Goal: Transaction & Acquisition: Subscribe to service/newsletter

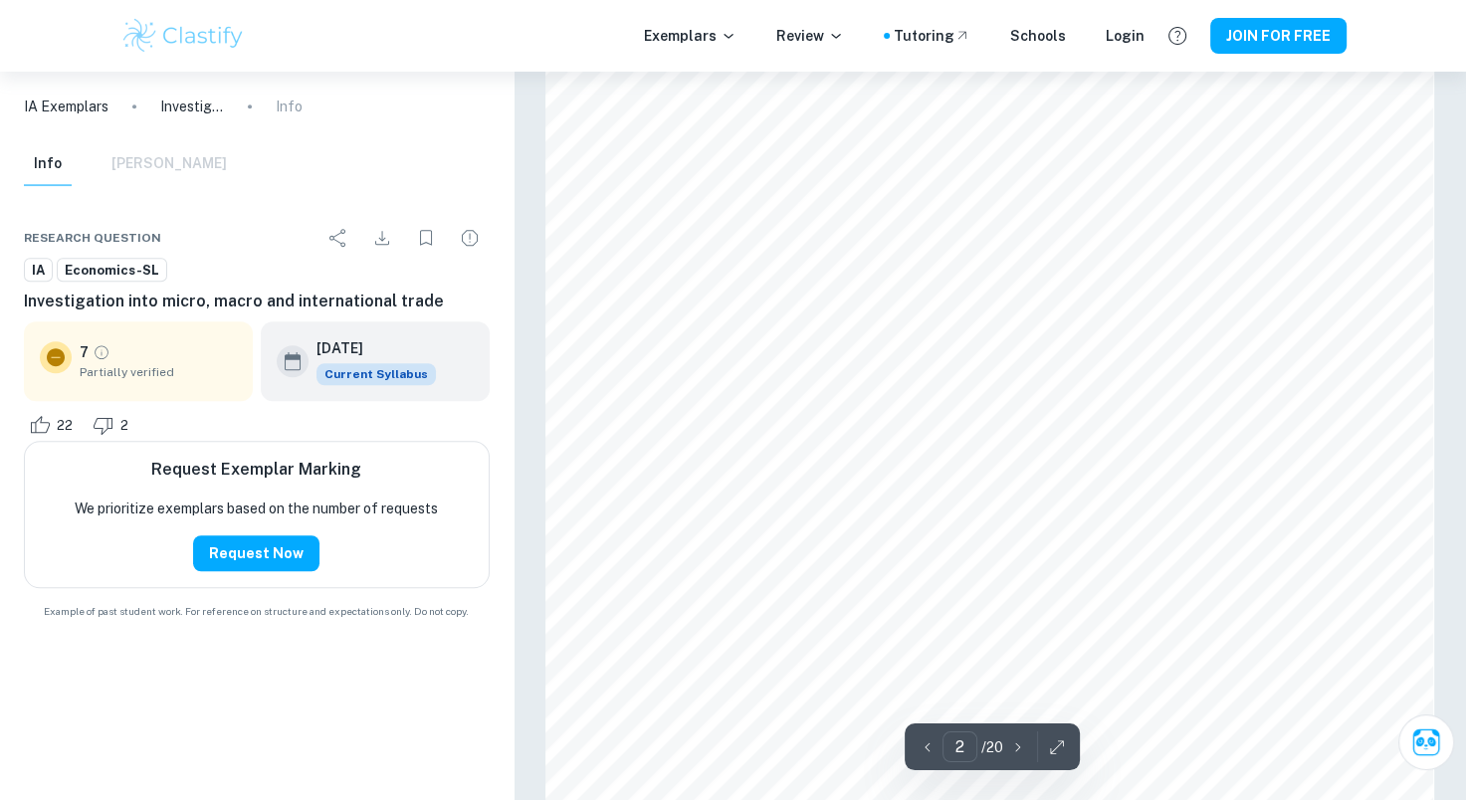
scroll to position [1493, 0]
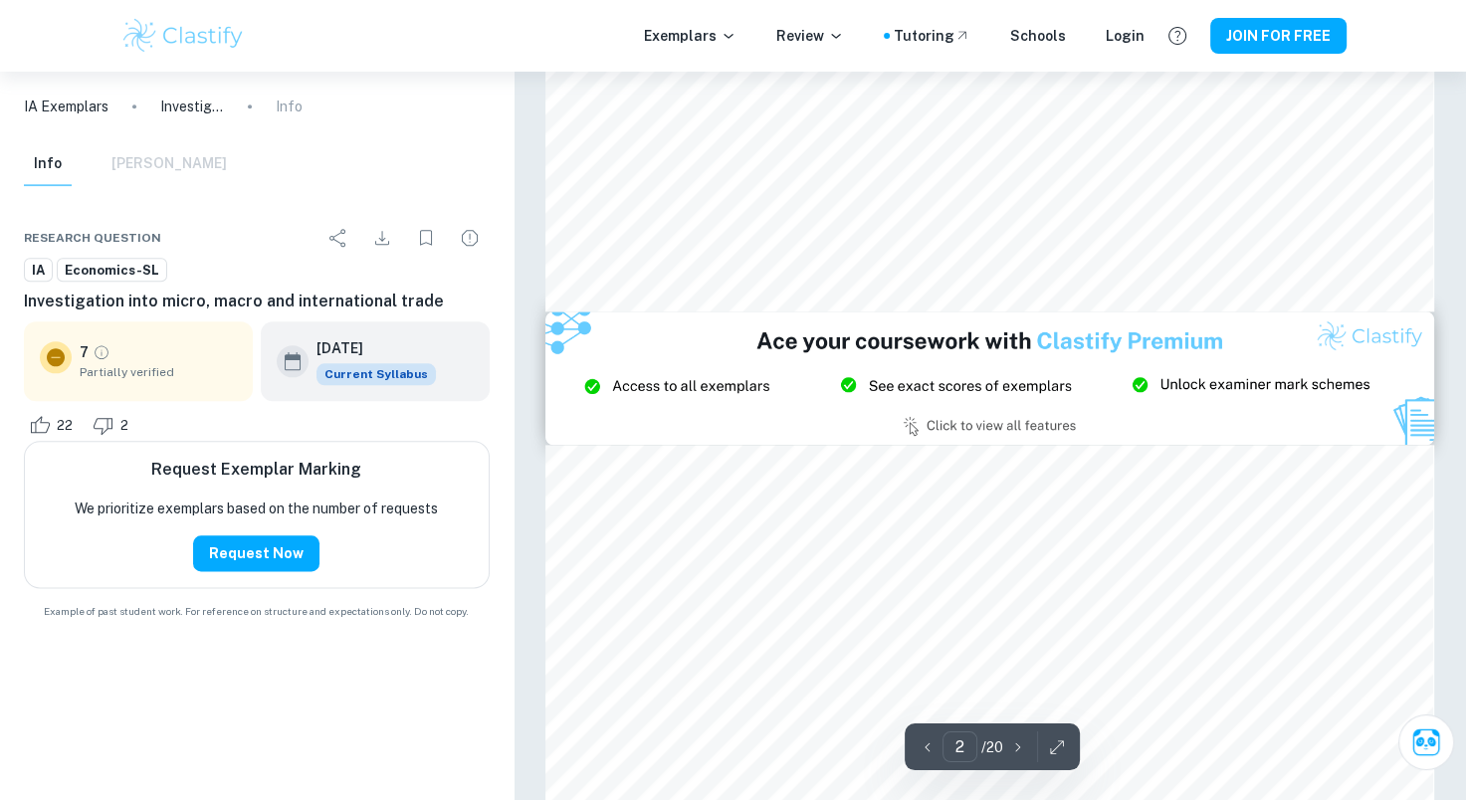
type input "3"
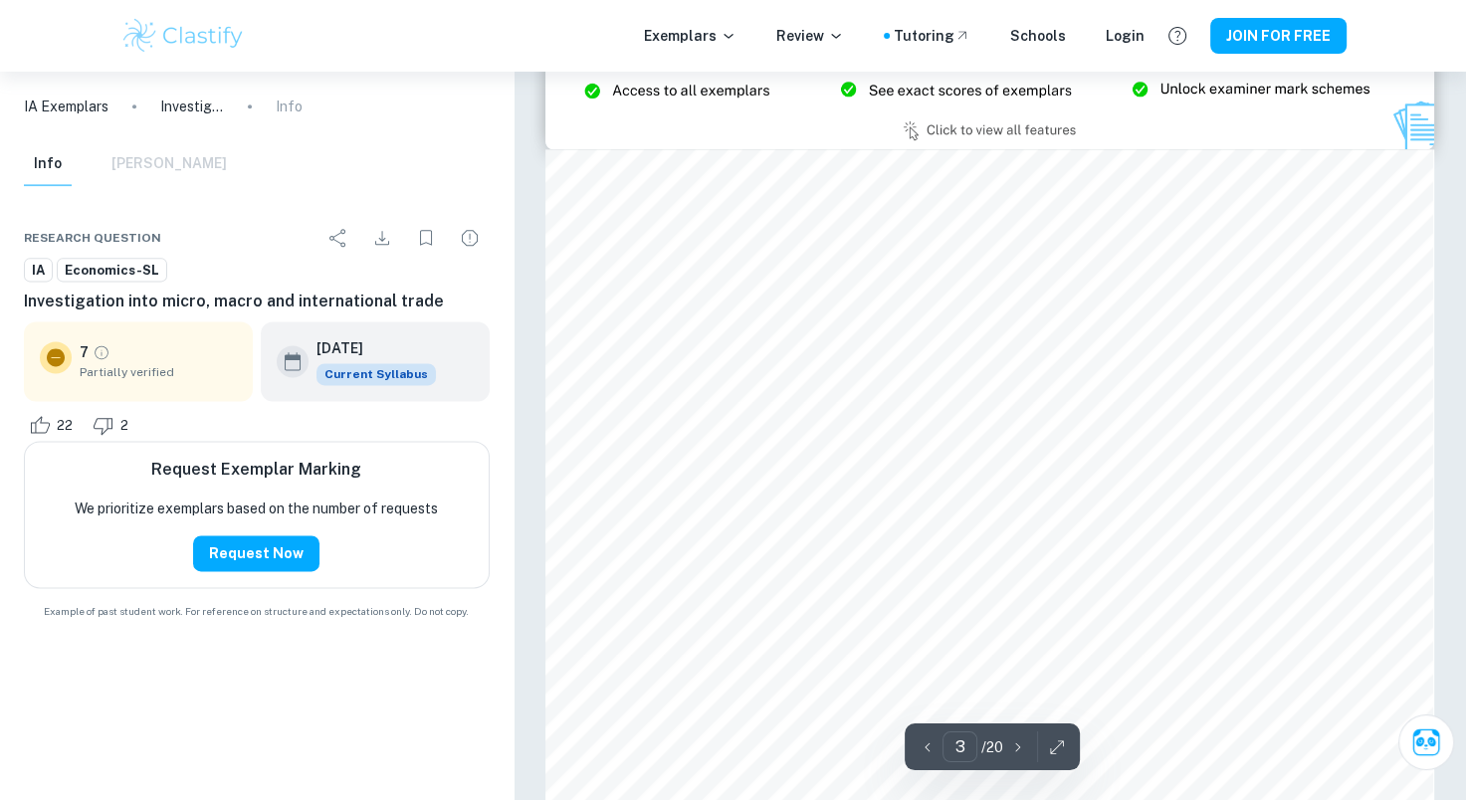
click at [152, 41] on img at bounding box center [183, 36] width 126 height 40
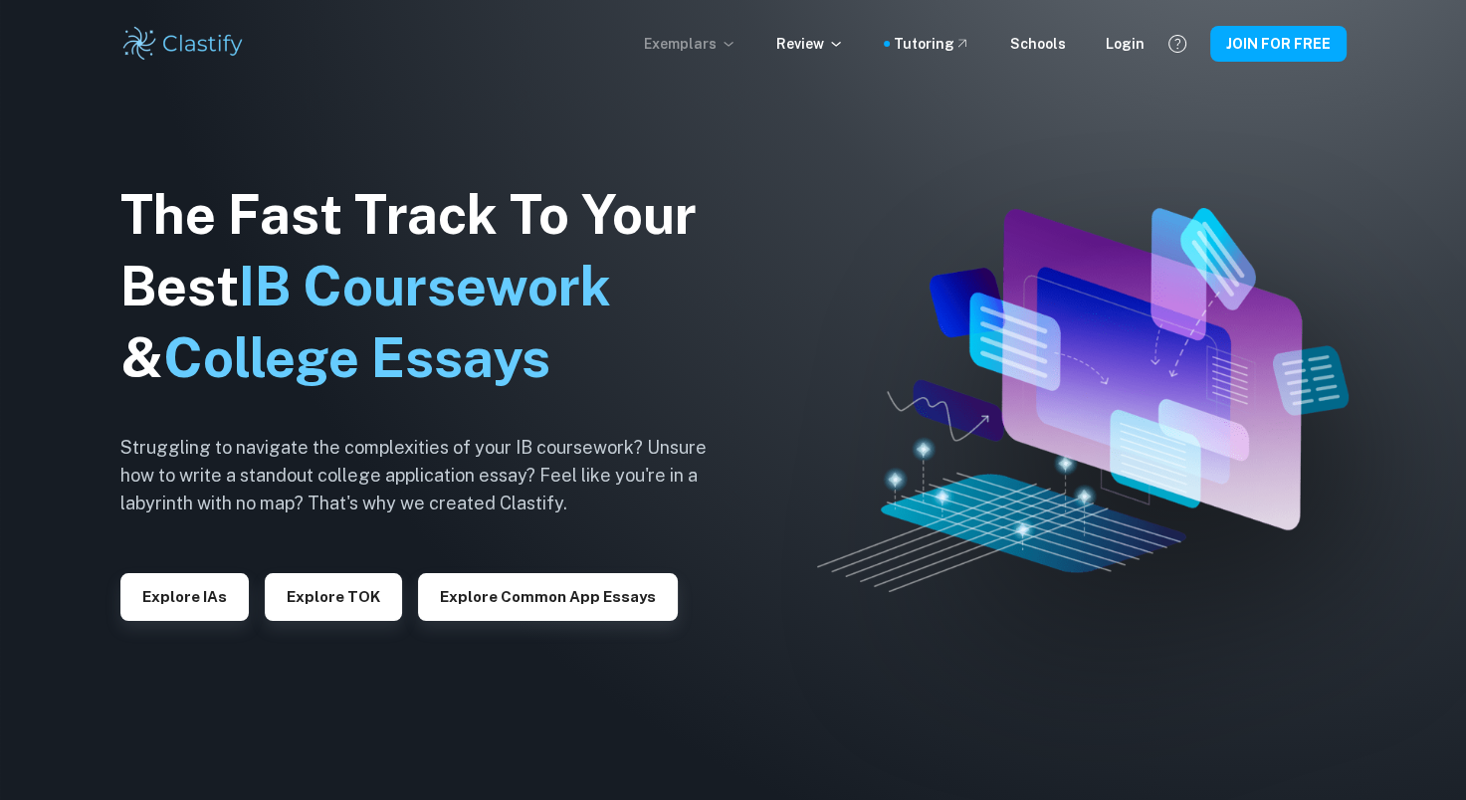
click at [729, 47] on p "Exemplars" at bounding box center [690, 44] width 93 height 22
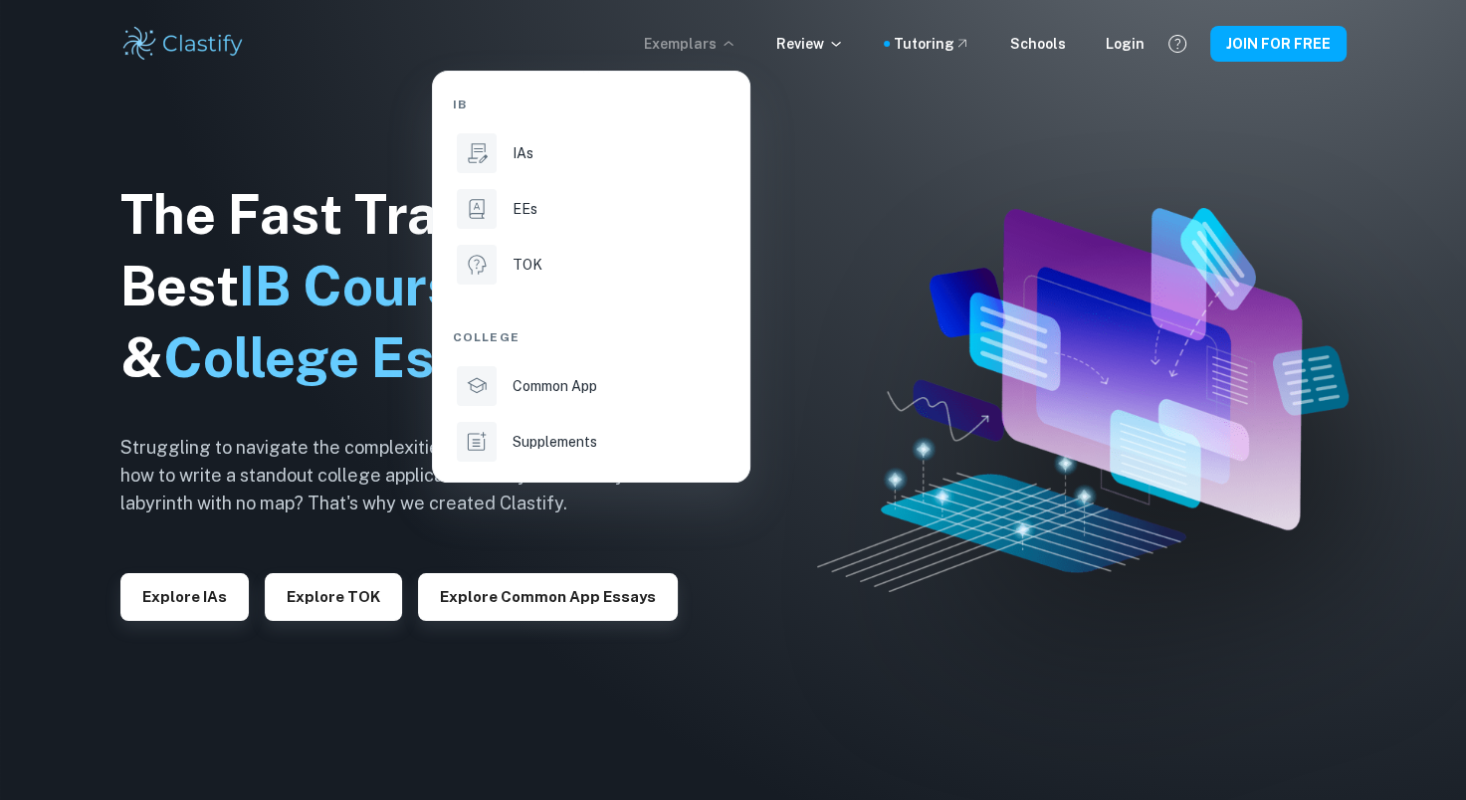
click at [195, 586] on div at bounding box center [733, 400] width 1466 height 800
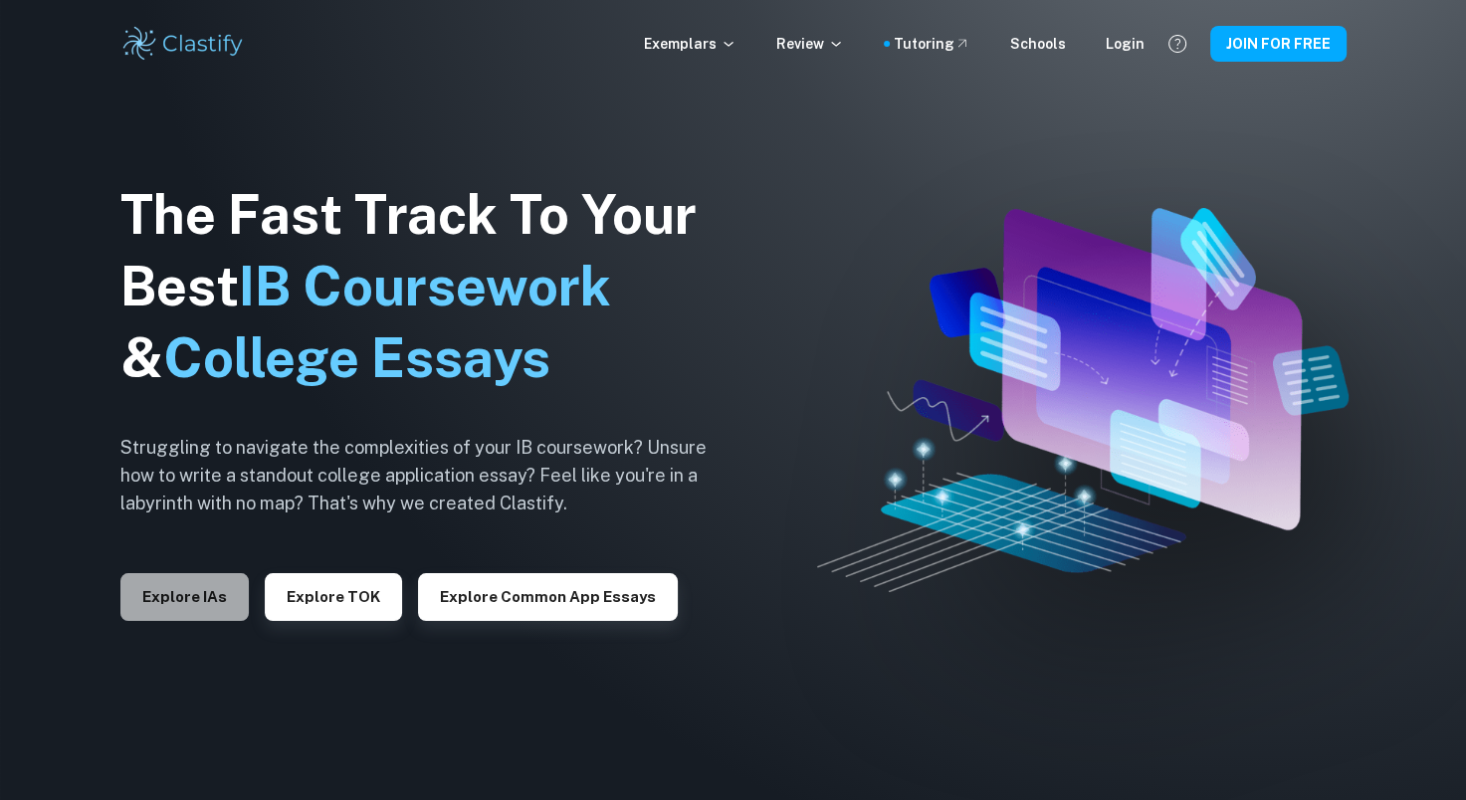
click at [195, 592] on button "Explore IAs" at bounding box center [184, 597] width 128 height 48
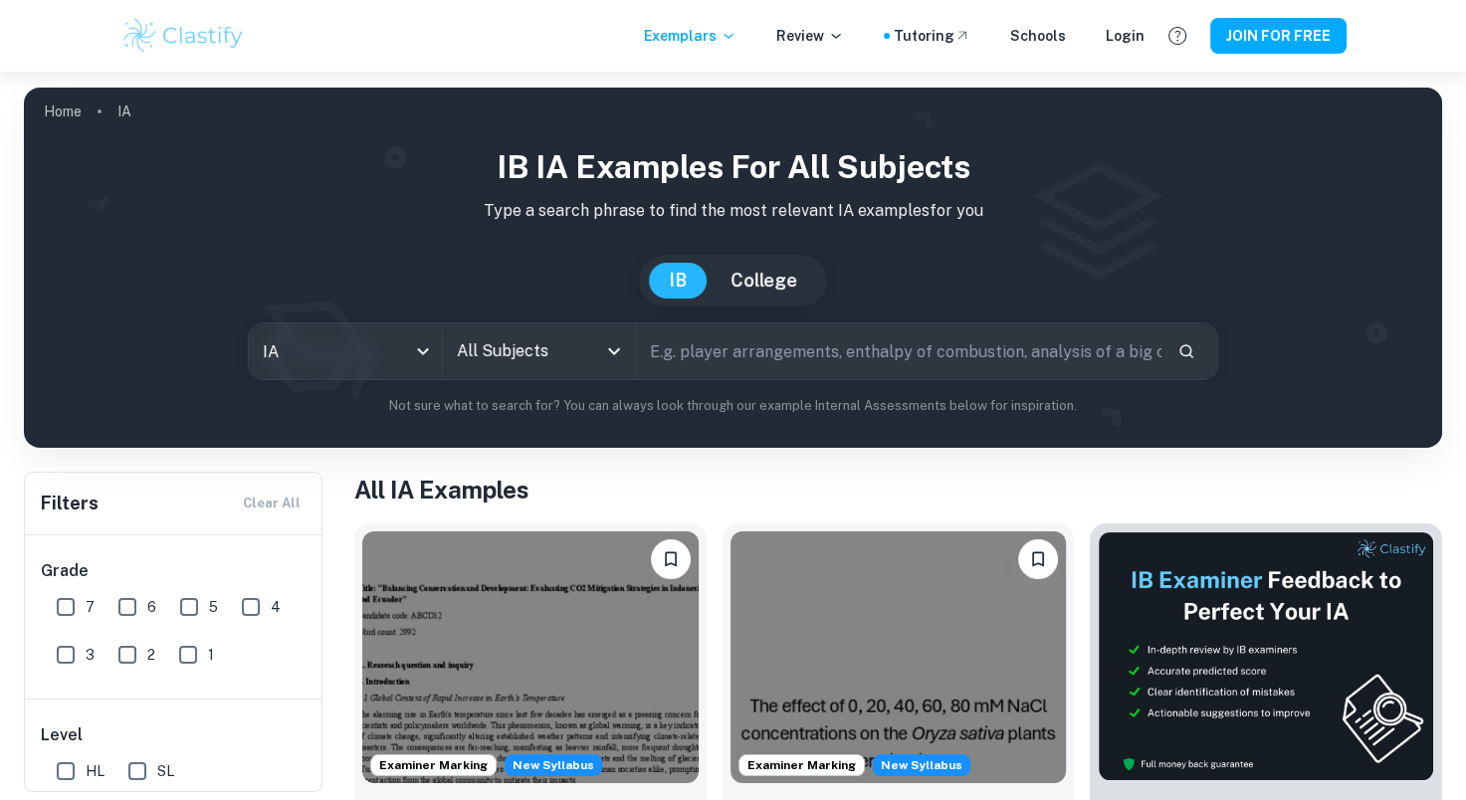
click at [709, 358] on input "text" at bounding box center [899, 351] width 526 height 56
click at [743, 355] on input "text" at bounding box center [899, 351] width 526 height 56
click at [967, 369] on input "text" at bounding box center [899, 351] width 526 height 56
click at [915, 338] on input "text" at bounding box center [899, 351] width 526 height 56
drag, startPoint x: 915, startPoint y: 338, endPoint x: 850, endPoint y: 278, distance: 88.7
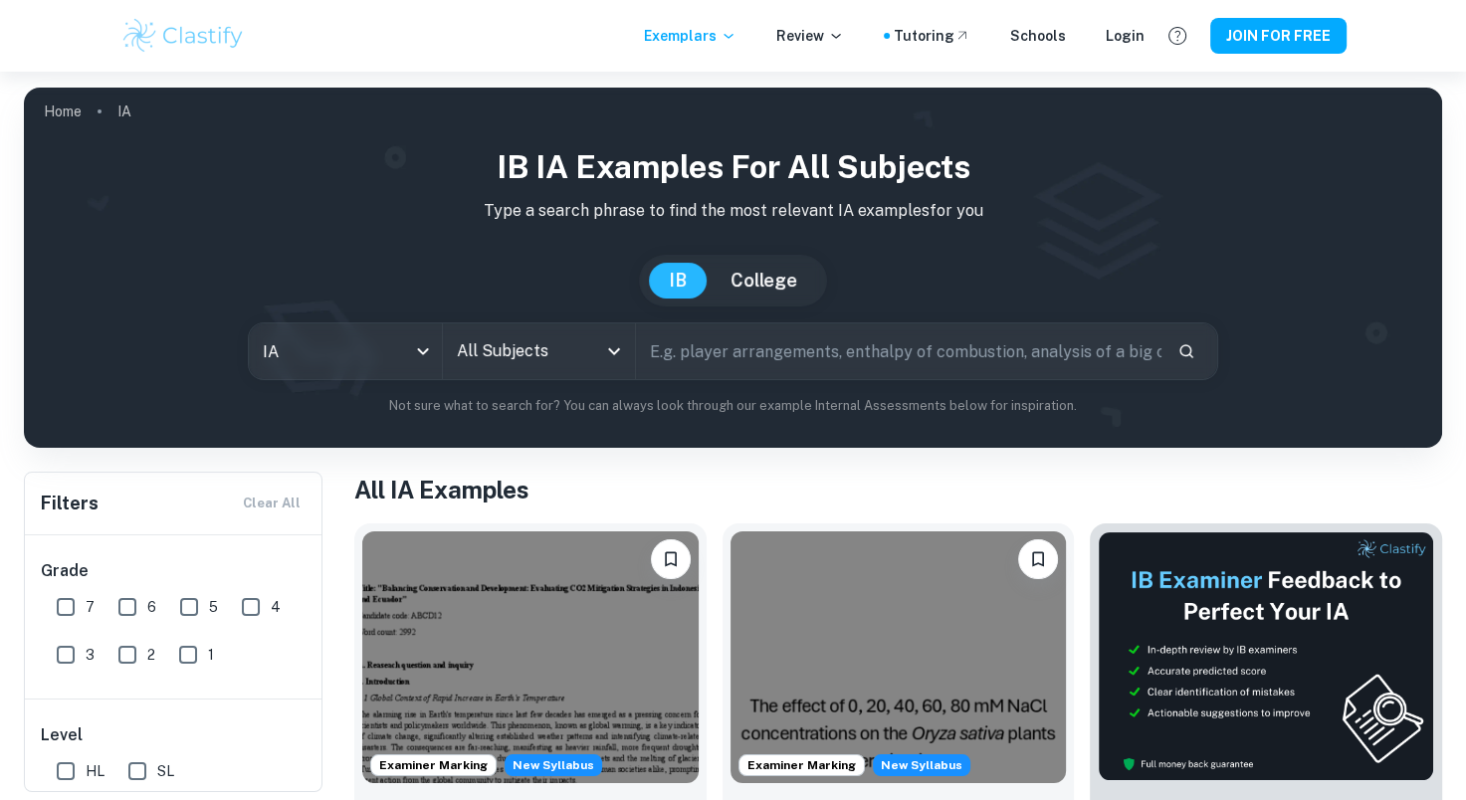
click at [915, 339] on input "text" at bounding box center [899, 351] width 526 height 56
drag, startPoint x: 782, startPoint y: 264, endPoint x: 773, endPoint y: 276, distance: 14.9
click at [782, 266] on button "College" at bounding box center [764, 281] width 107 height 36
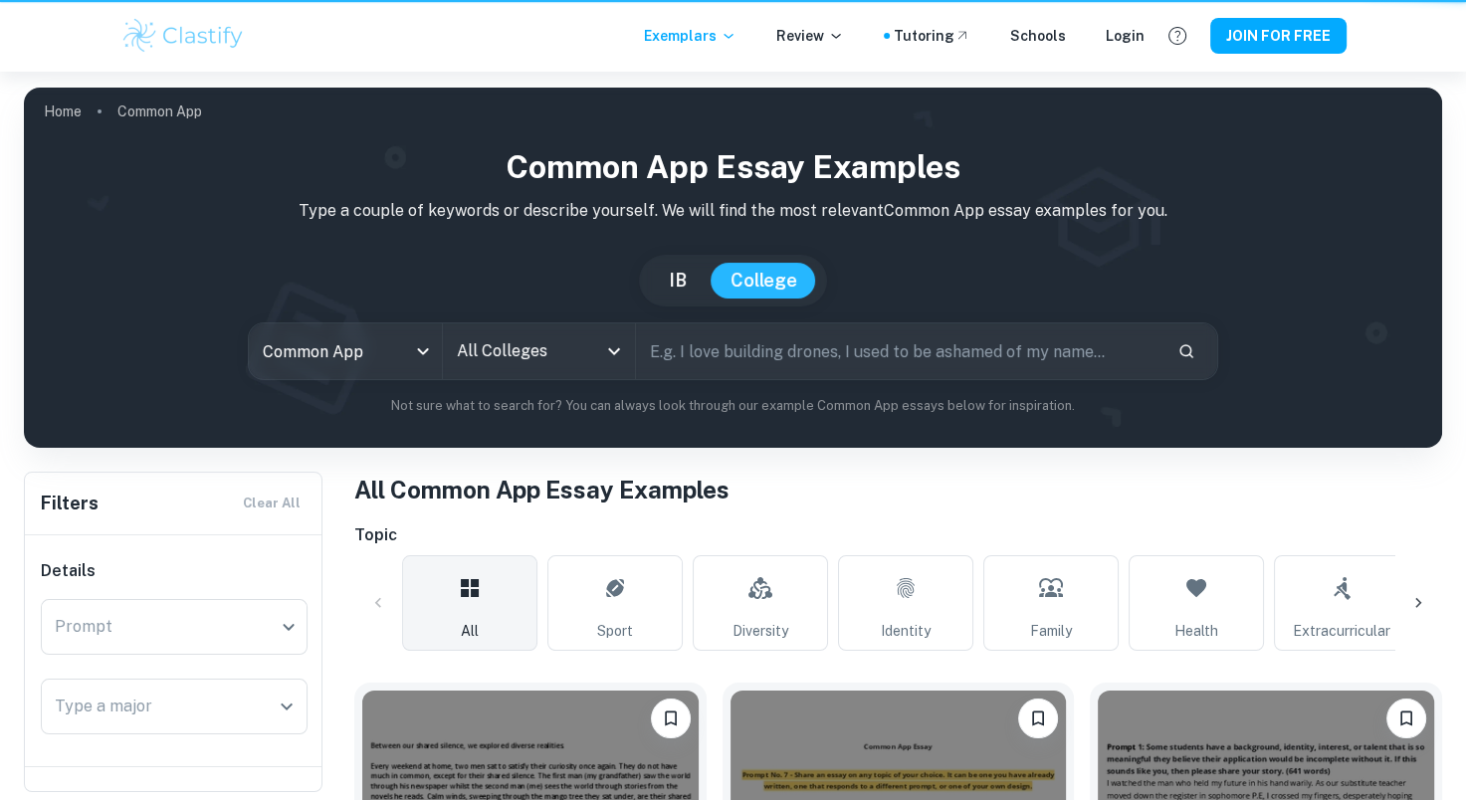
click at [773, 278] on button "College" at bounding box center [764, 281] width 107 height 36
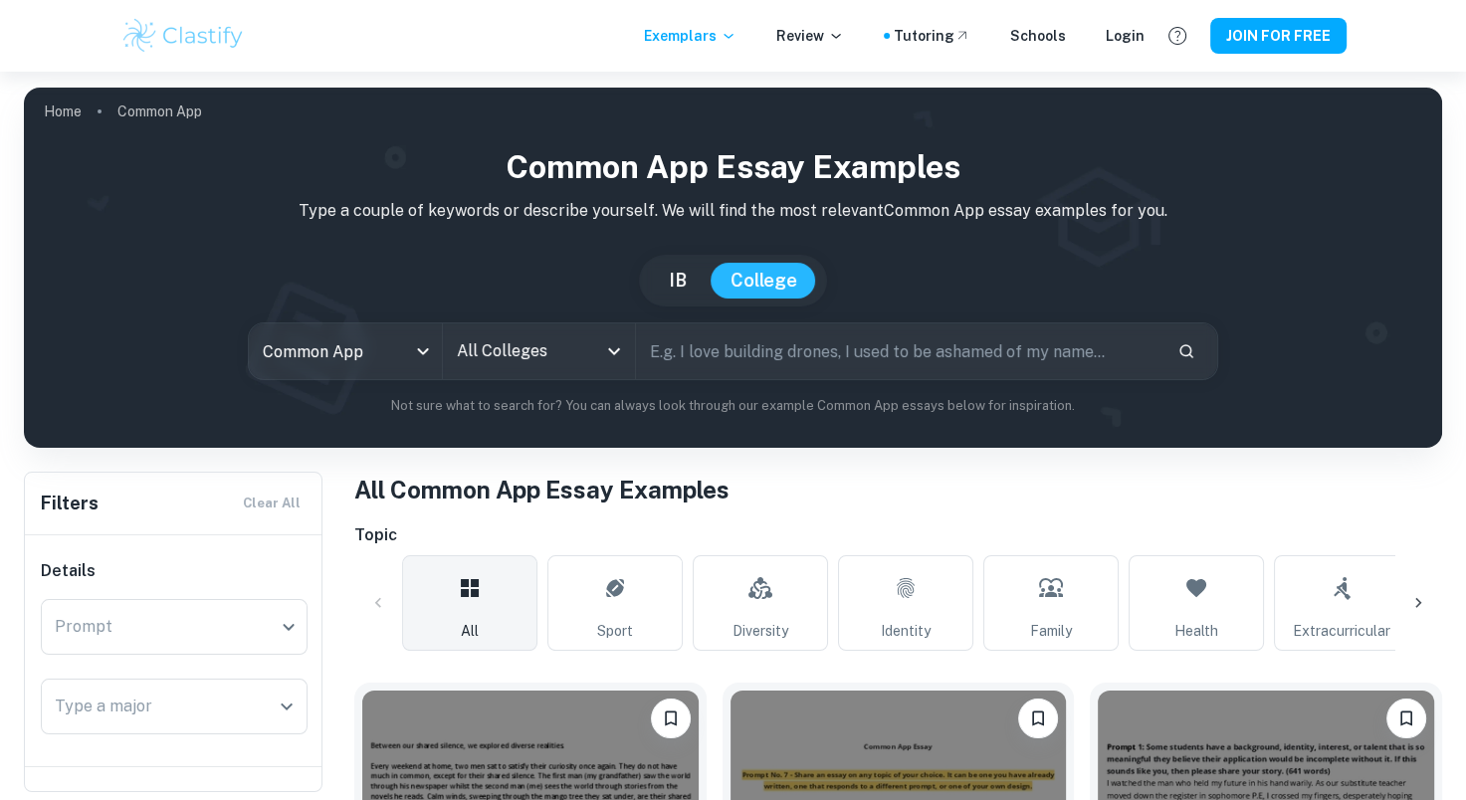
click at [692, 270] on button "IB" at bounding box center [678, 281] width 58 height 36
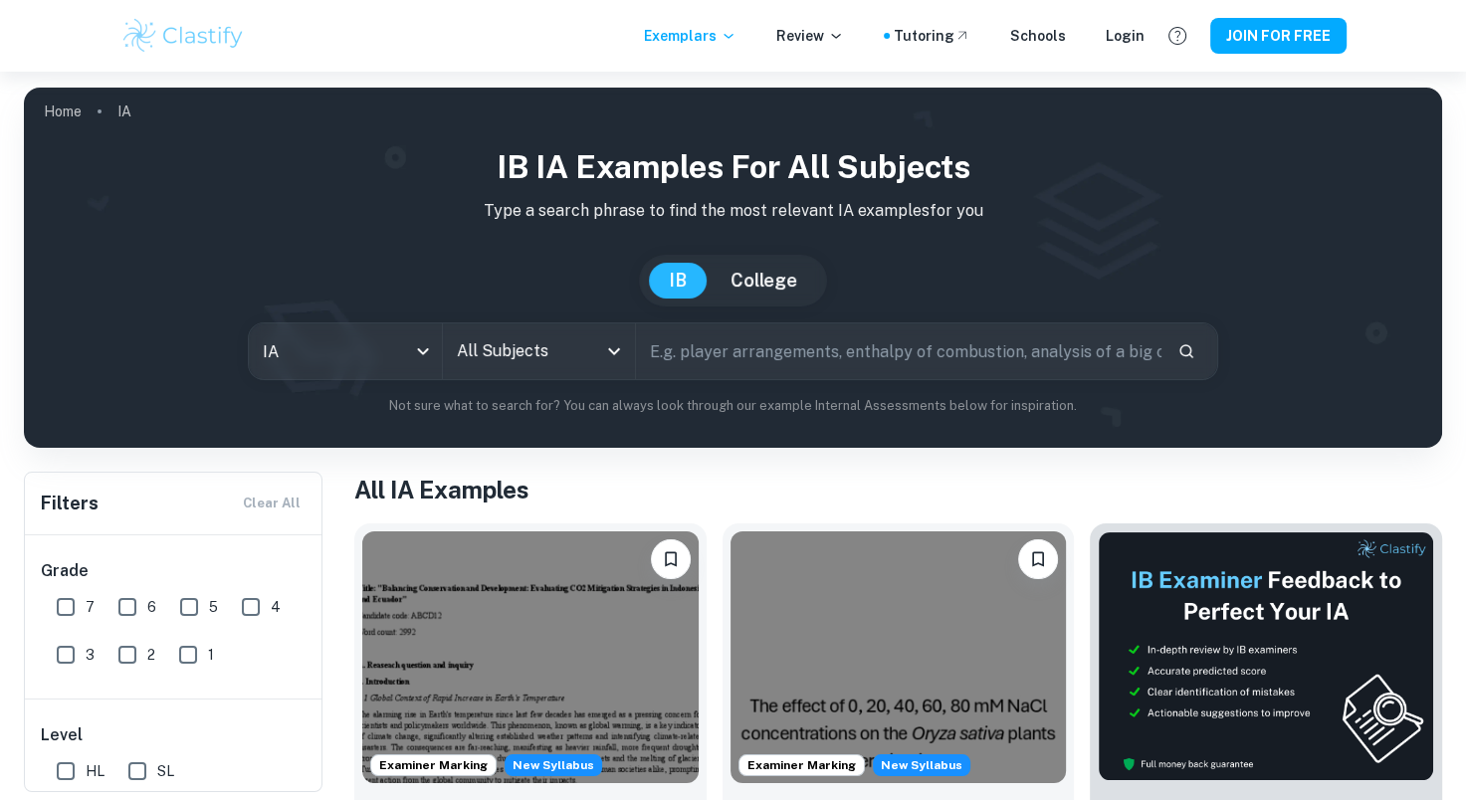
click at [749, 352] on input "text" at bounding box center [899, 351] width 526 height 56
click at [791, 353] on input "text" at bounding box center [899, 351] width 526 height 56
click at [755, 273] on button "College" at bounding box center [764, 281] width 107 height 36
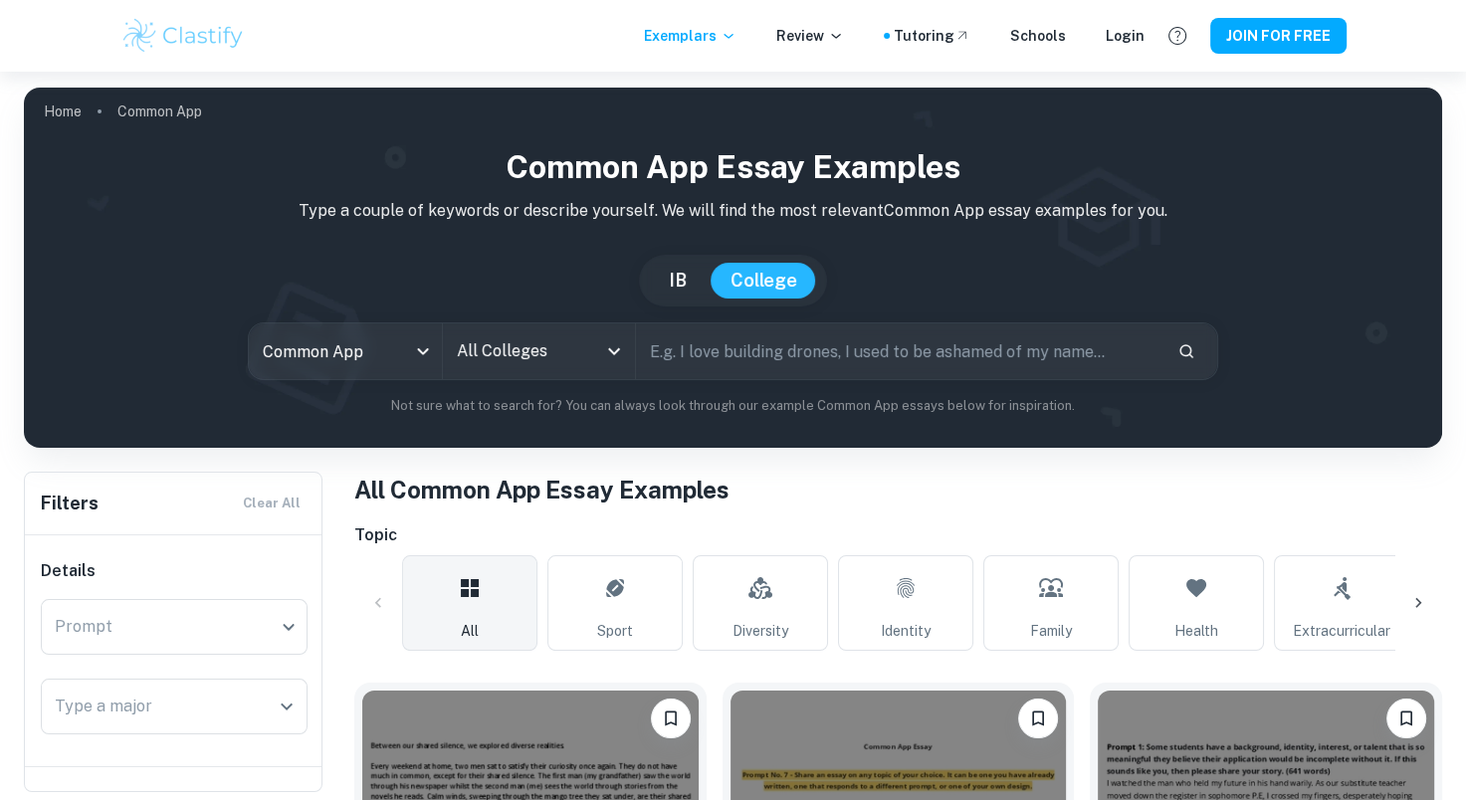
click at [677, 277] on button "IB" at bounding box center [678, 281] width 58 height 36
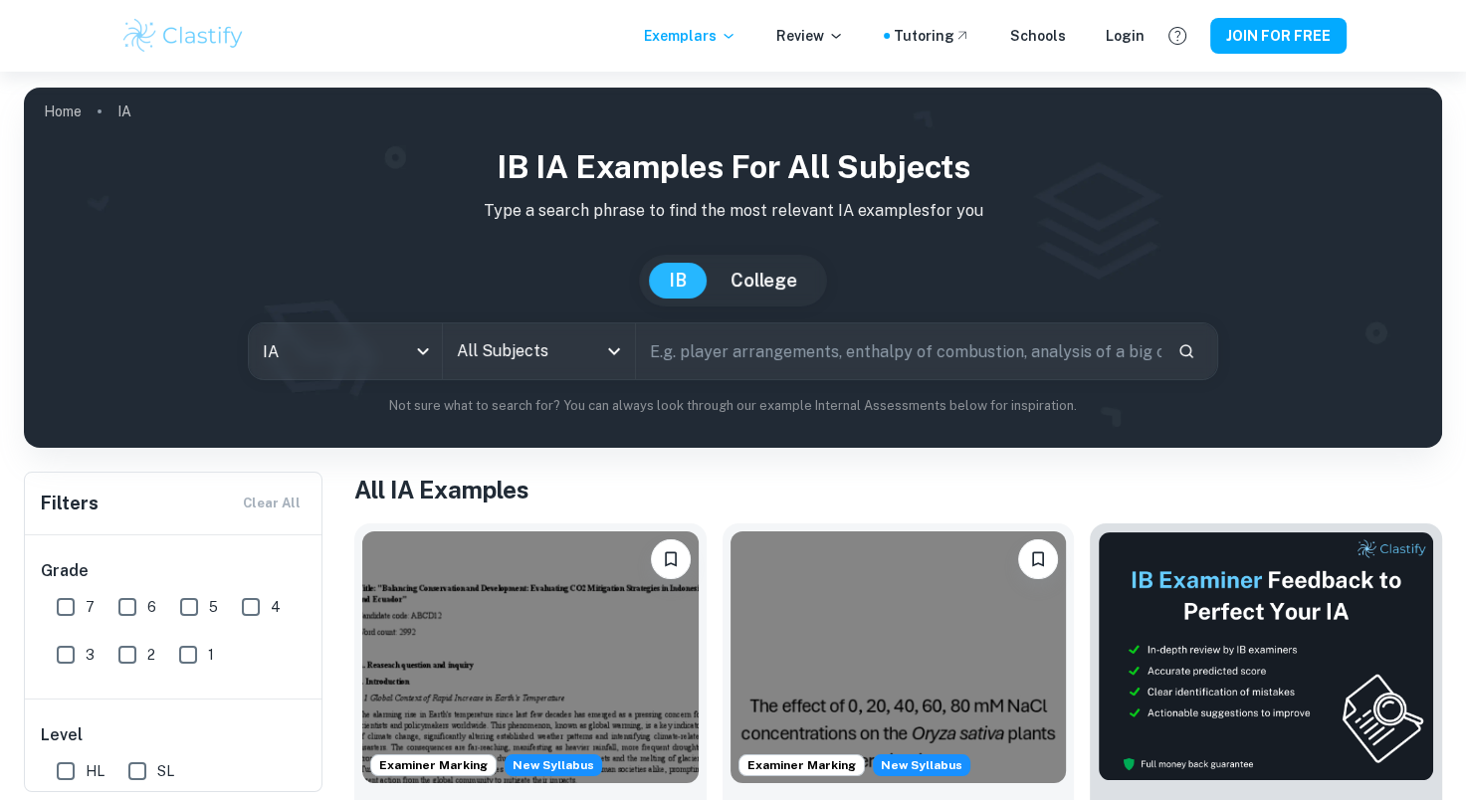
click at [686, 334] on input "text" at bounding box center [899, 351] width 526 height 56
click at [734, 288] on button "College" at bounding box center [764, 281] width 107 height 36
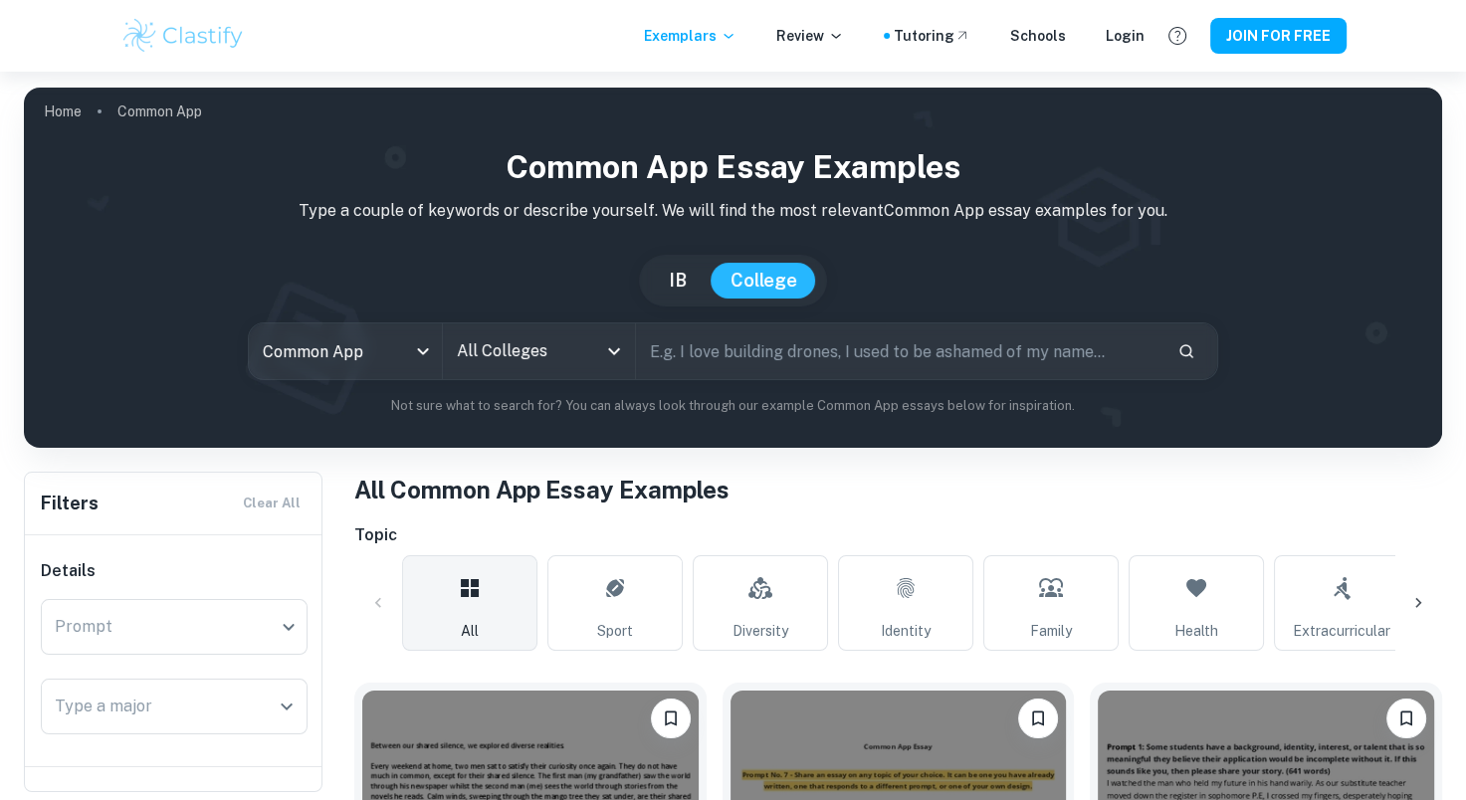
click at [690, 279] on button "IB" at bounding box center [678, 281] width 58 height 36
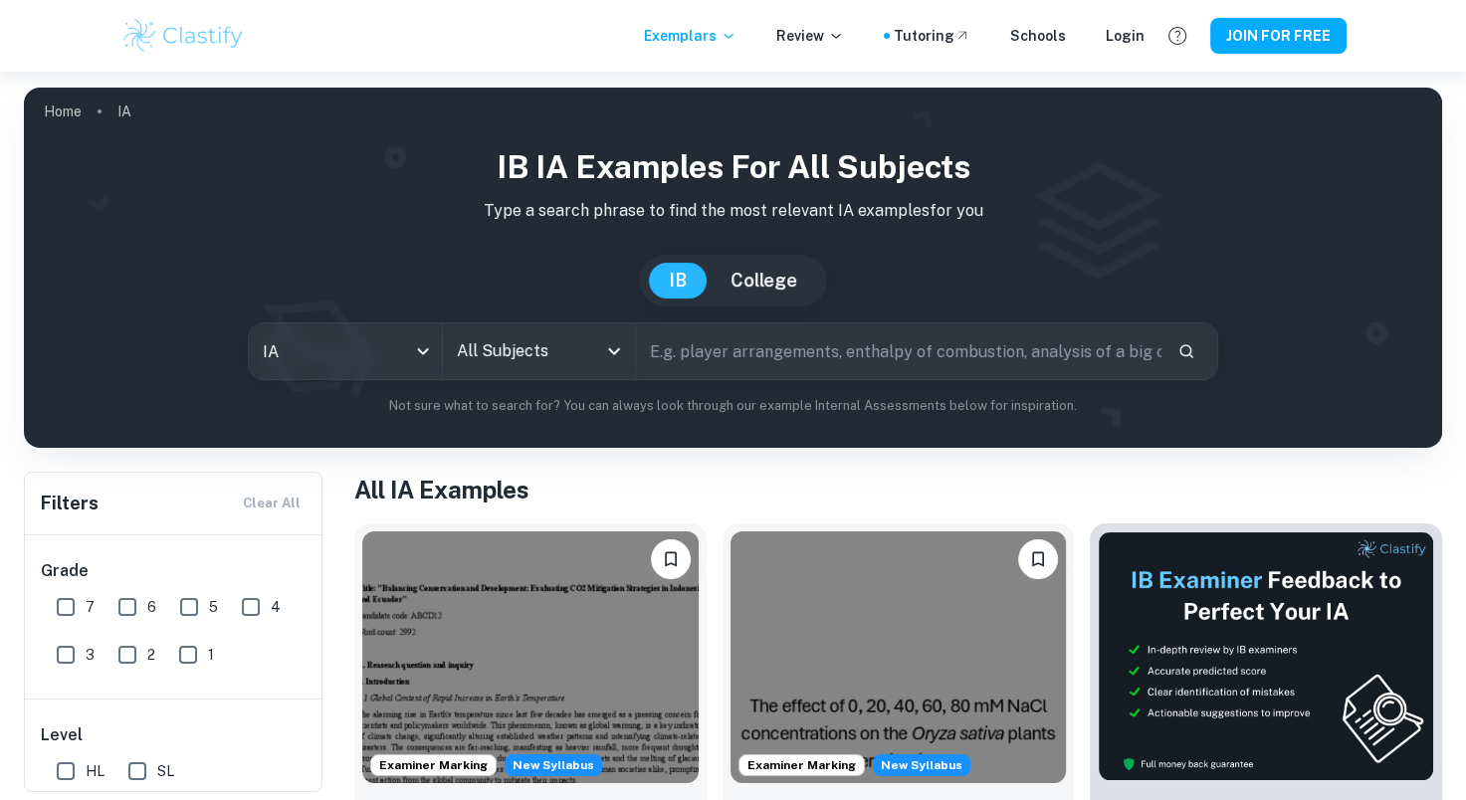
click at [688, 338] on input "text" at bounding box center [899, 351] width 526 height 56
click at [689, 354] on input "text" at bounding box center [899, 351] width 526 height 56
click at [736, 283] on button "College" at bounding box center [764, 281] width 107 height 36
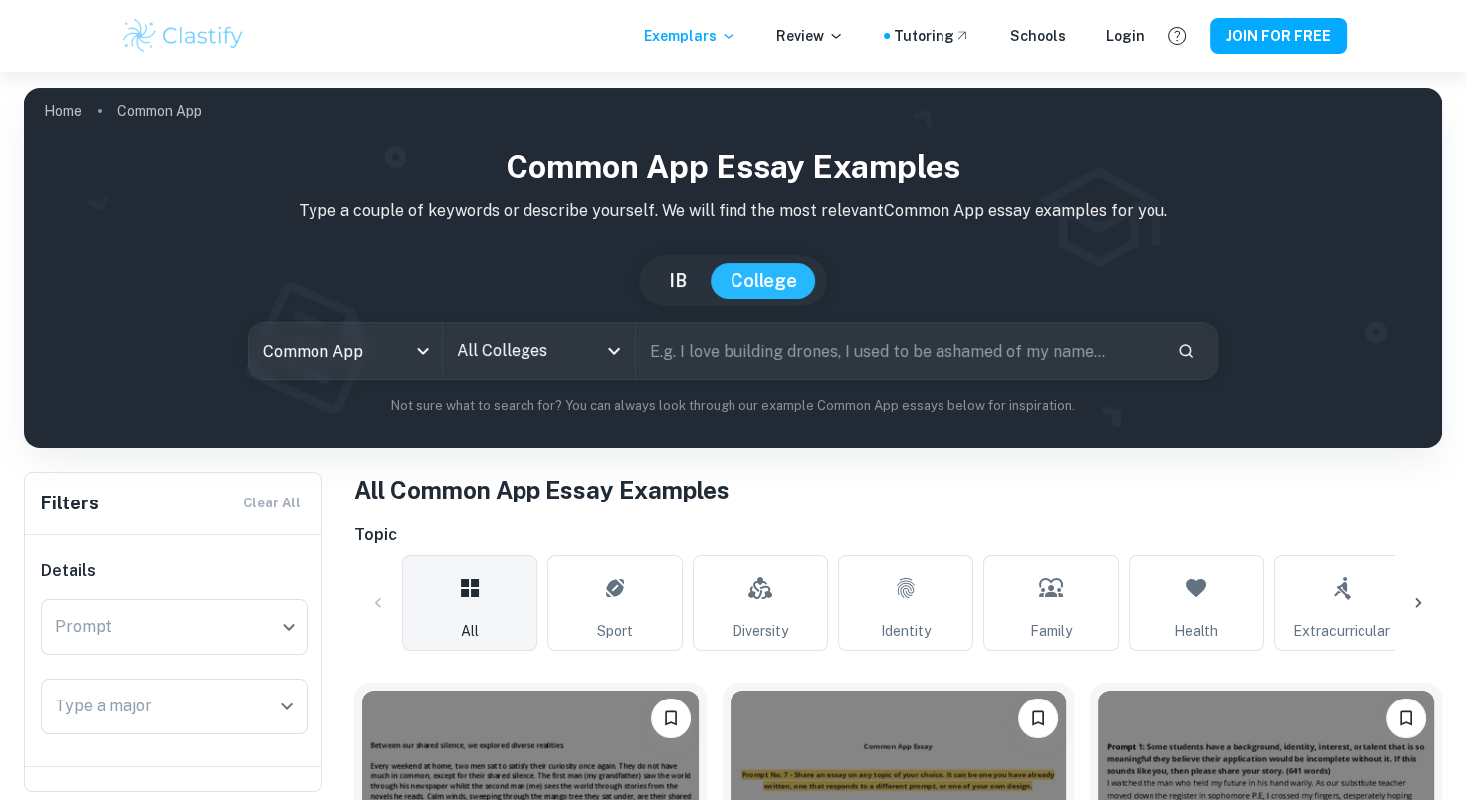
click at [681, 274] on button "IB" at bounding box center [678, 281] width 58 height 36
type input "ia"
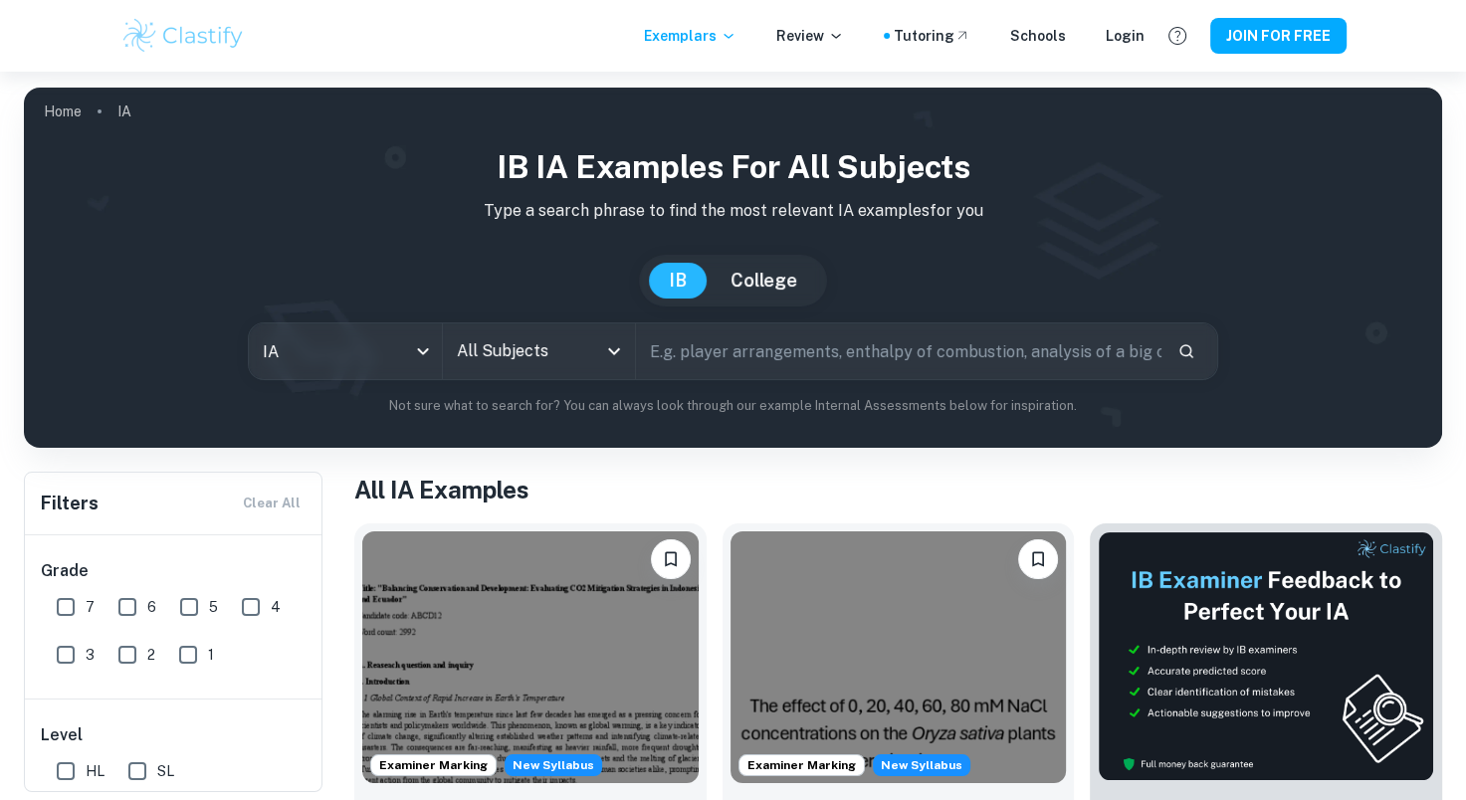
click at [707, 348] on input "text" at bounding box center [899, 351] width 526 height 56
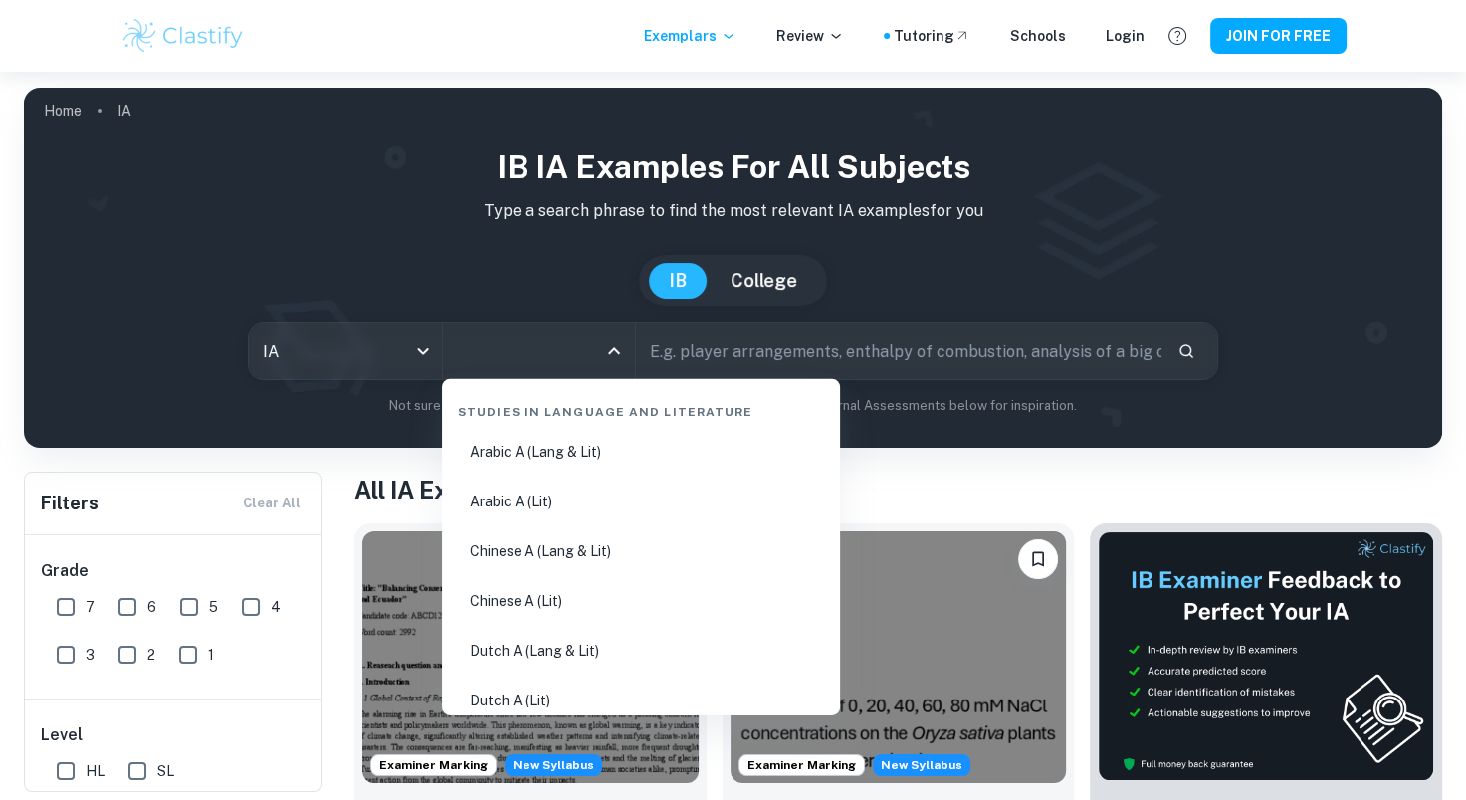
click at [591, 360] on input "All Subjects" at bounding box center [524, 351] width 145 height 38
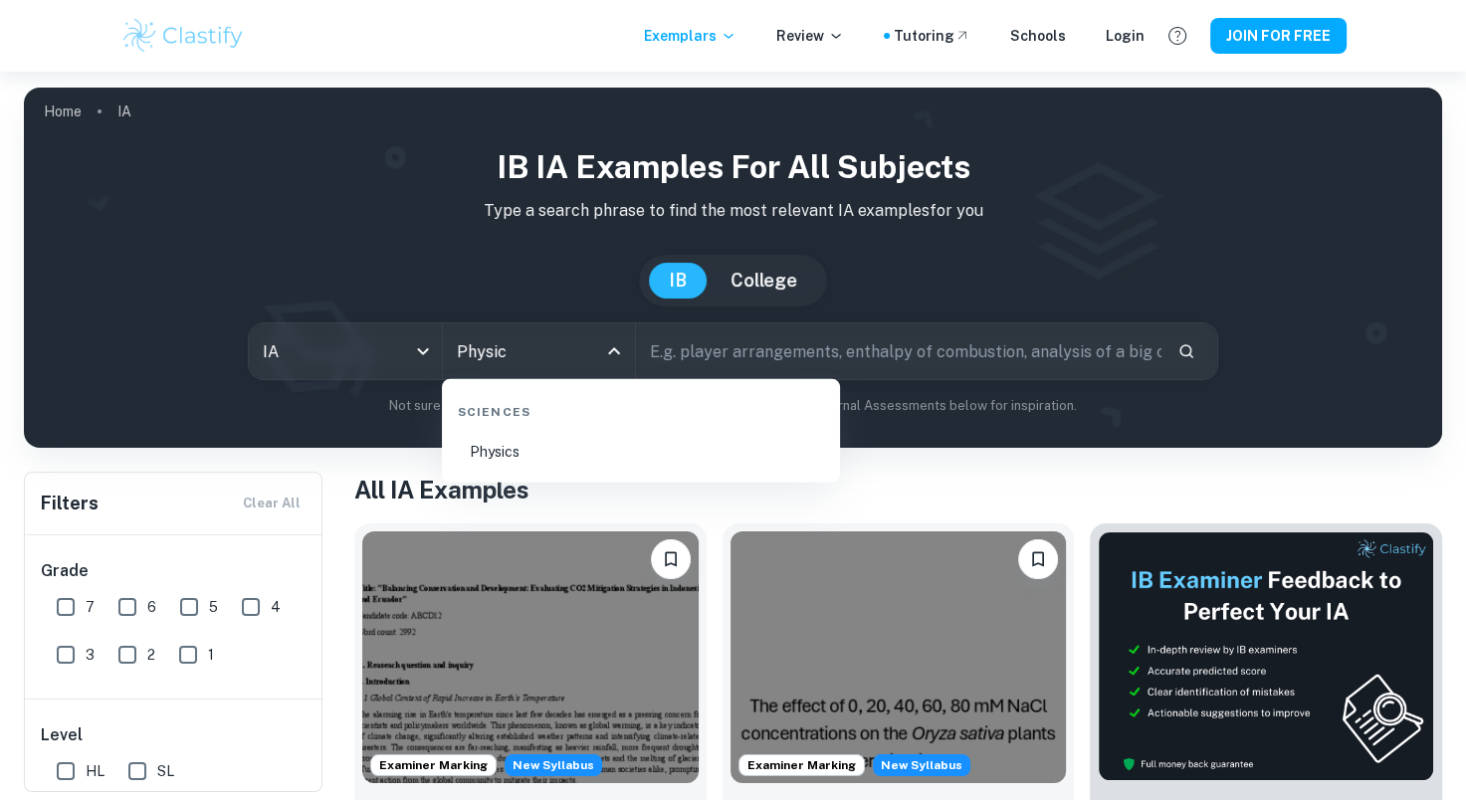
click at [572, 460] on li "Physics" at bounding box center [641, 452] width 382 height 46
type input "Physics"
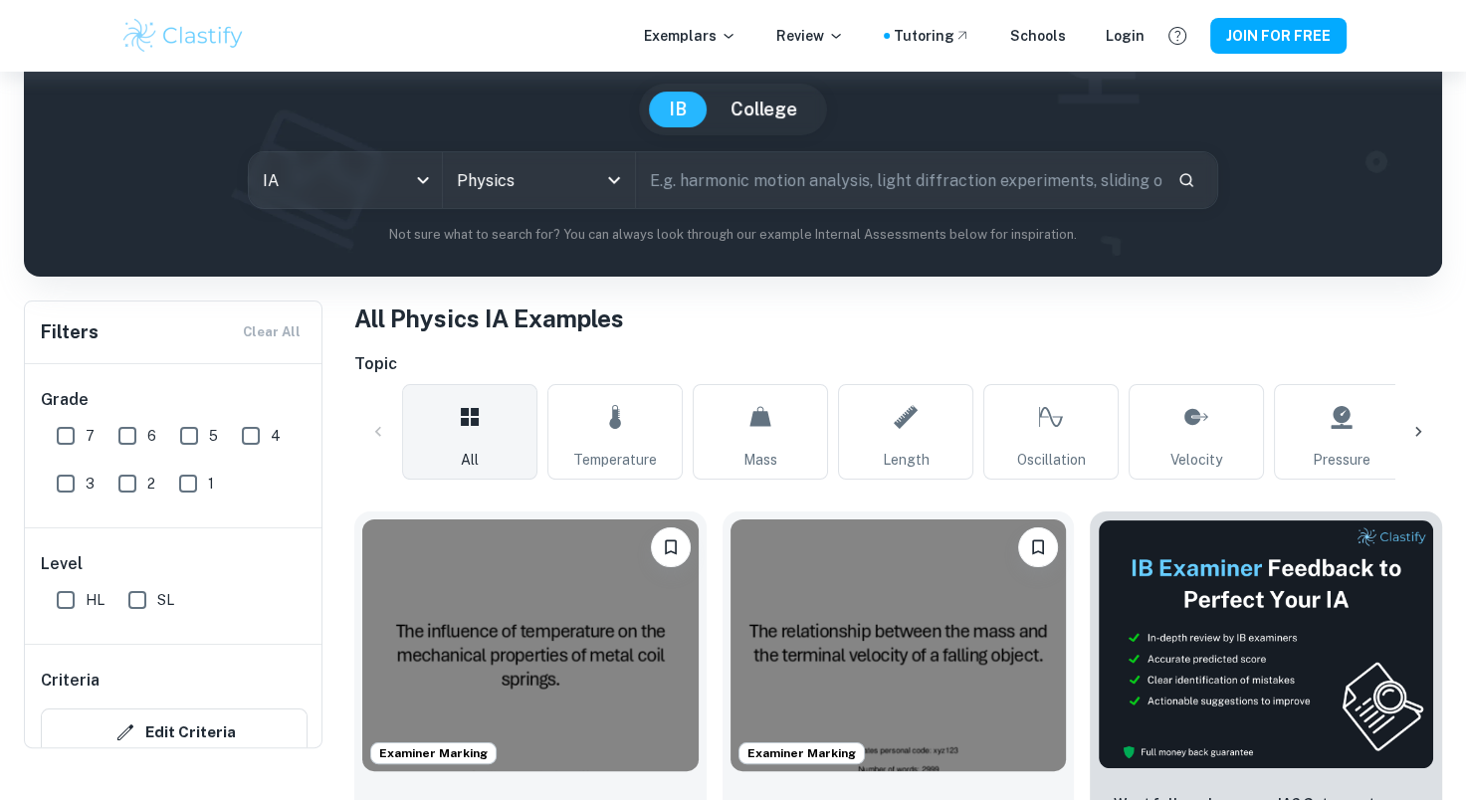
scroll to position [100, 0]
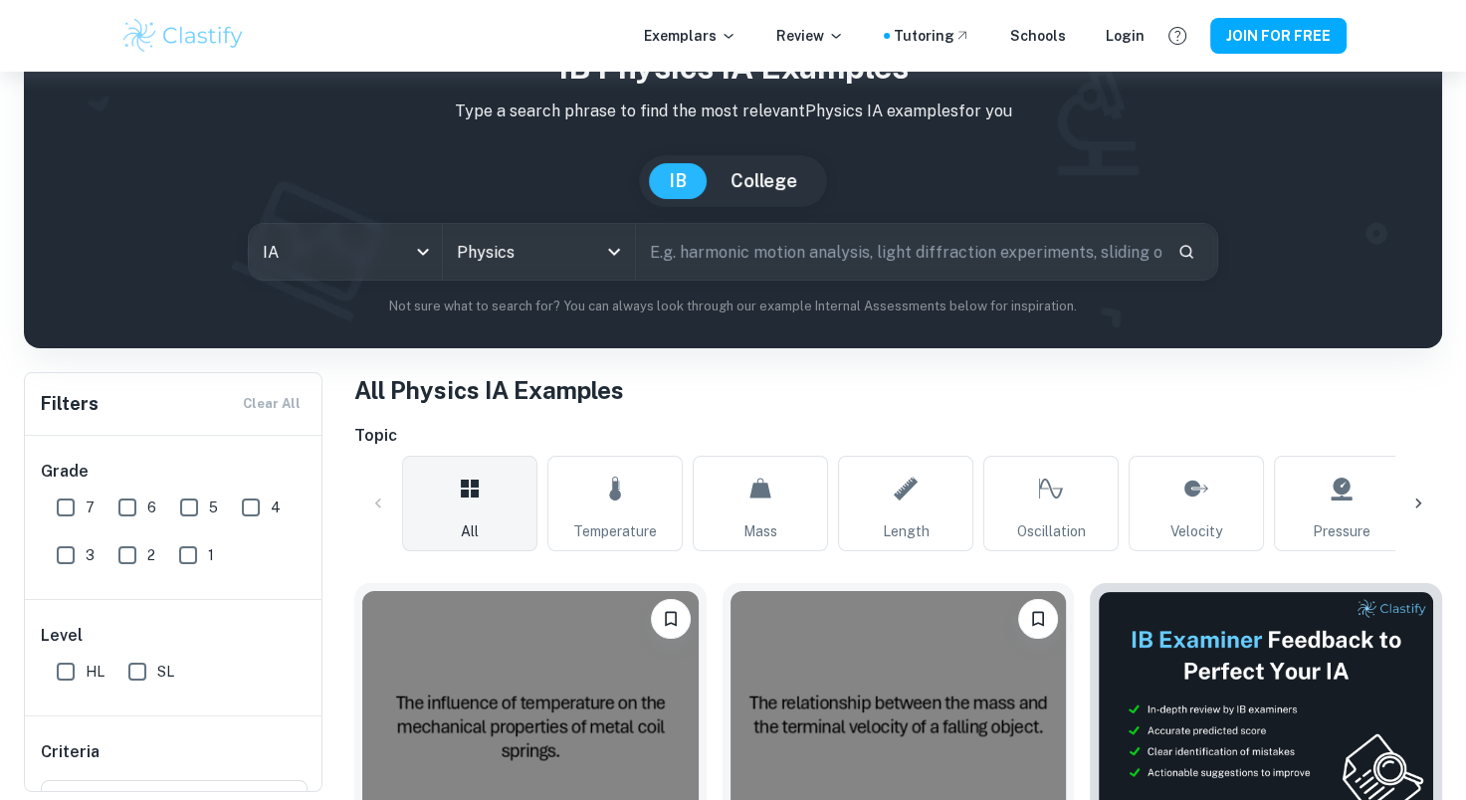
click at [705, 262] on input "text" at bounding box center [899, 252] width 526 height 56
type input "double slit"
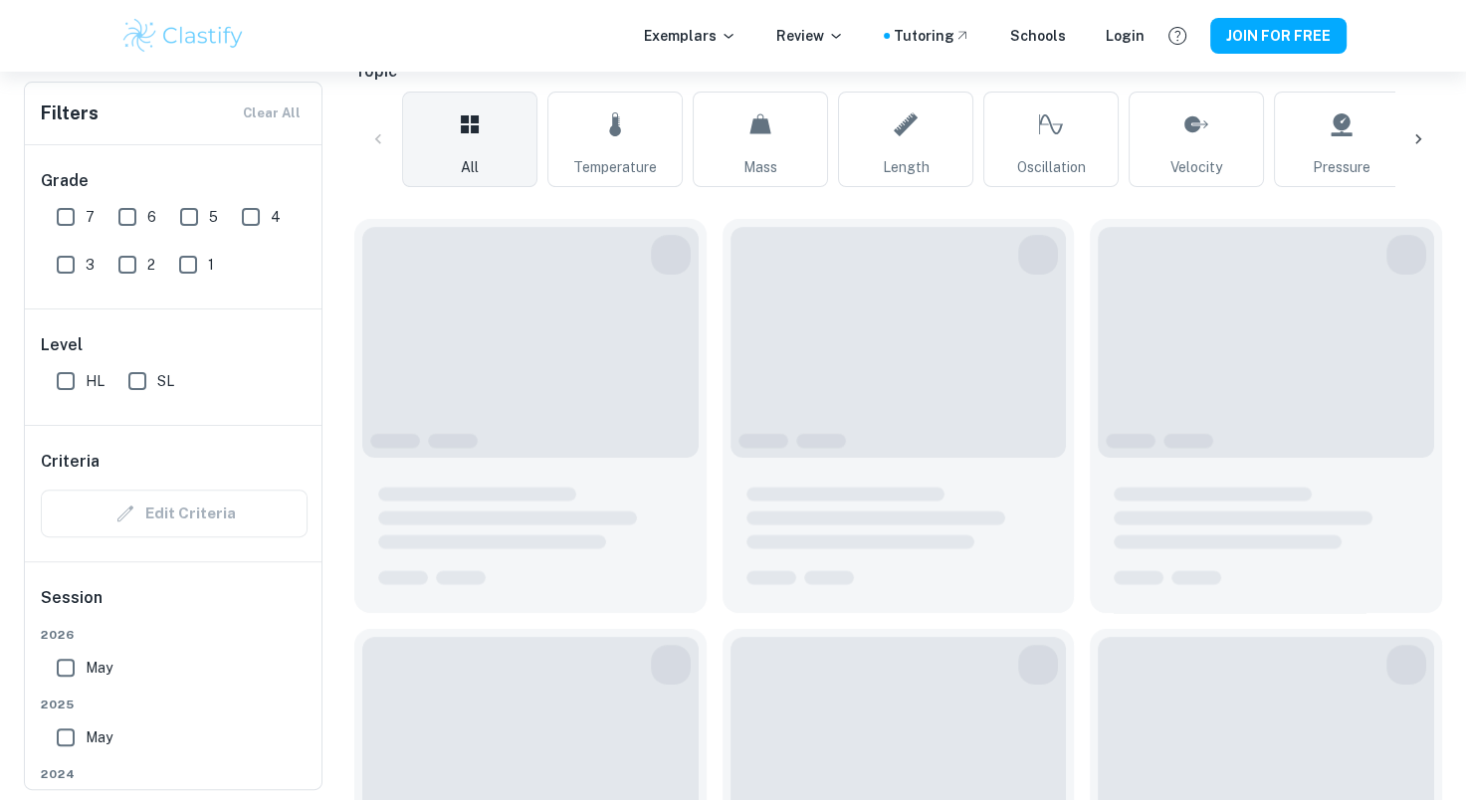
scroll to position [498, 0]
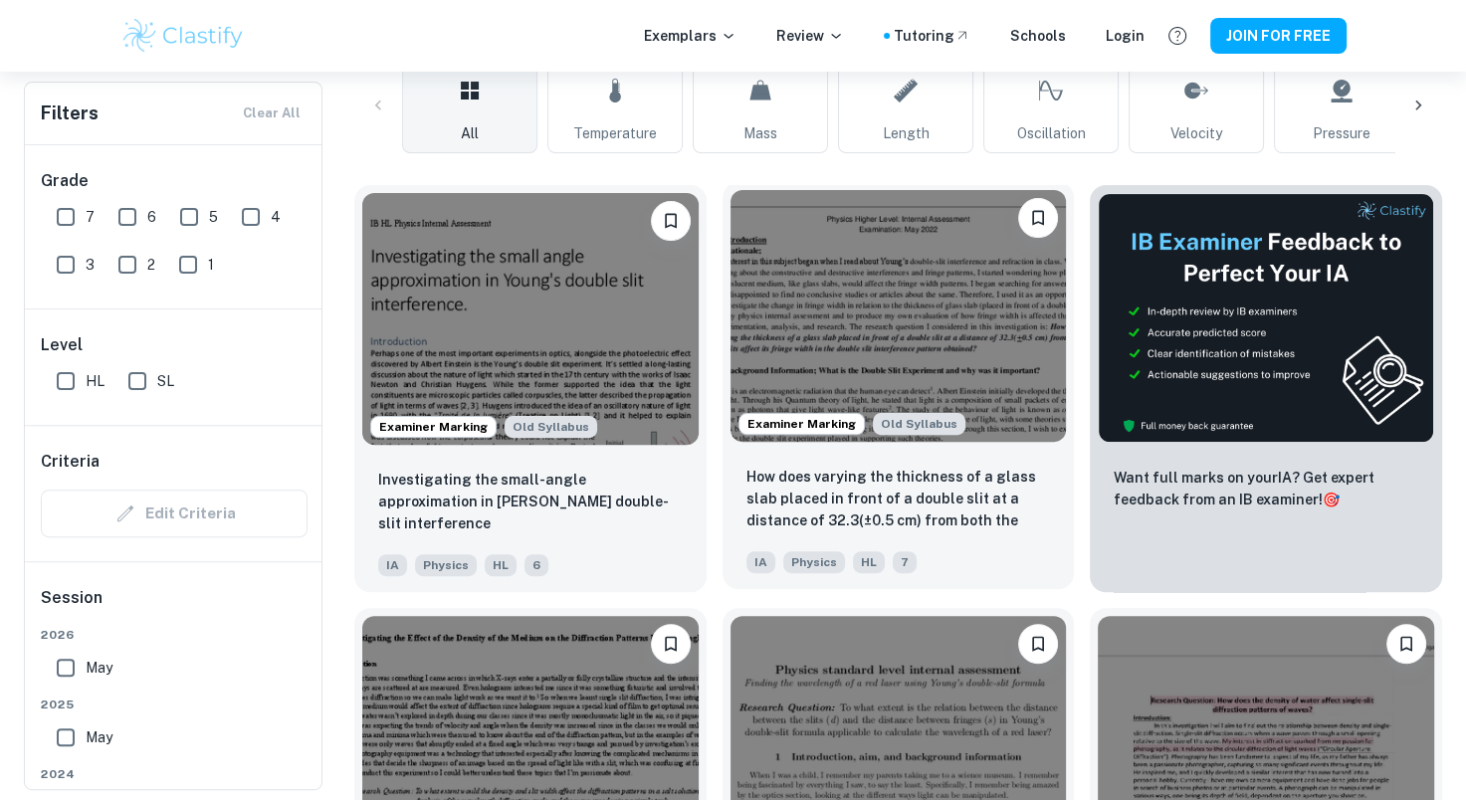
click at [816, 346] on img at bounding box center [899, 316] width 336 height 252
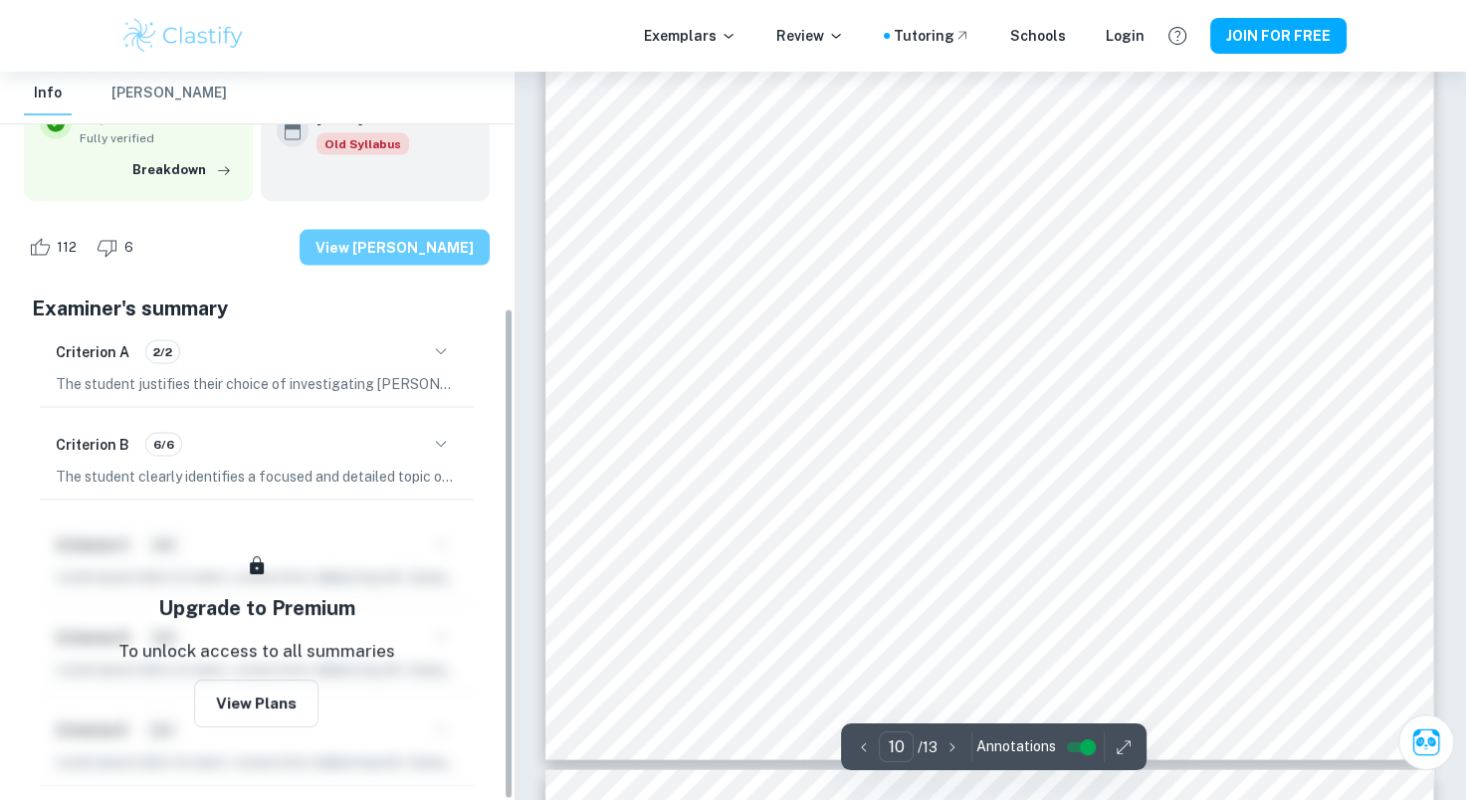
scroll to position [350, 0]
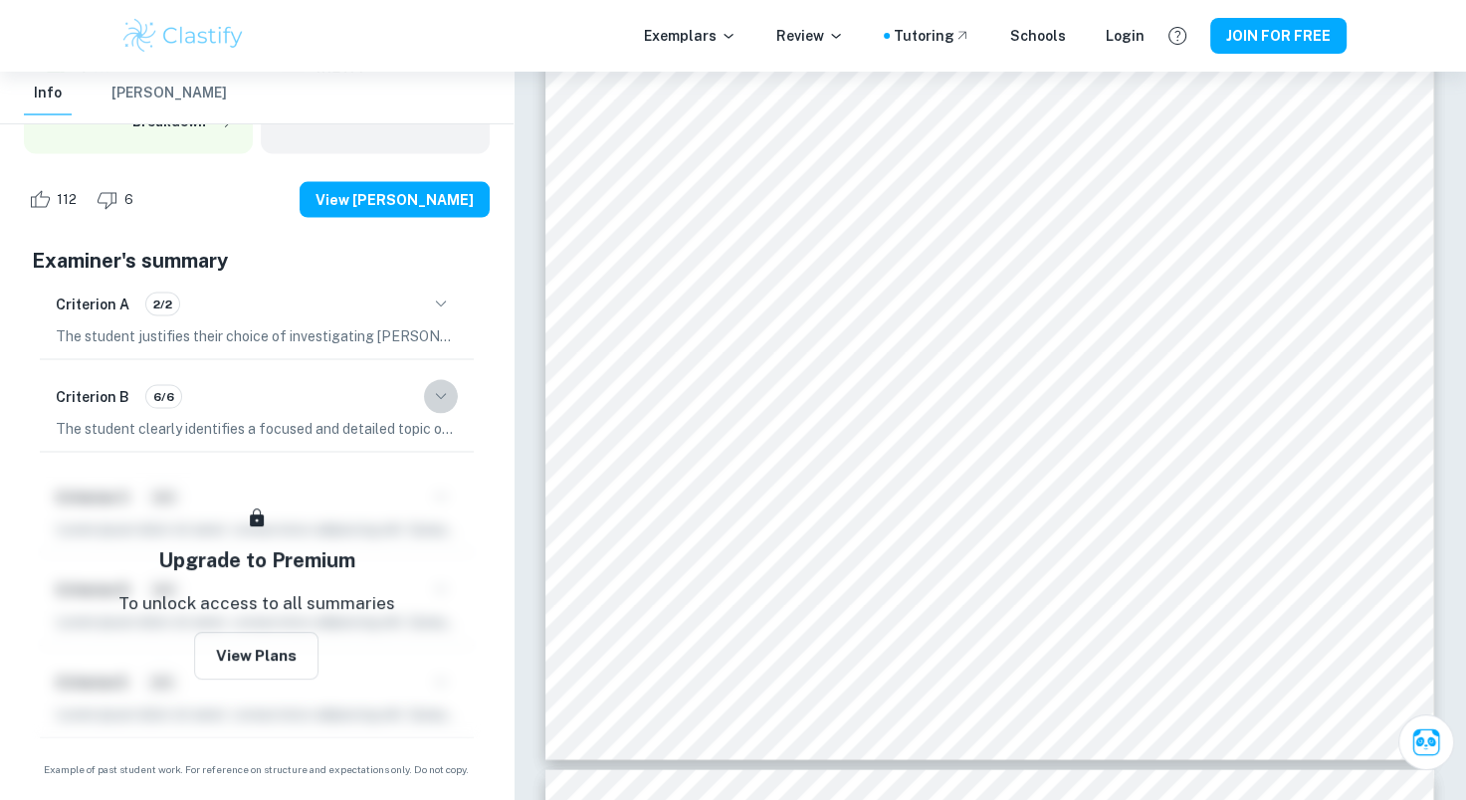
click at [446, 396] on icon "button" at bounding box center [441, 397] width 24 height 24
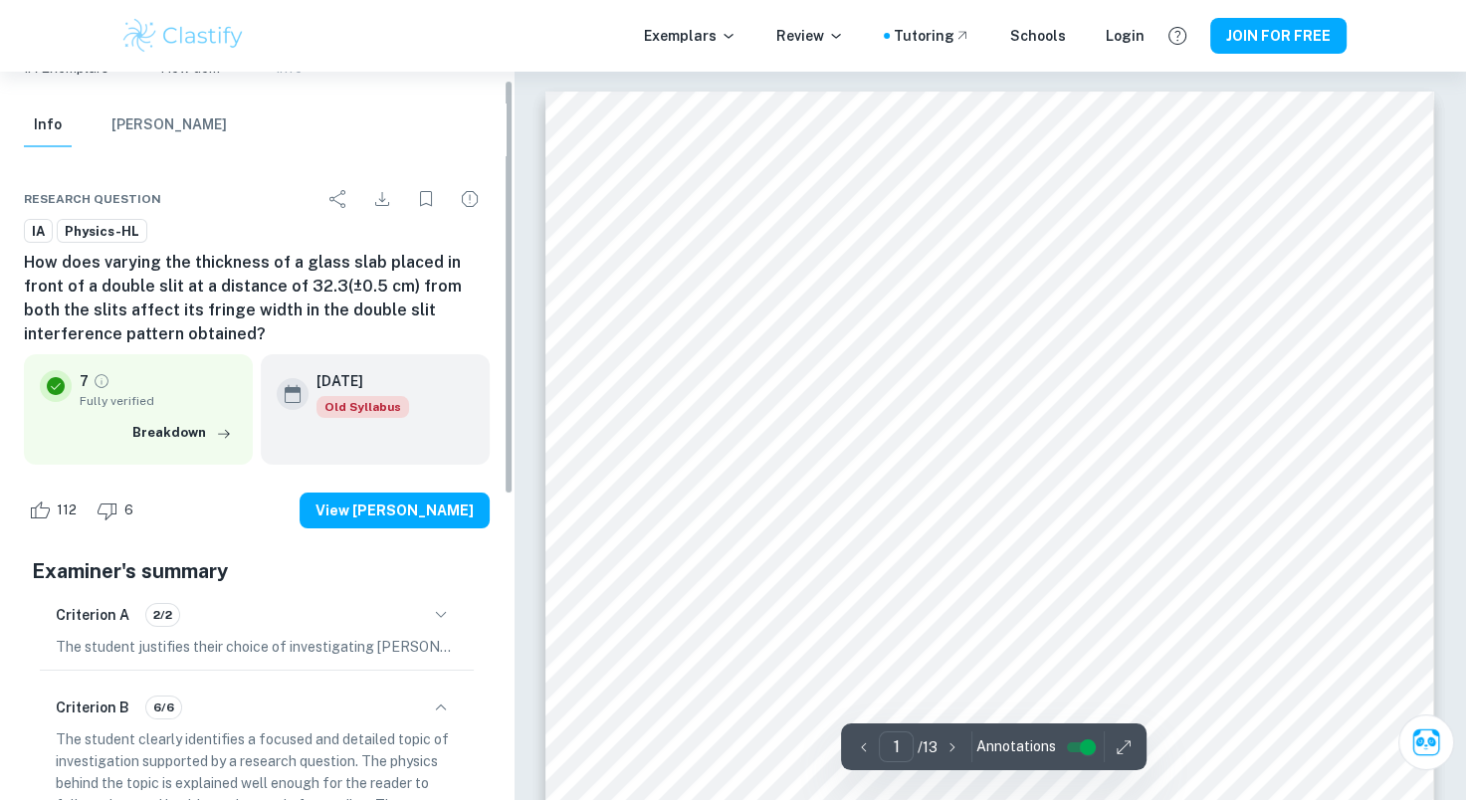
scroll to position [0, 0]
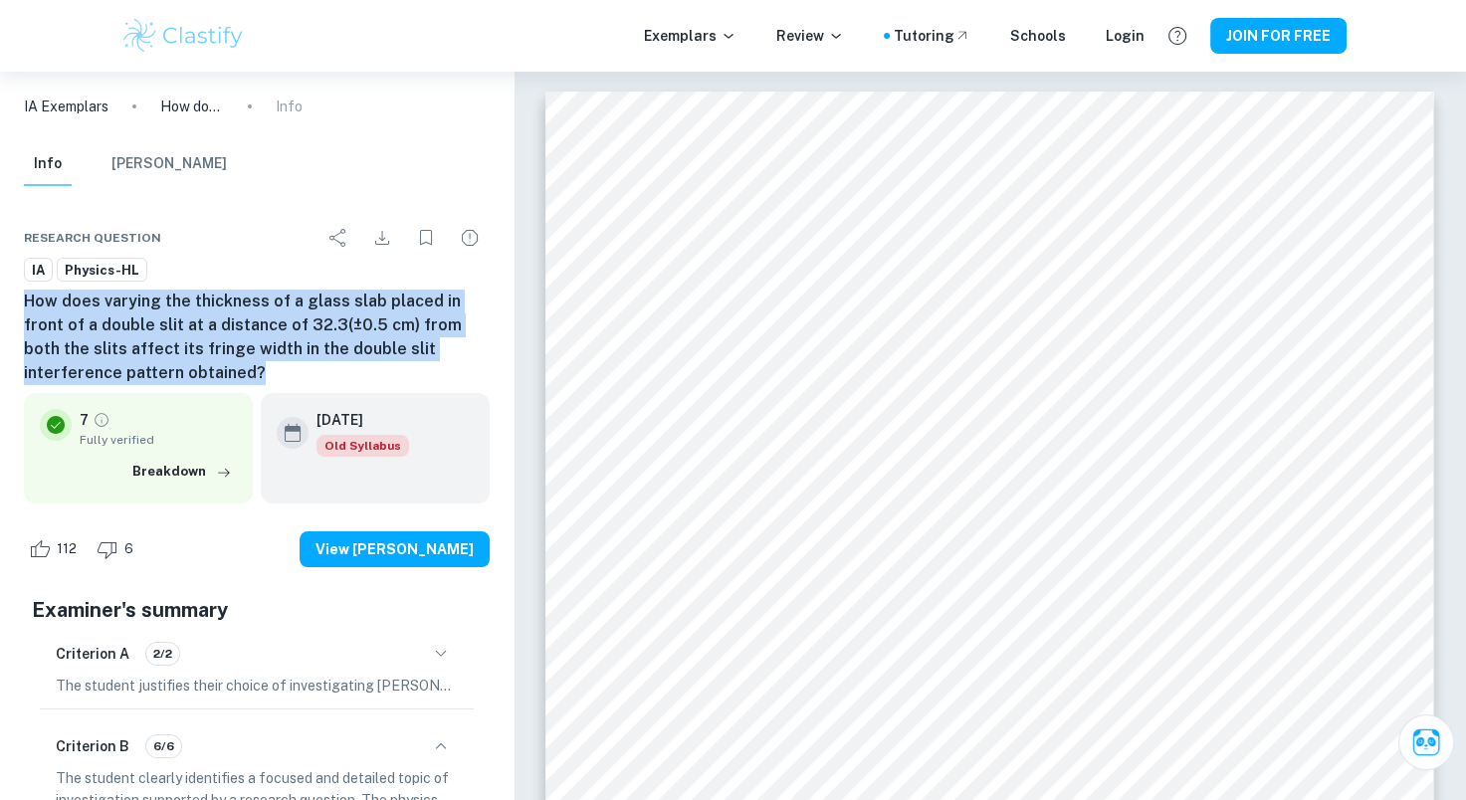
copy h6 "How does varying the thickness of a glass slab placed in front of a double slit…"
drag, startPoint x: 5, startPoint y: 302, endPoint x: 168, endPoint y: 378, distance: 180.3
click at [168, 378] on div "Research question IA Physics-HL How does varying the thickness of a glass slab …" at bounding box center [257, 771] width 514 height 1154
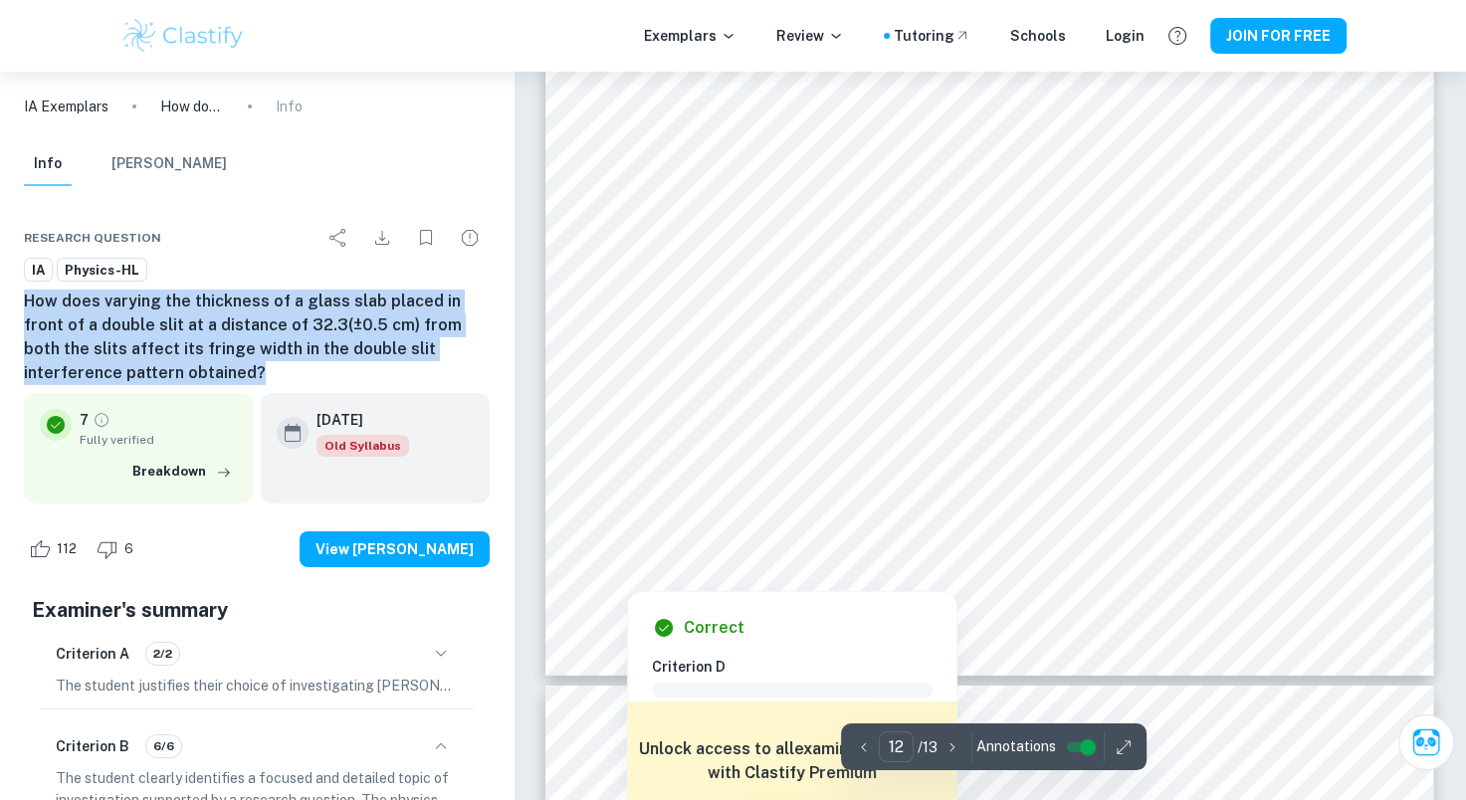
scroll to position [13935, 0]
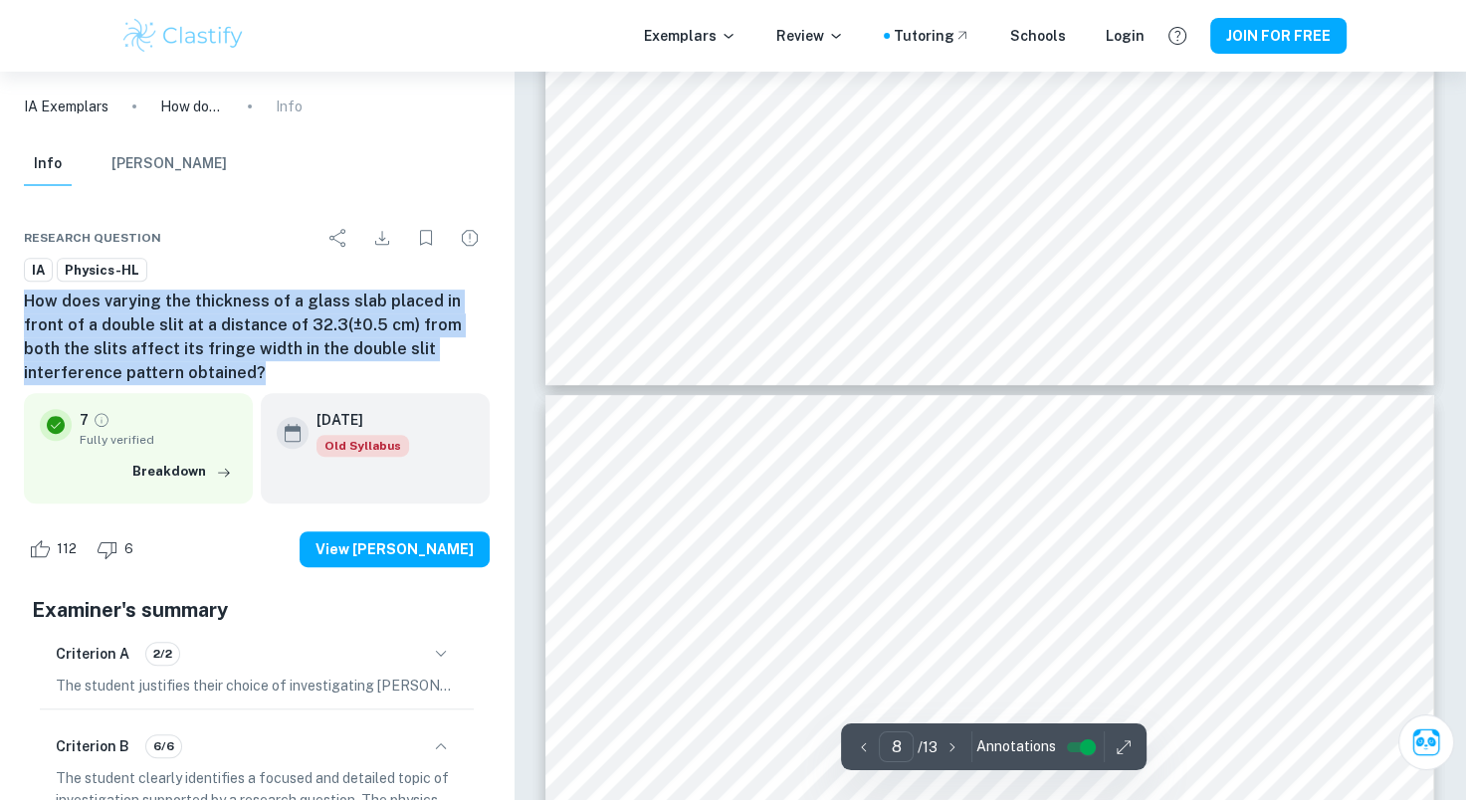
type input "7"
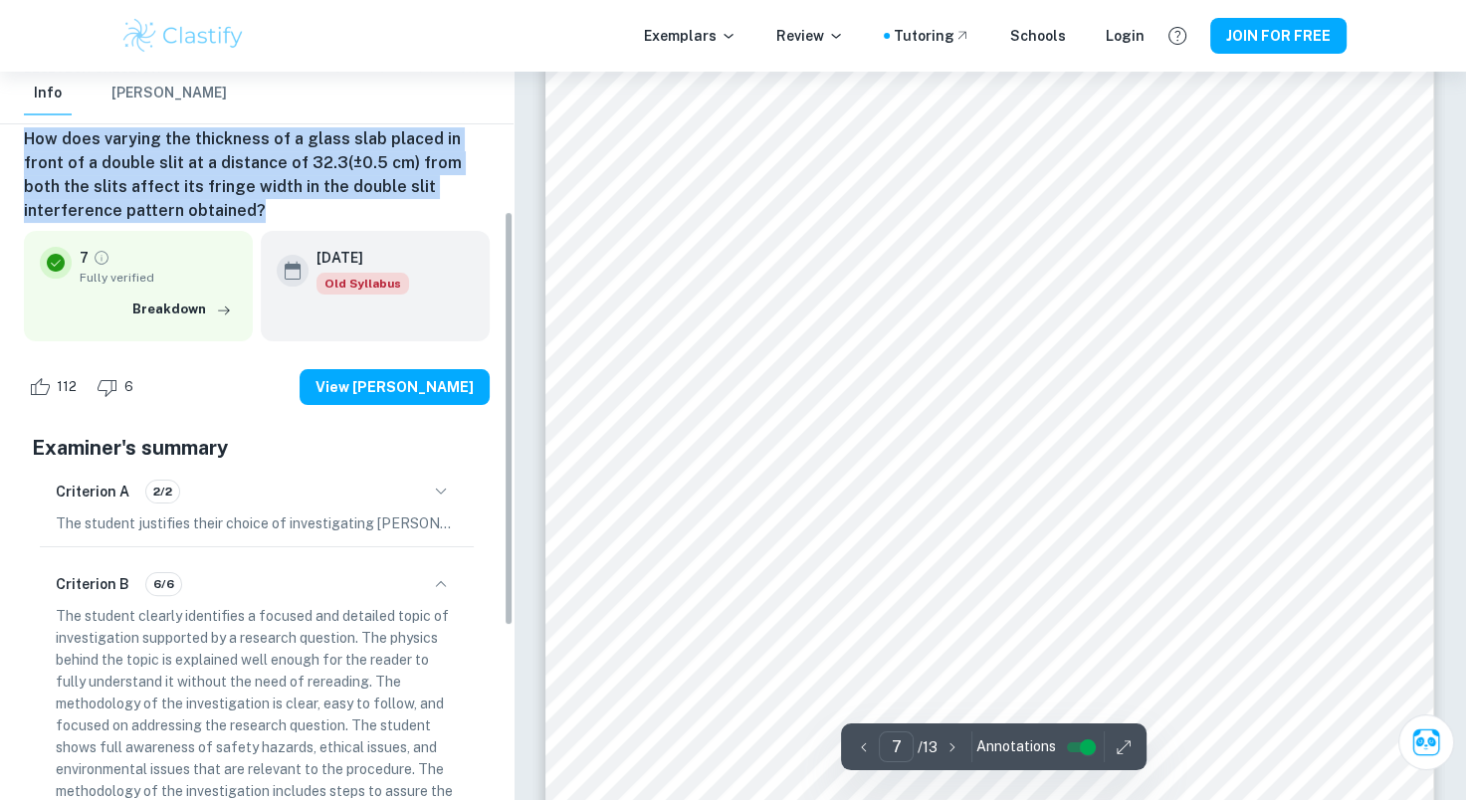
scroll to position [398, 0]
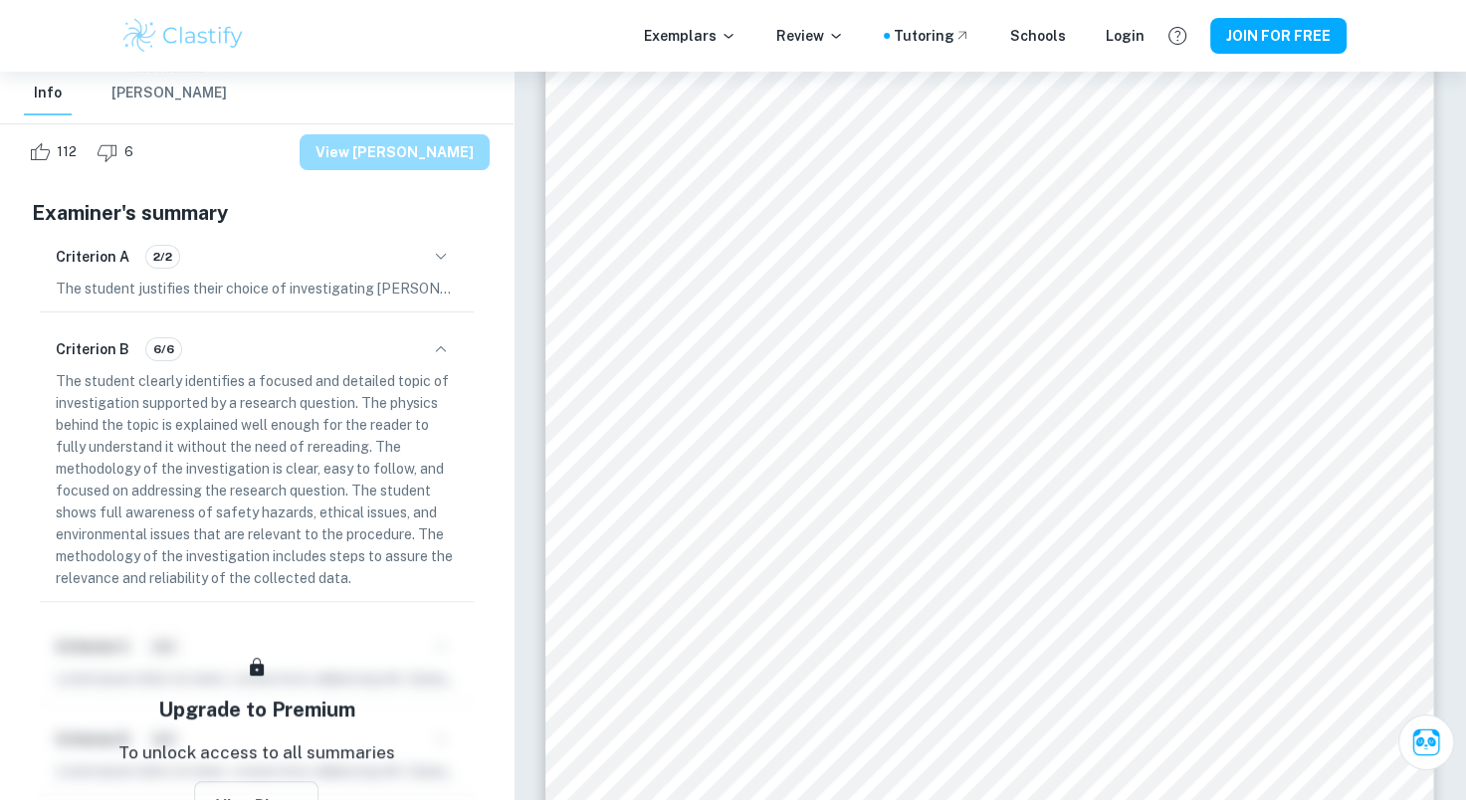
click at [426, 158] on button "View [PERSON_NAME]" at bounding box center [395, 152] width 190 height 36
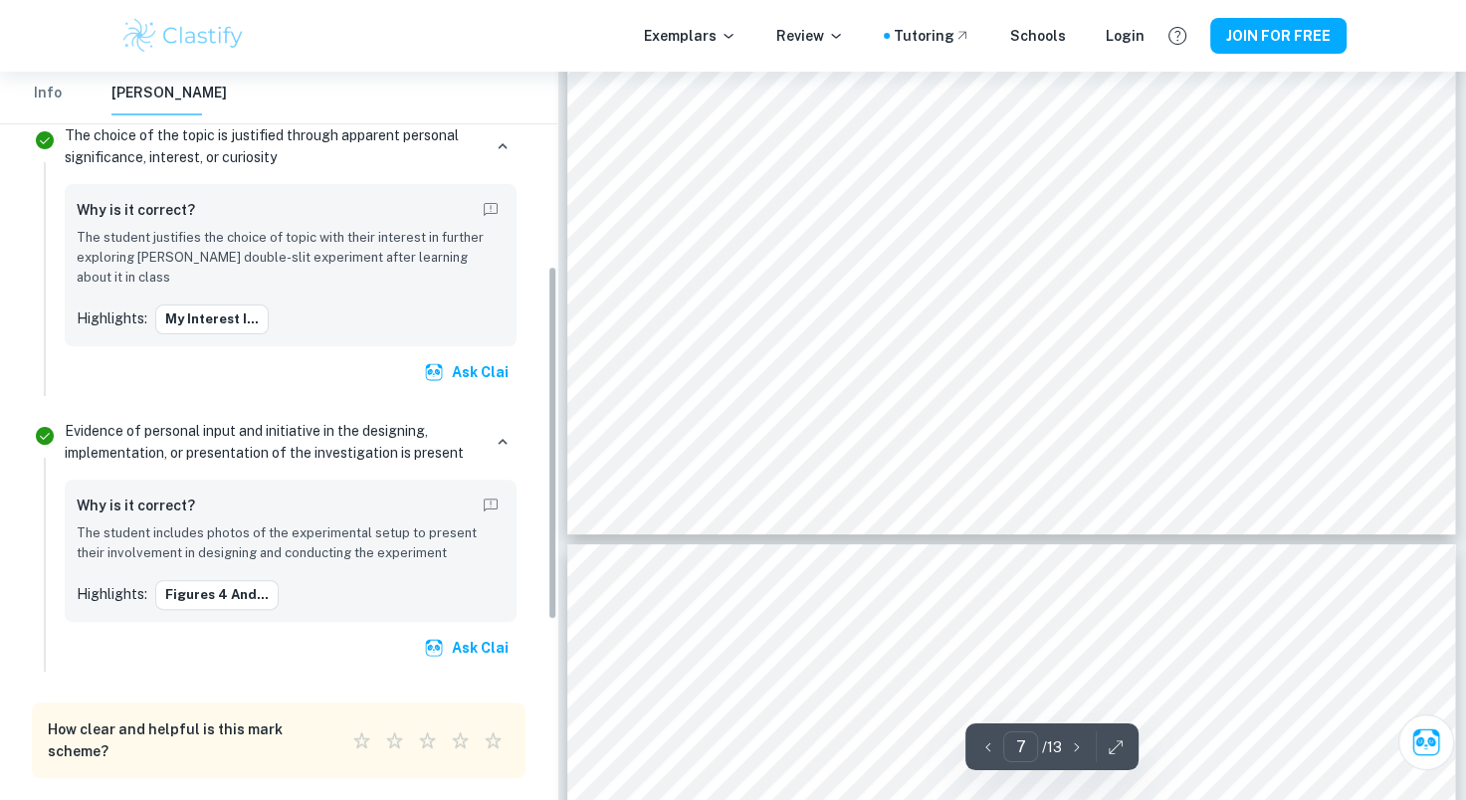
scroll to position [764, 0]
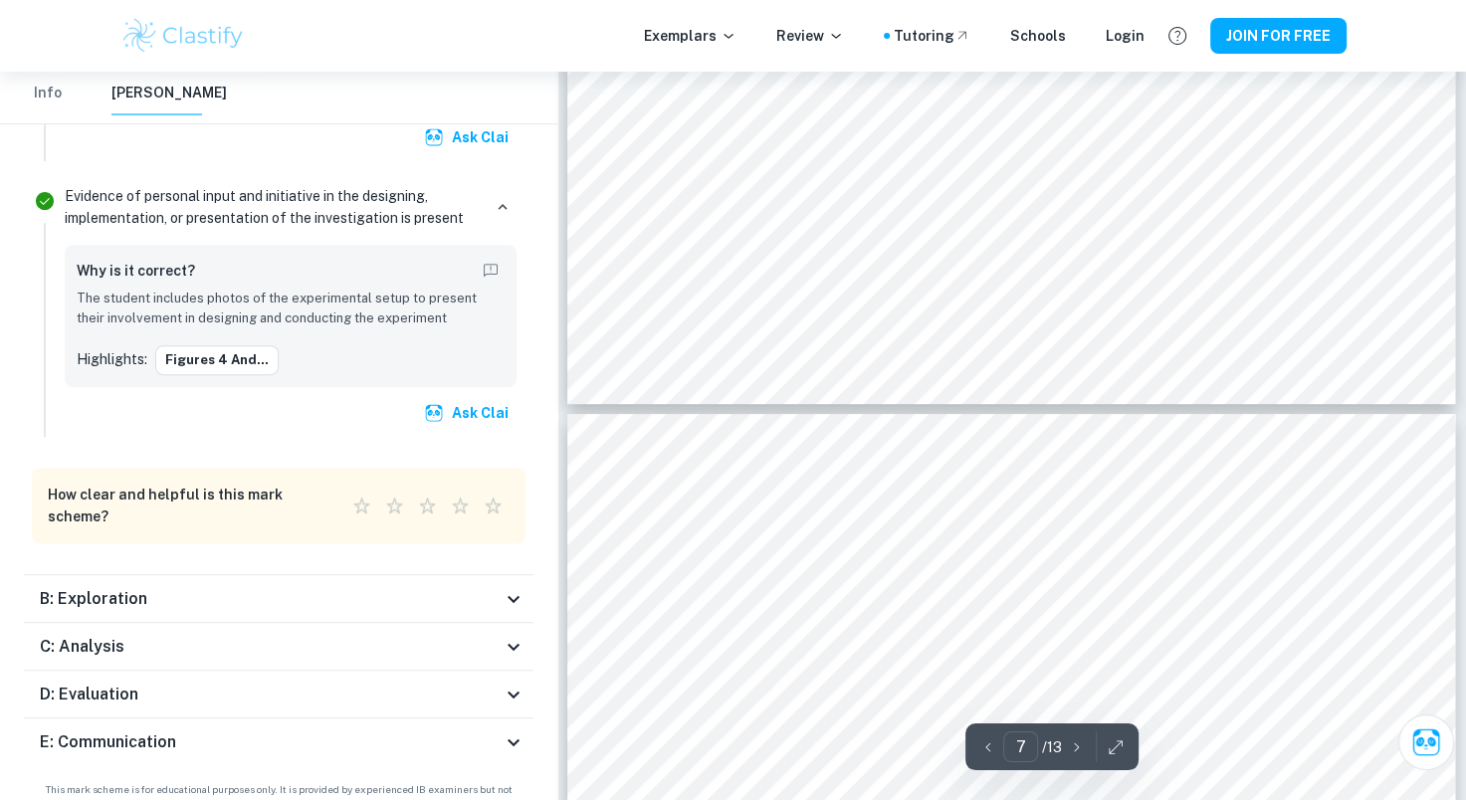
type input "8"
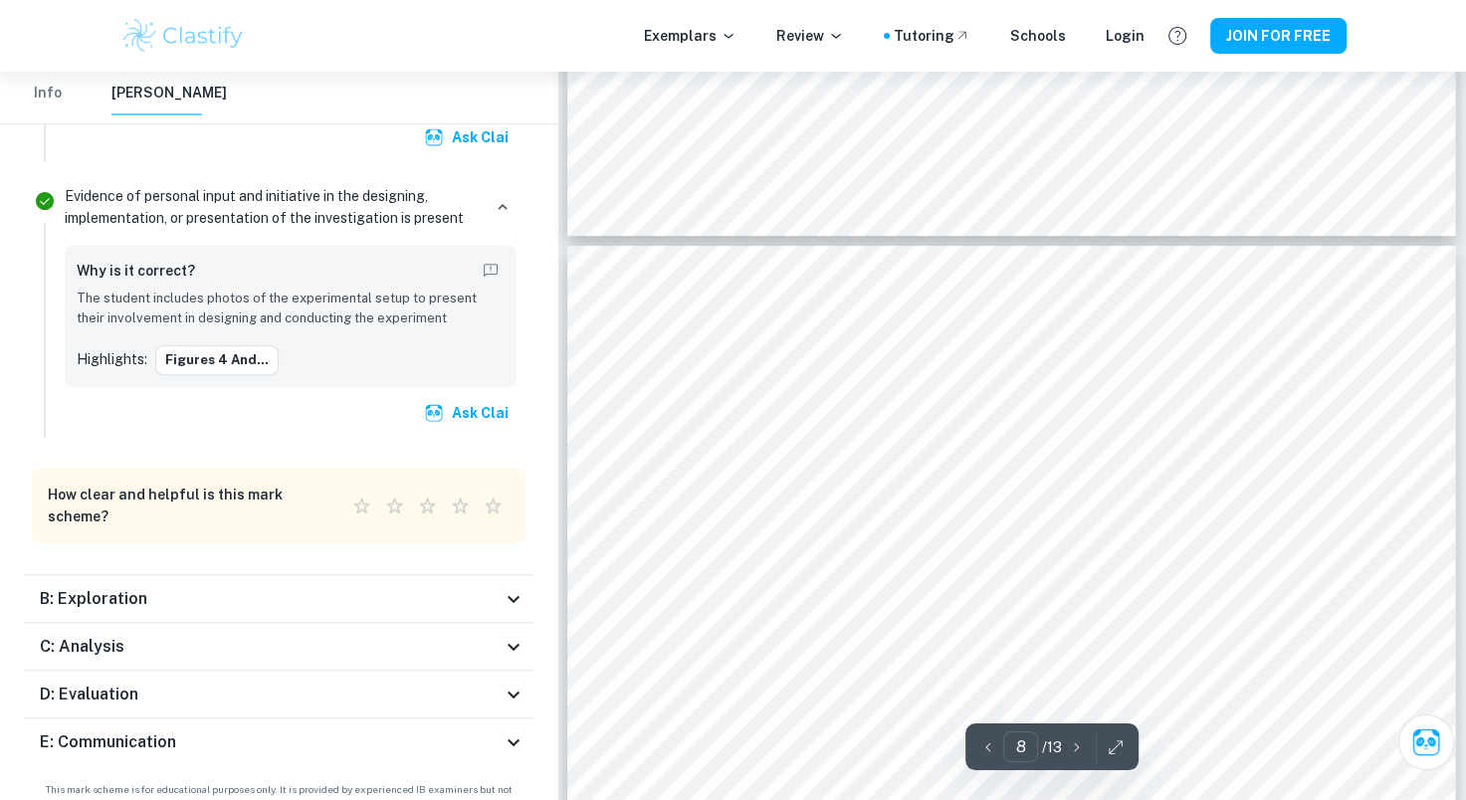
click at [251, 587] on div "B: Exploration" at bounding box center [271, 599] width 462 height 24
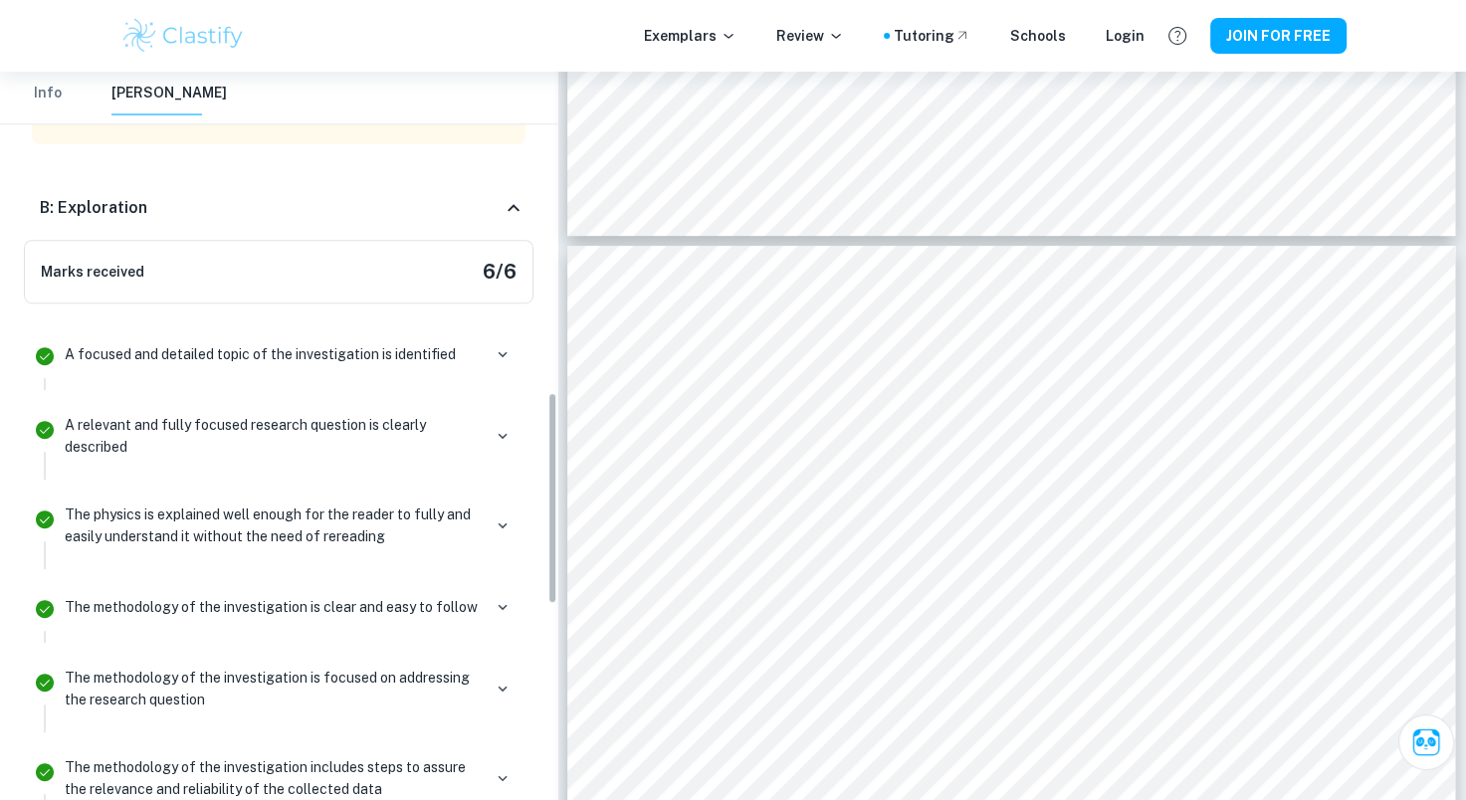
scroll to position [1095, 0]
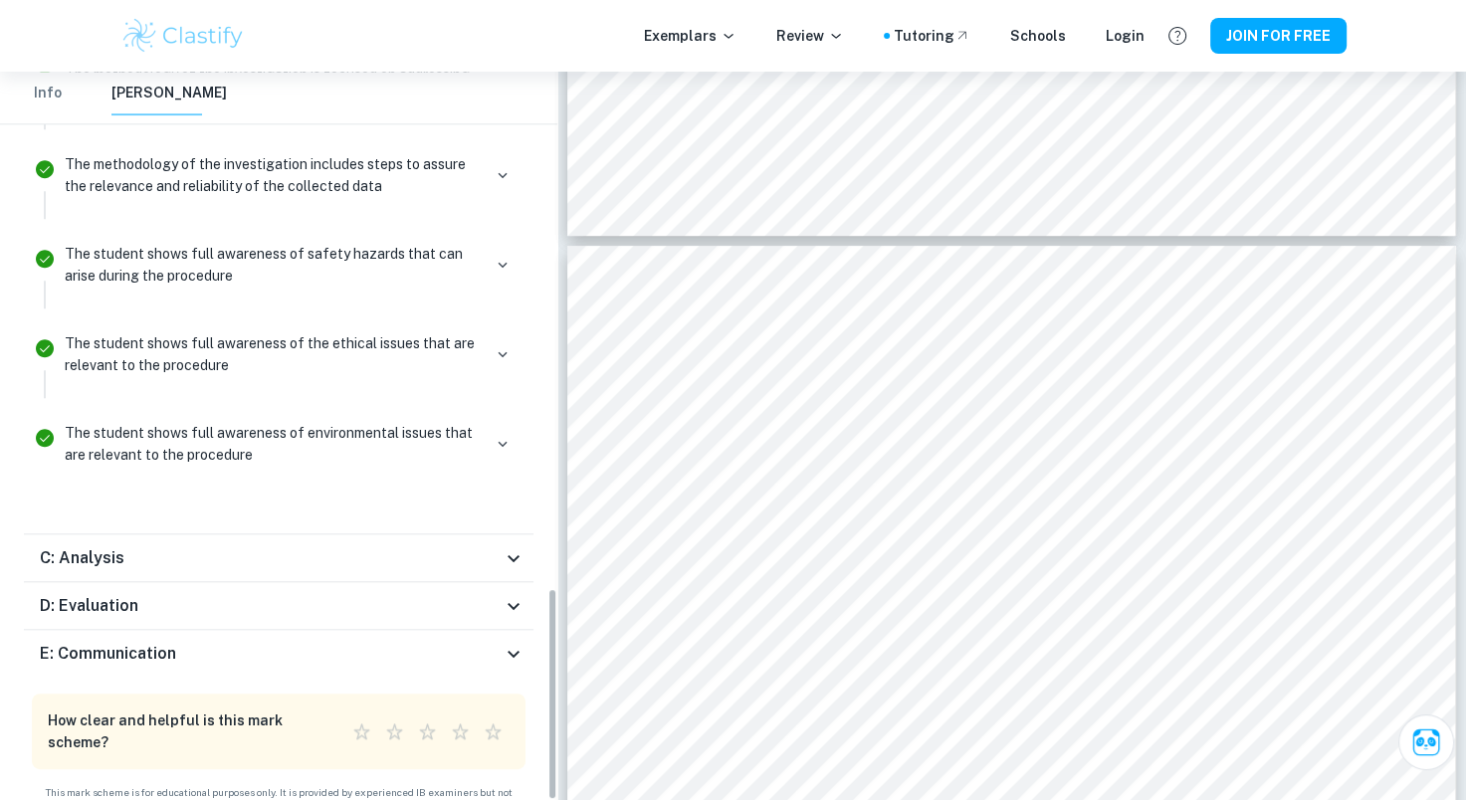
click at [276, 535] on div "C: Analysis" at bounding box center [279, 559] width 510 height 48
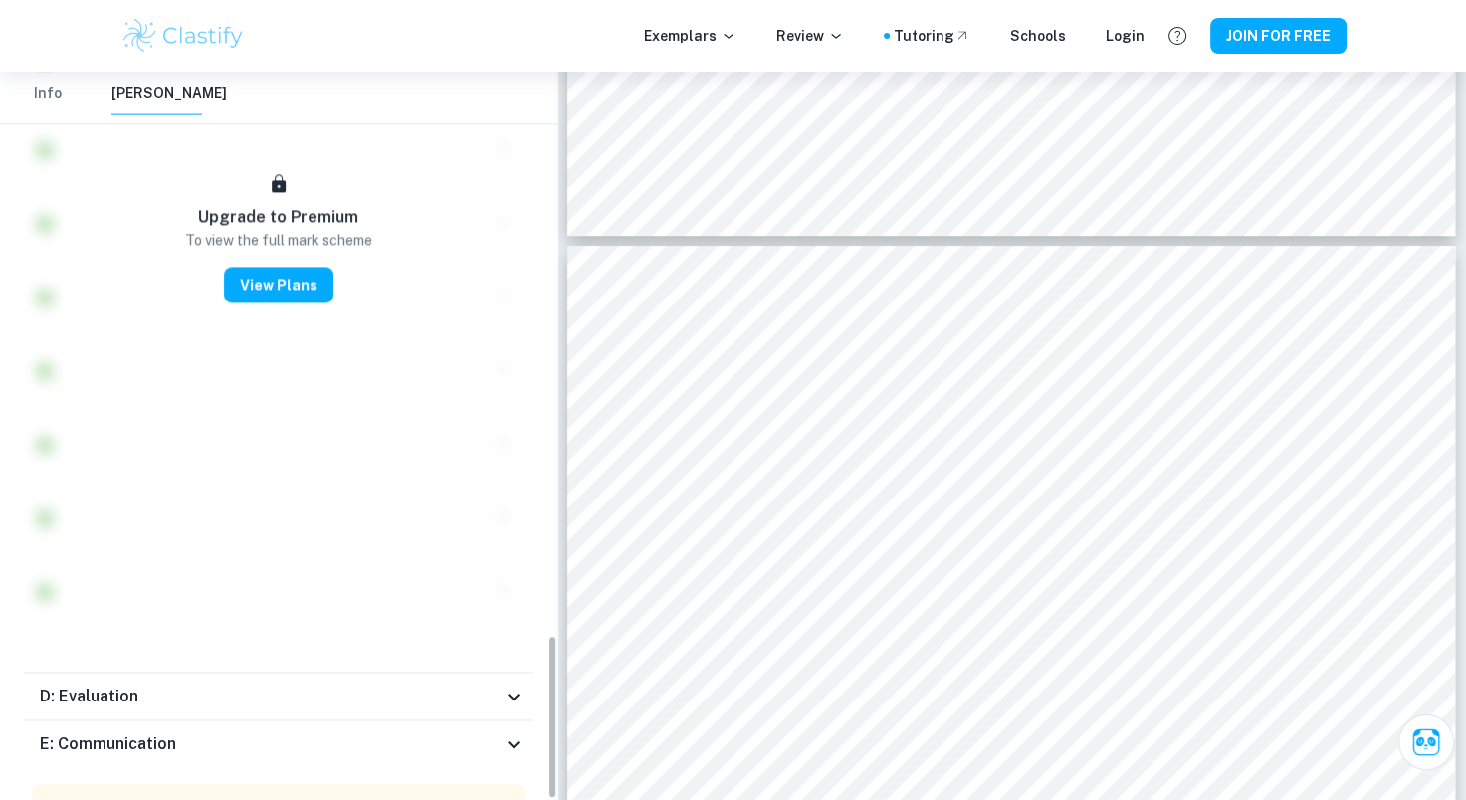
scroll to position [2491, 0]
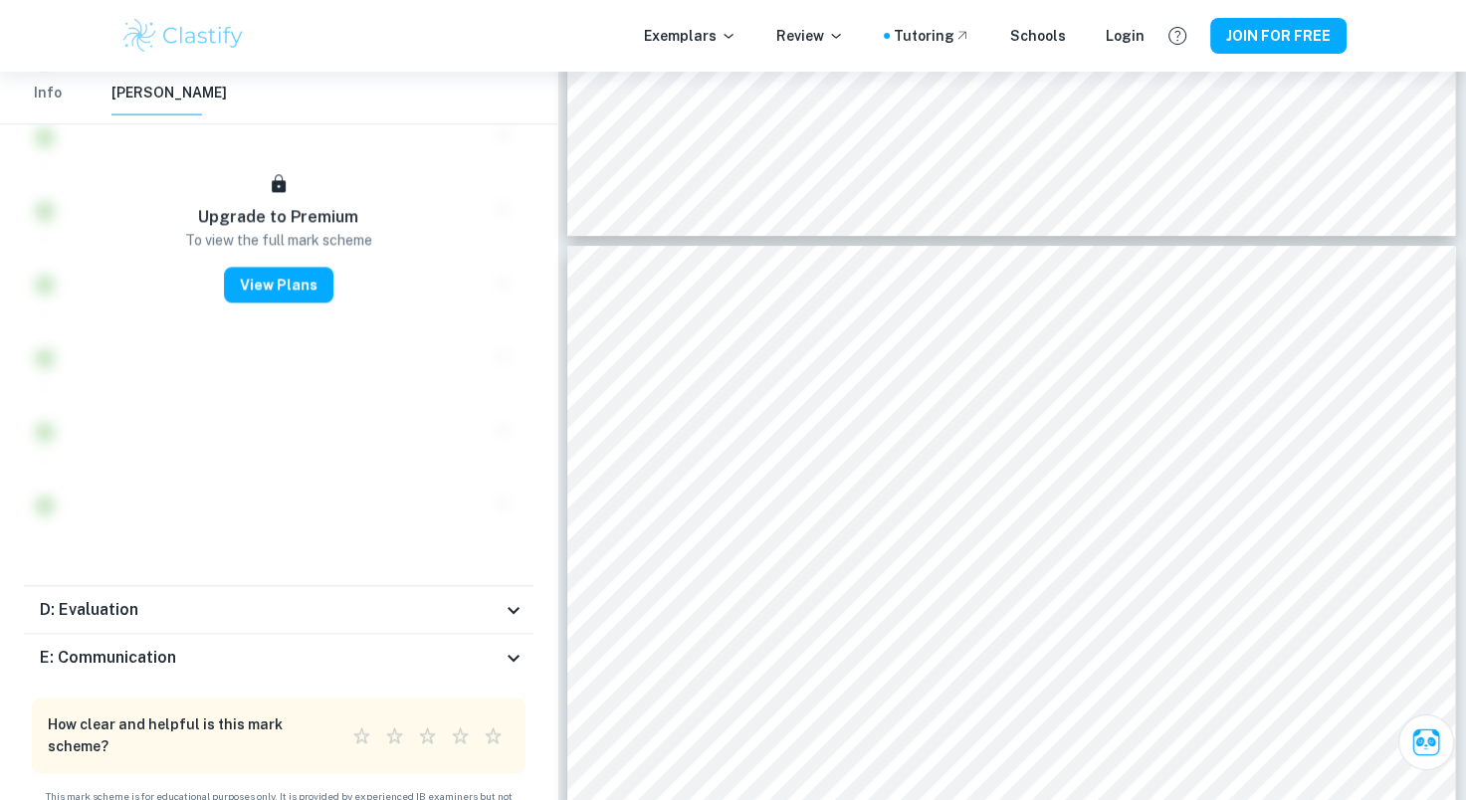
click at [224, 598] on div "D: Evaluation" at bounding box center [271, 610] width 462 height 24
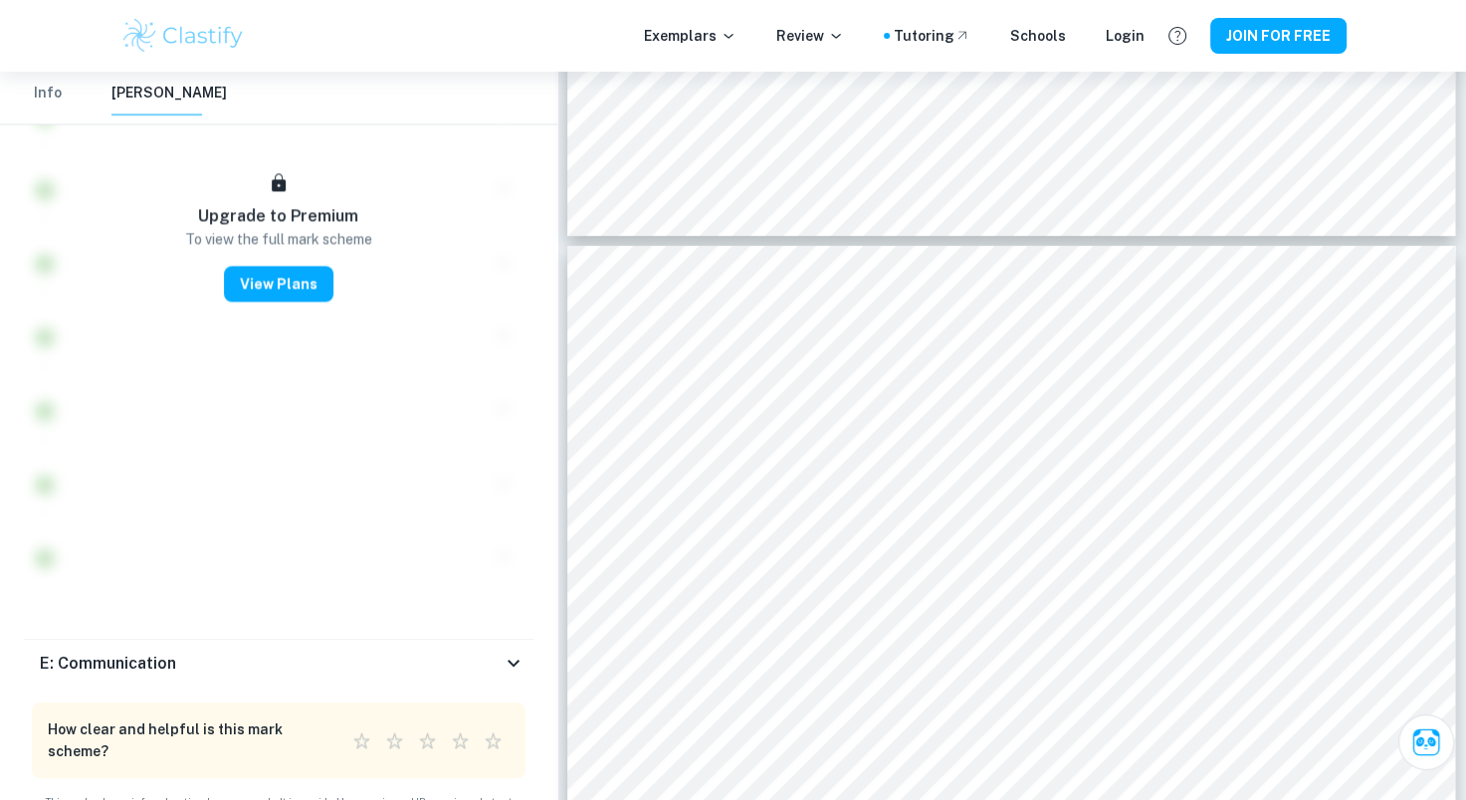
click at [211, 651] on div "E: Communication" at bounding box center [271, 663] width 462 height 24
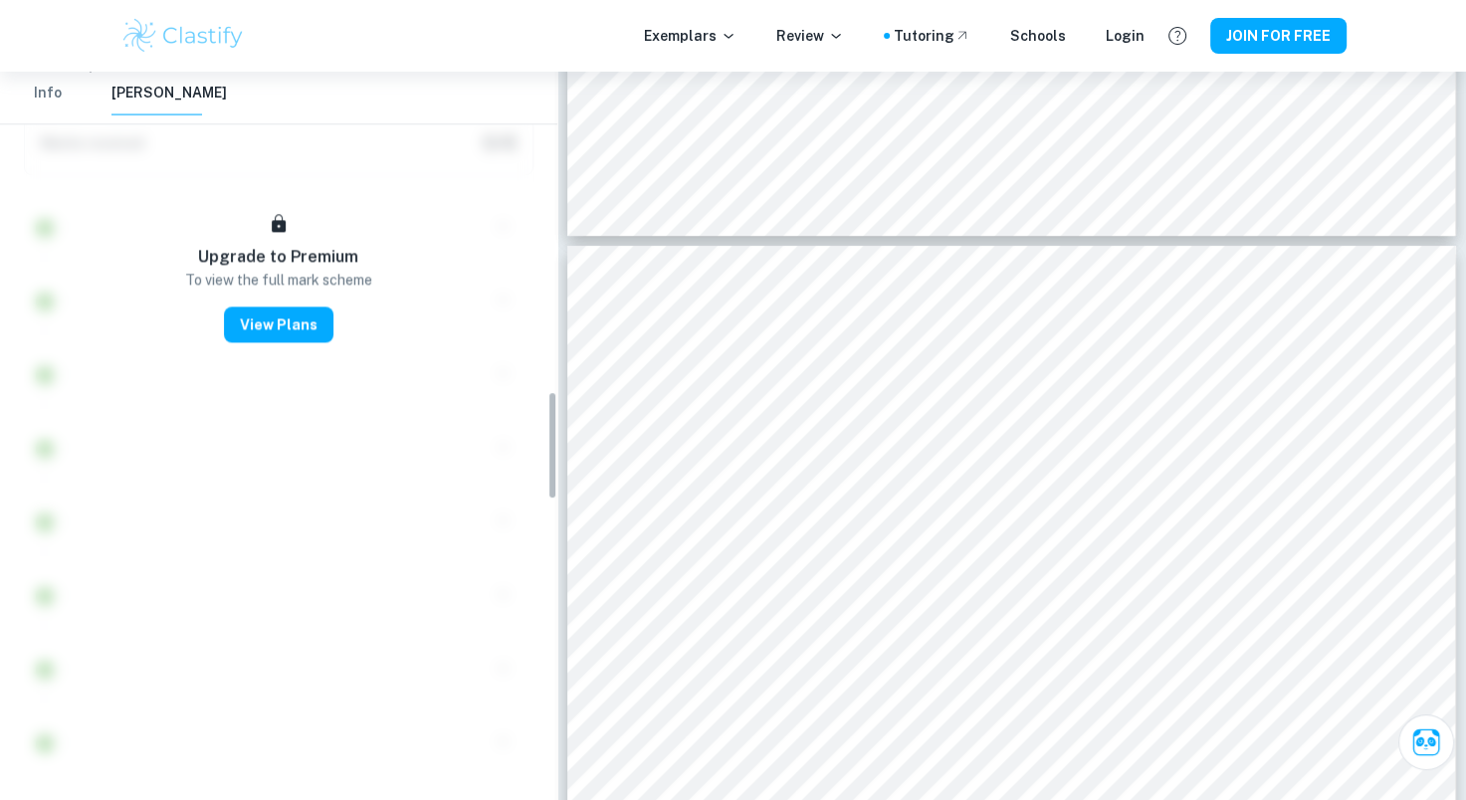
scroll to position [1855, 0]
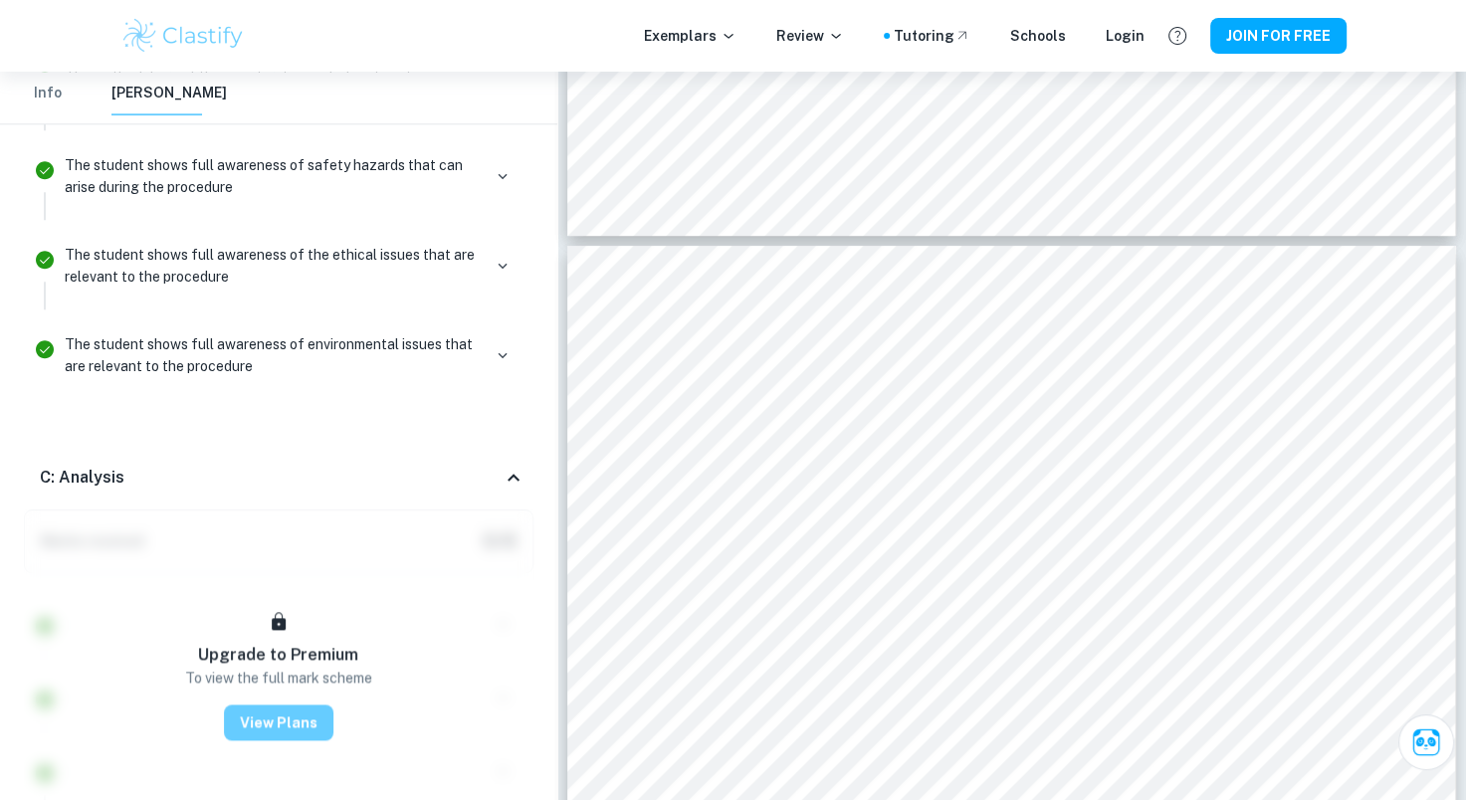
click at [259, 705] on button "View Plans" at bounding box center [278, 723] width 109 height 36
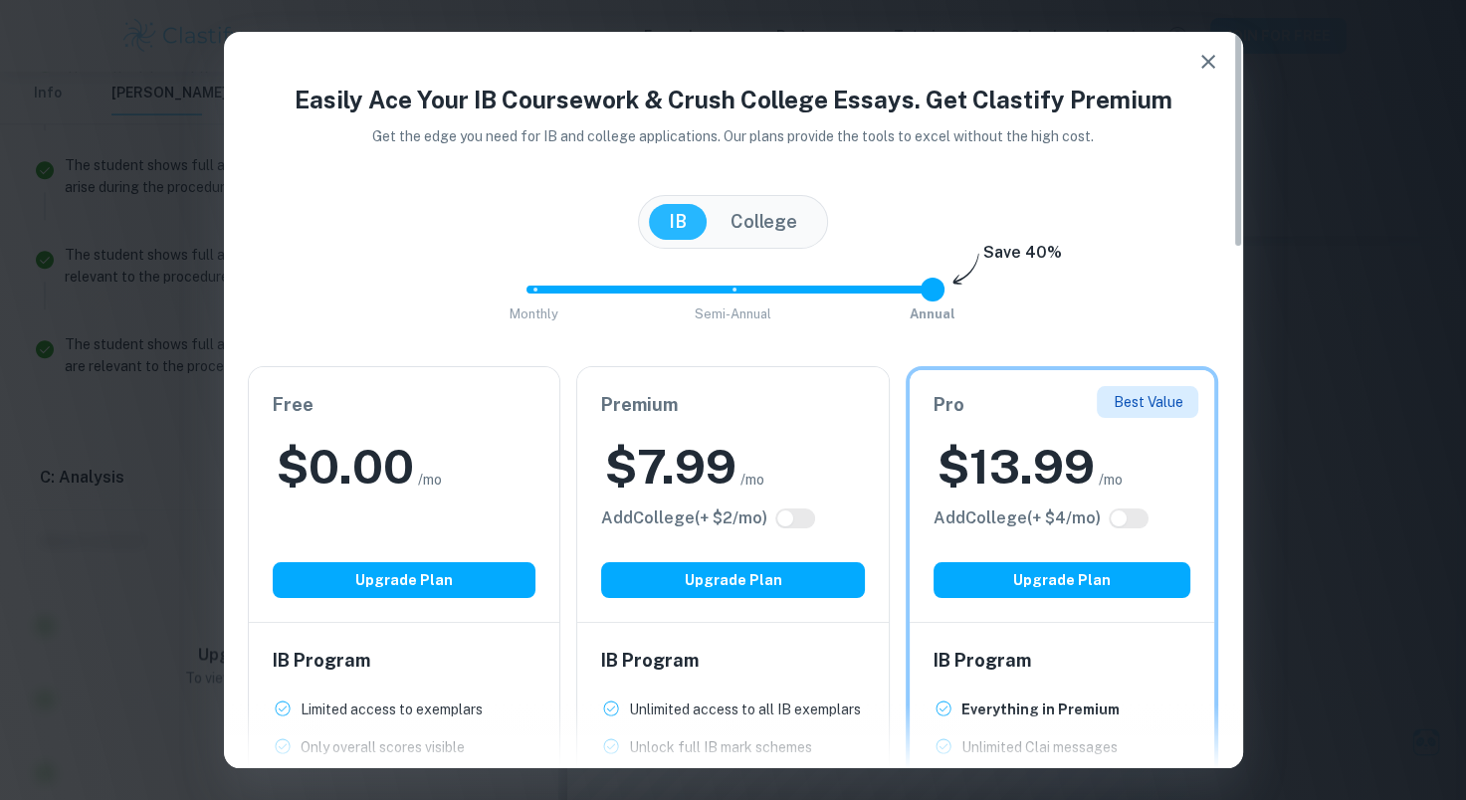
click at [347, 530] on div "Free $ 0.00 /mo Add College (+ $ 2 /mo) Upgrade Plan" at bounding box center [405, 494] width 312 height 255
click at [348, 579] on button "Upgrade Plan" at bounding box center [405, 580] width 264 height 36
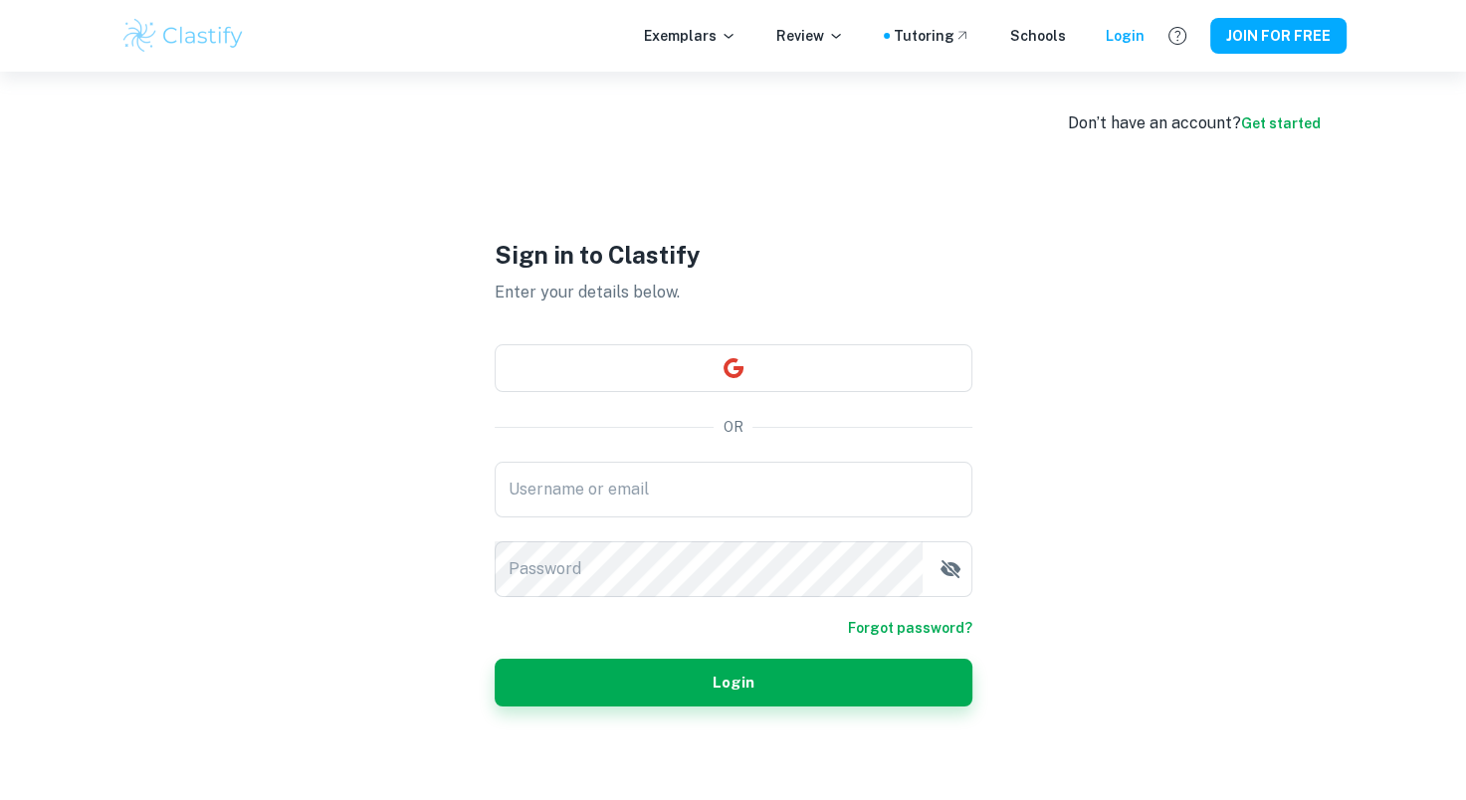
type input "[EMAIL_ADDRESS][DOMAIN_NAME]"
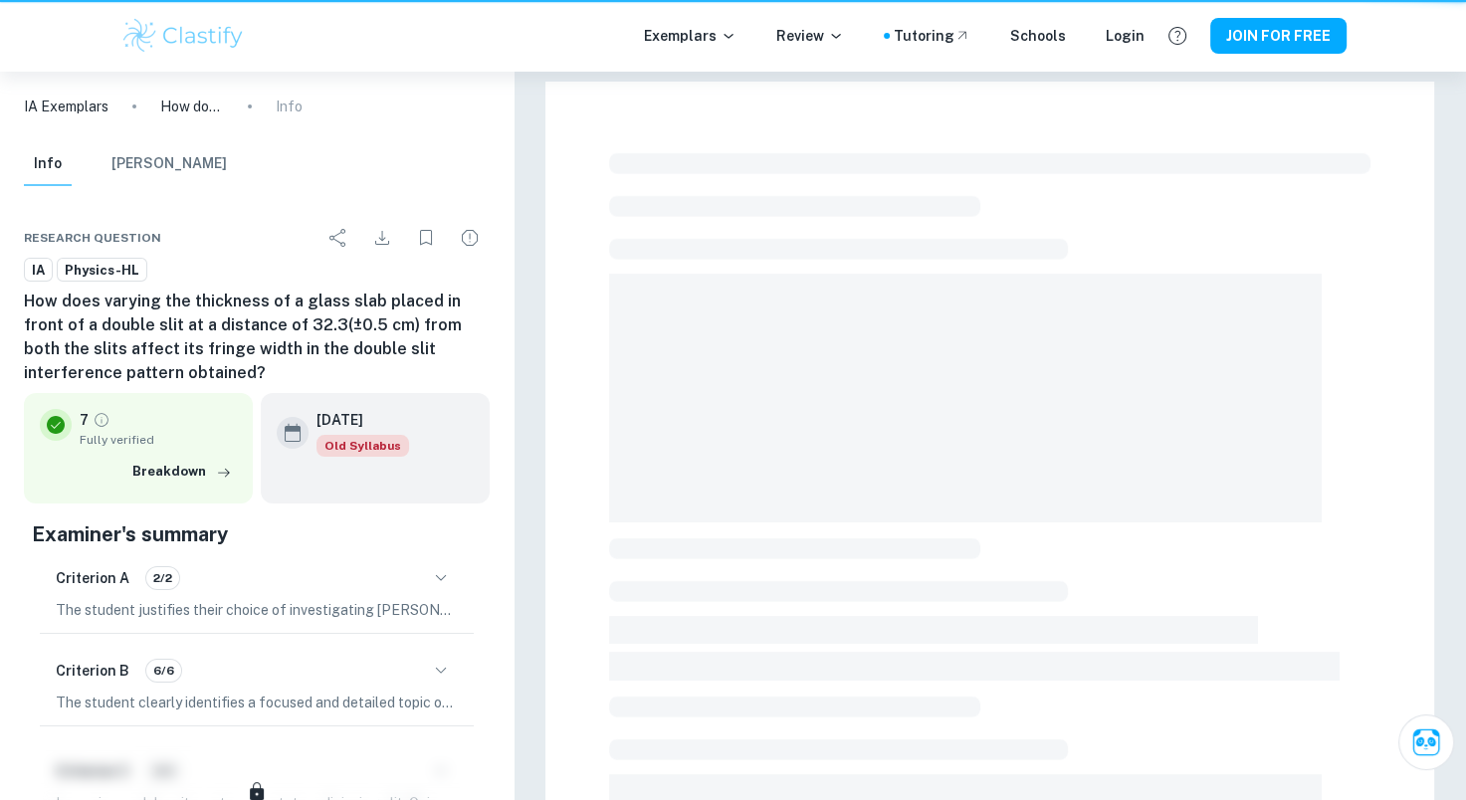
scroll to position [548, 0]
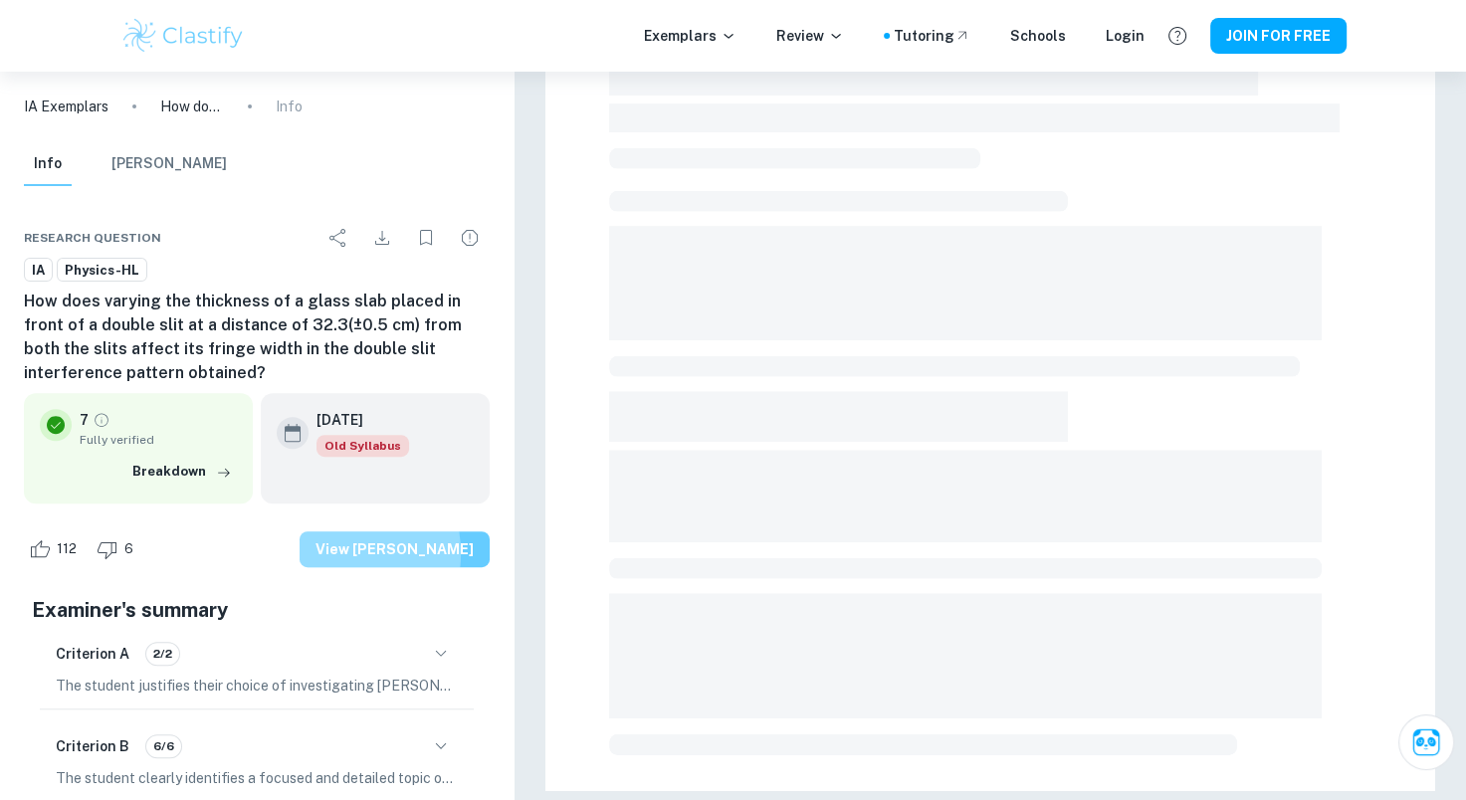
click at [354, 553] on button "View [PERSON_NAME]" at bounding box center [395, 550] width 190 height 36
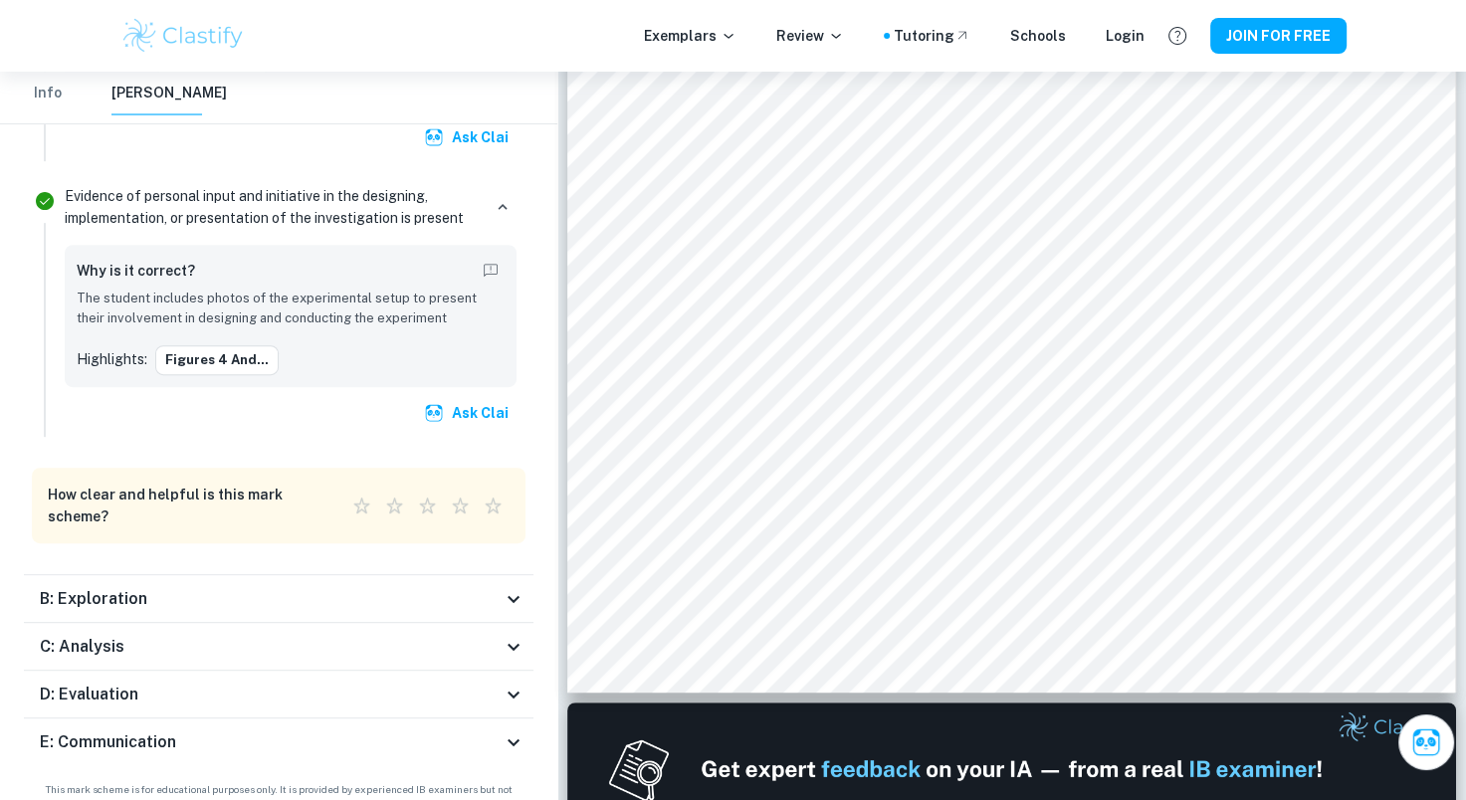
scroll to position [764, 0]
click at [329, 635] on div "C: Analysis" at bounding box center [271, 647] width 462 height 24
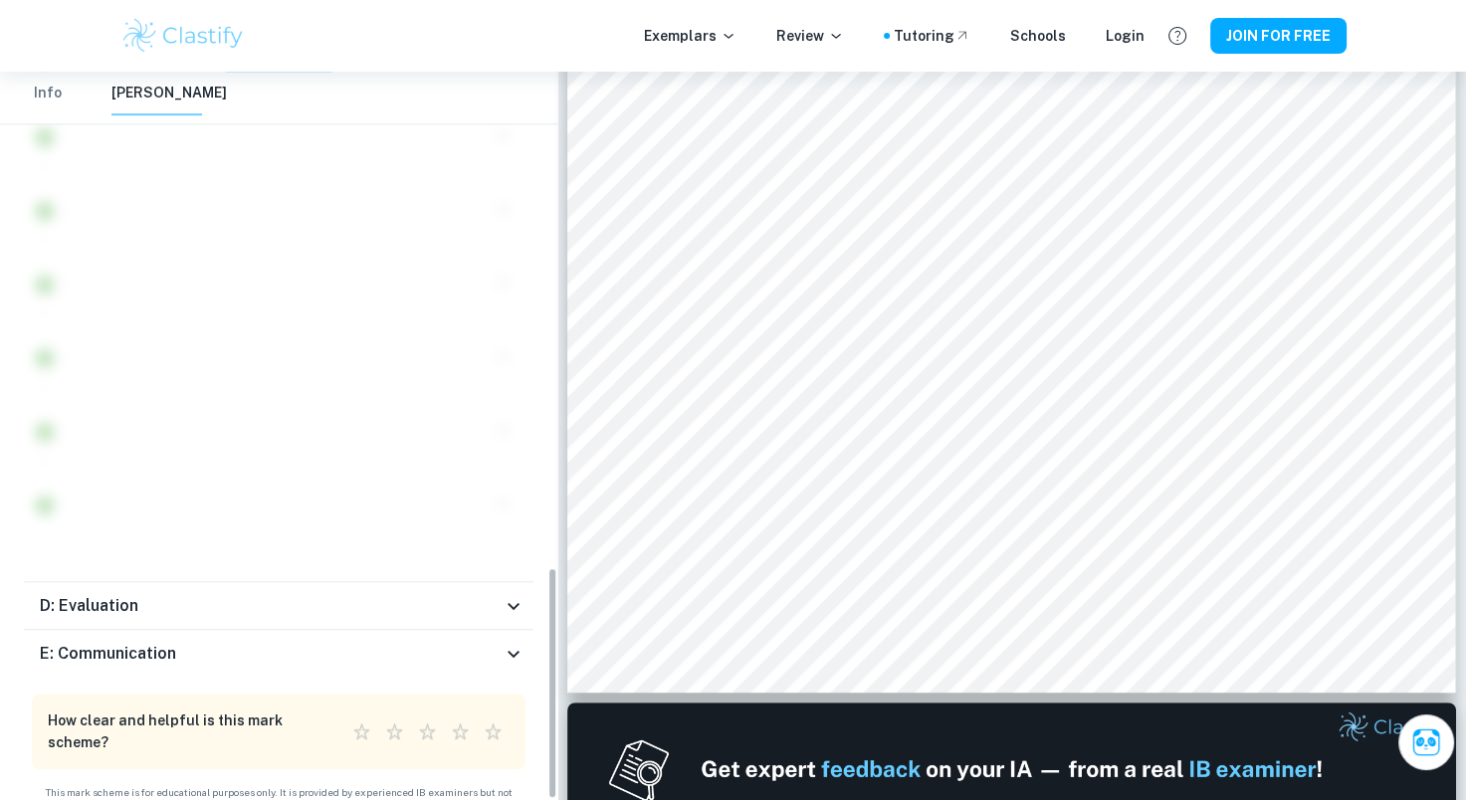
scroll to position [1597, 0]
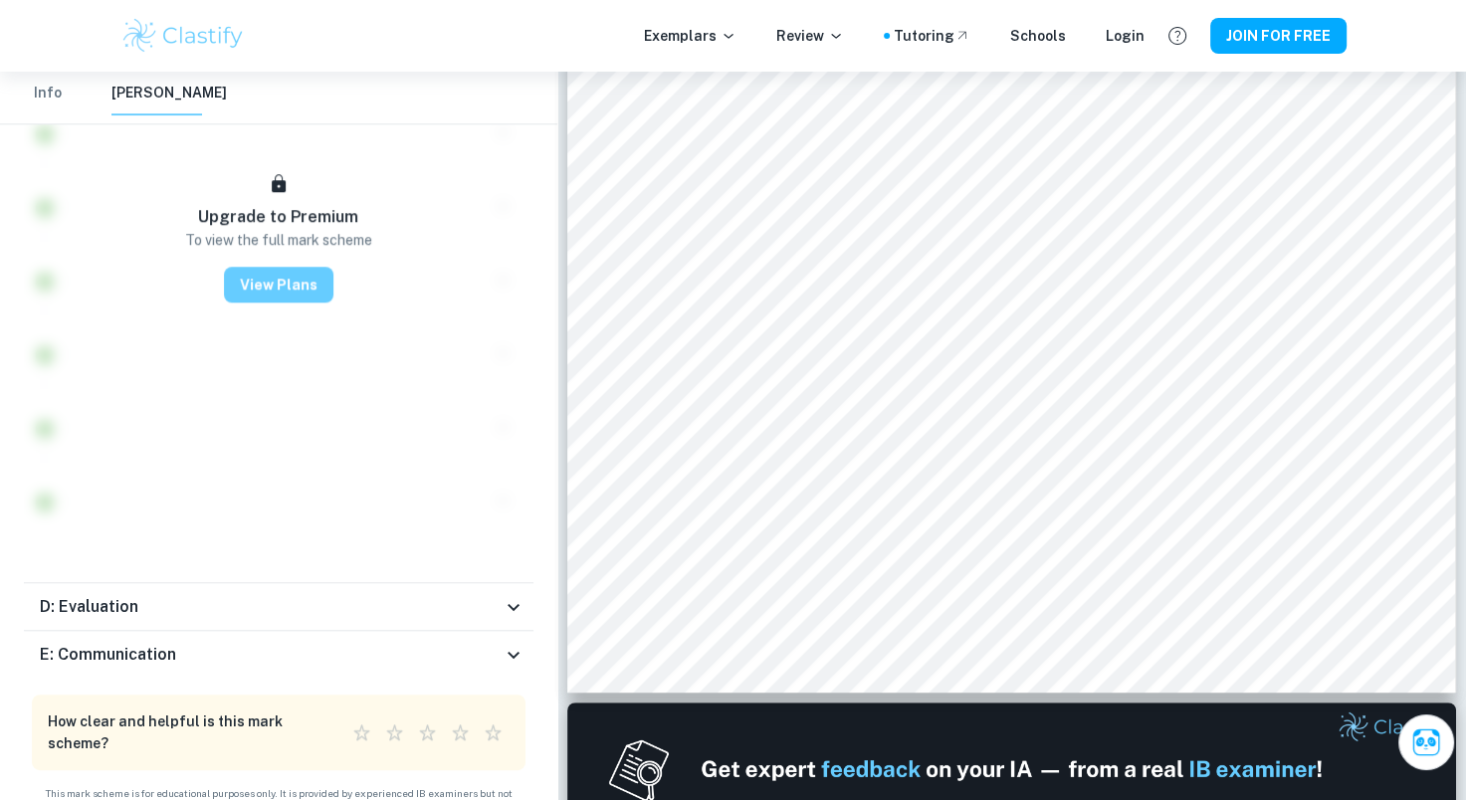
click at [277, 279] on button "View Plans" at bounding box center [278, 285] width 109 height 36
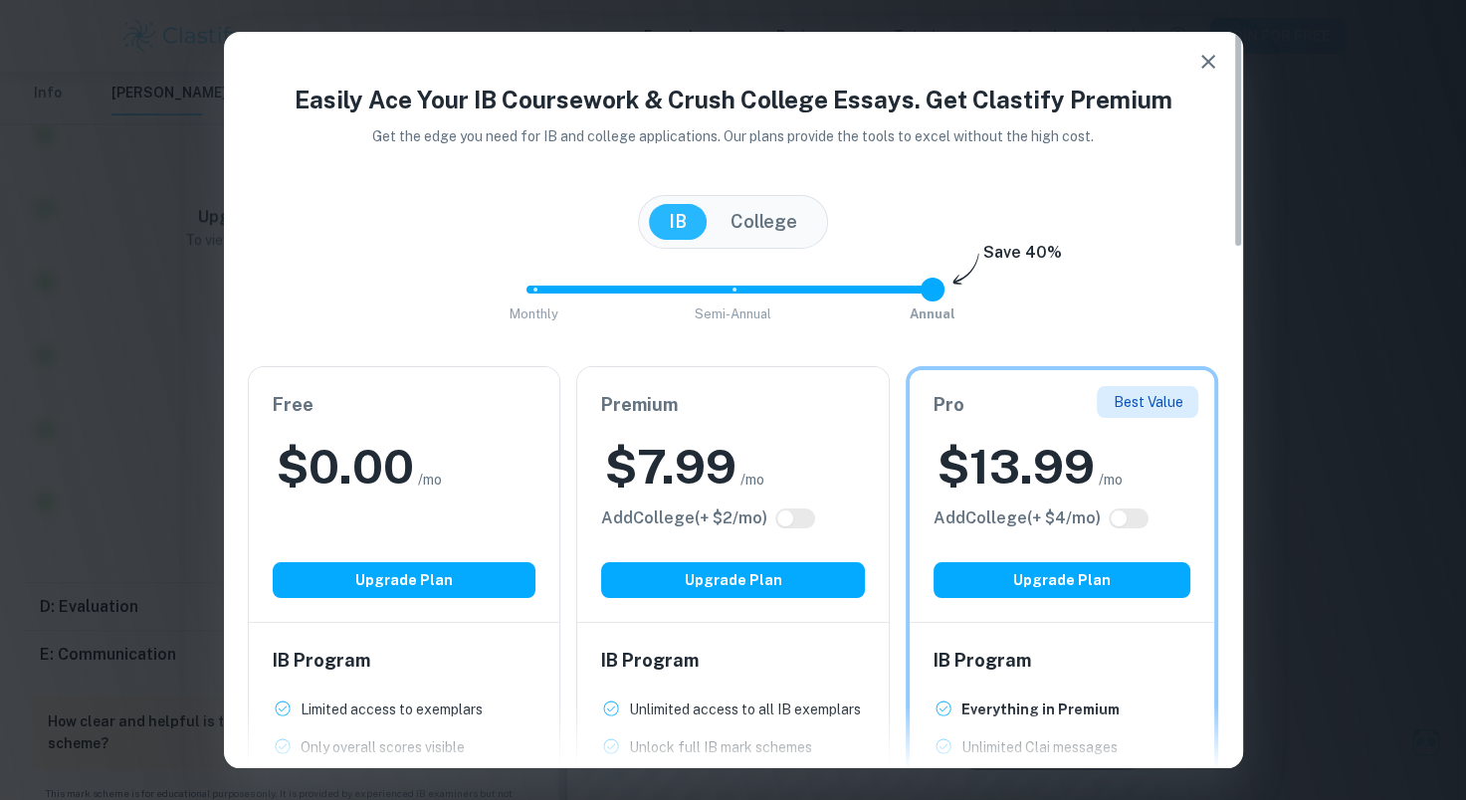
scroll to position [250, 0]
click at [426, 412] on h6 "Free" at bounding box center [405, 405] width 264 height 28
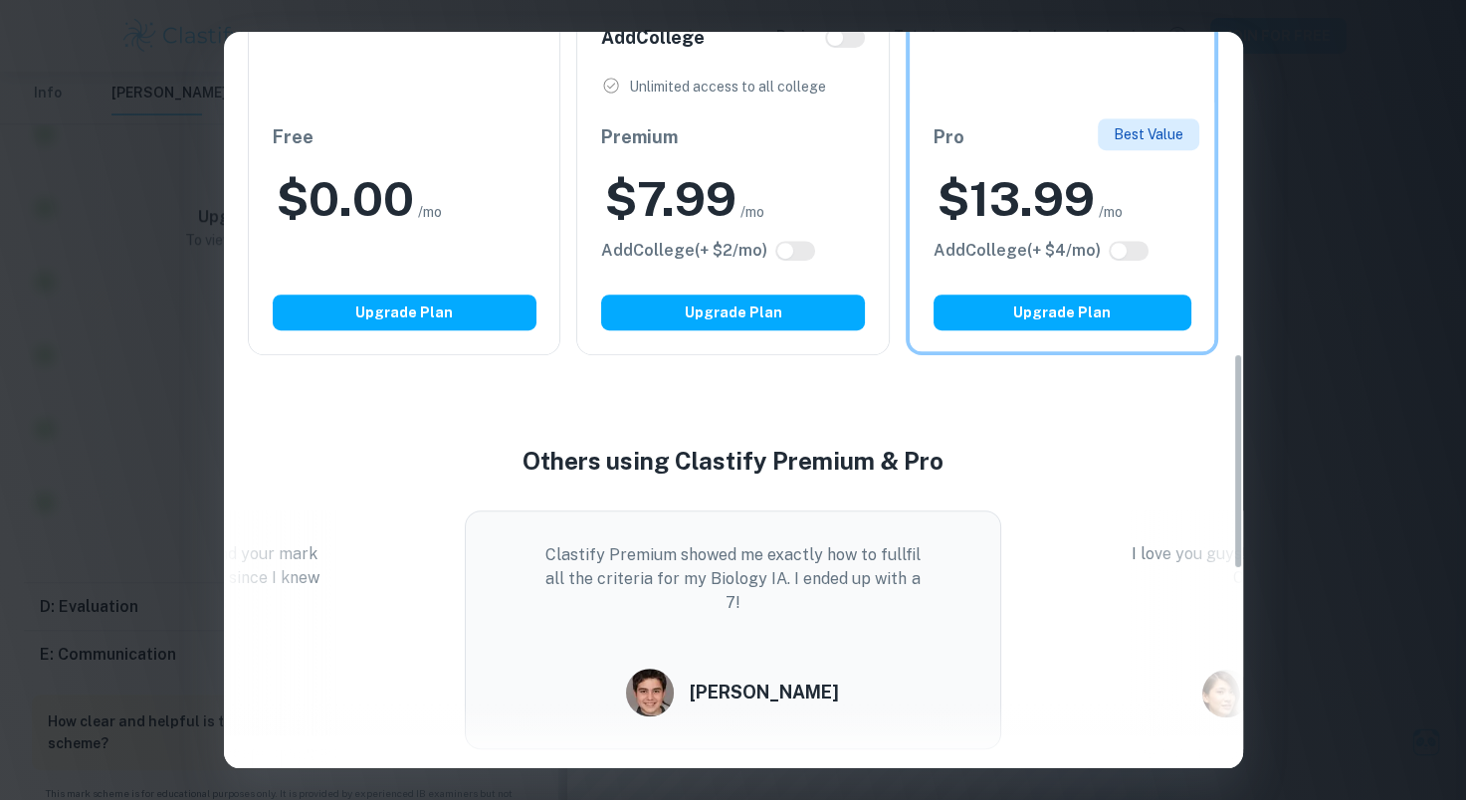
scroll to position [1095, 0]
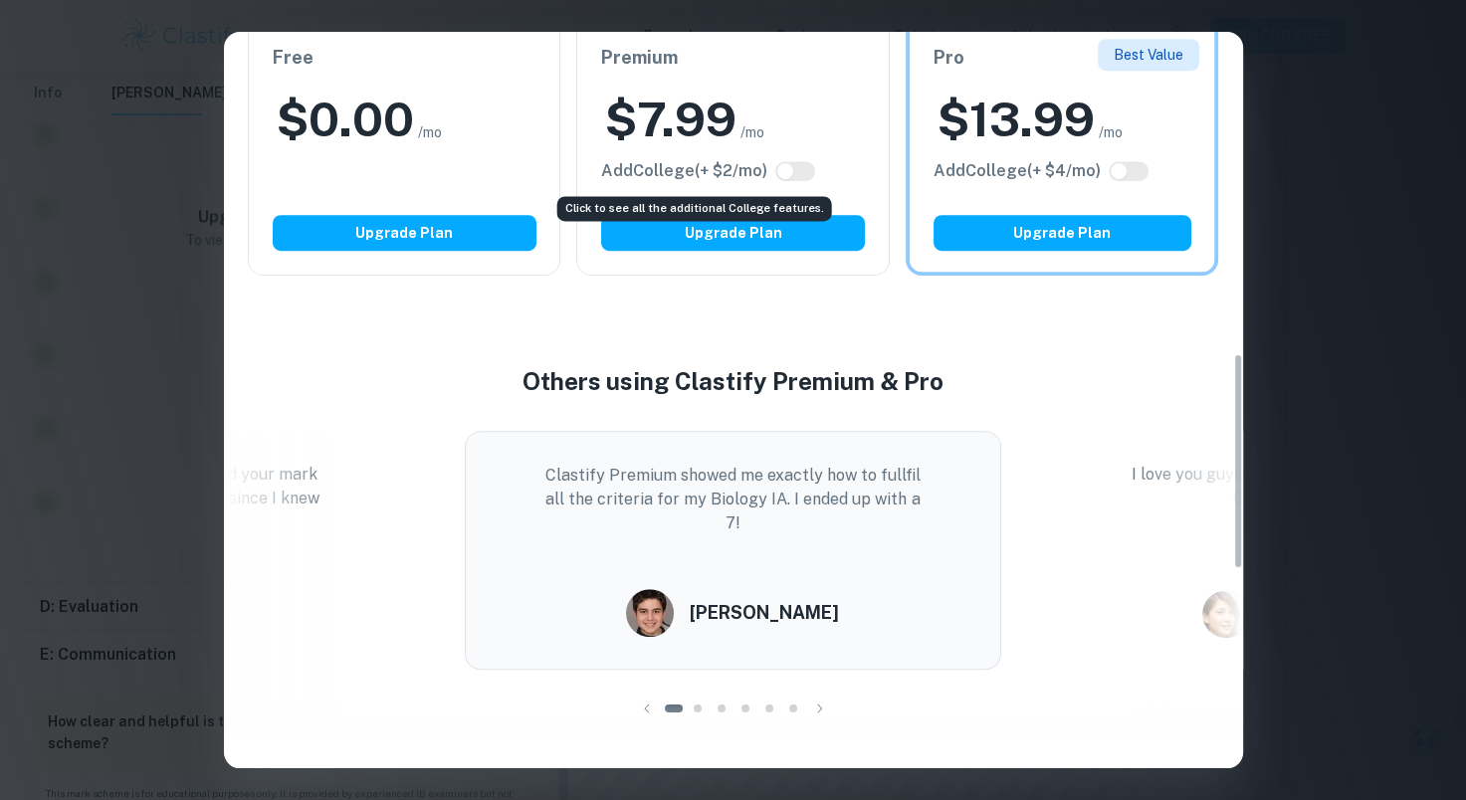
click at [680, 174] on h6 "Add College (+ $ 2 /mo)" at bounding box center [684, 171] width 166 height 24
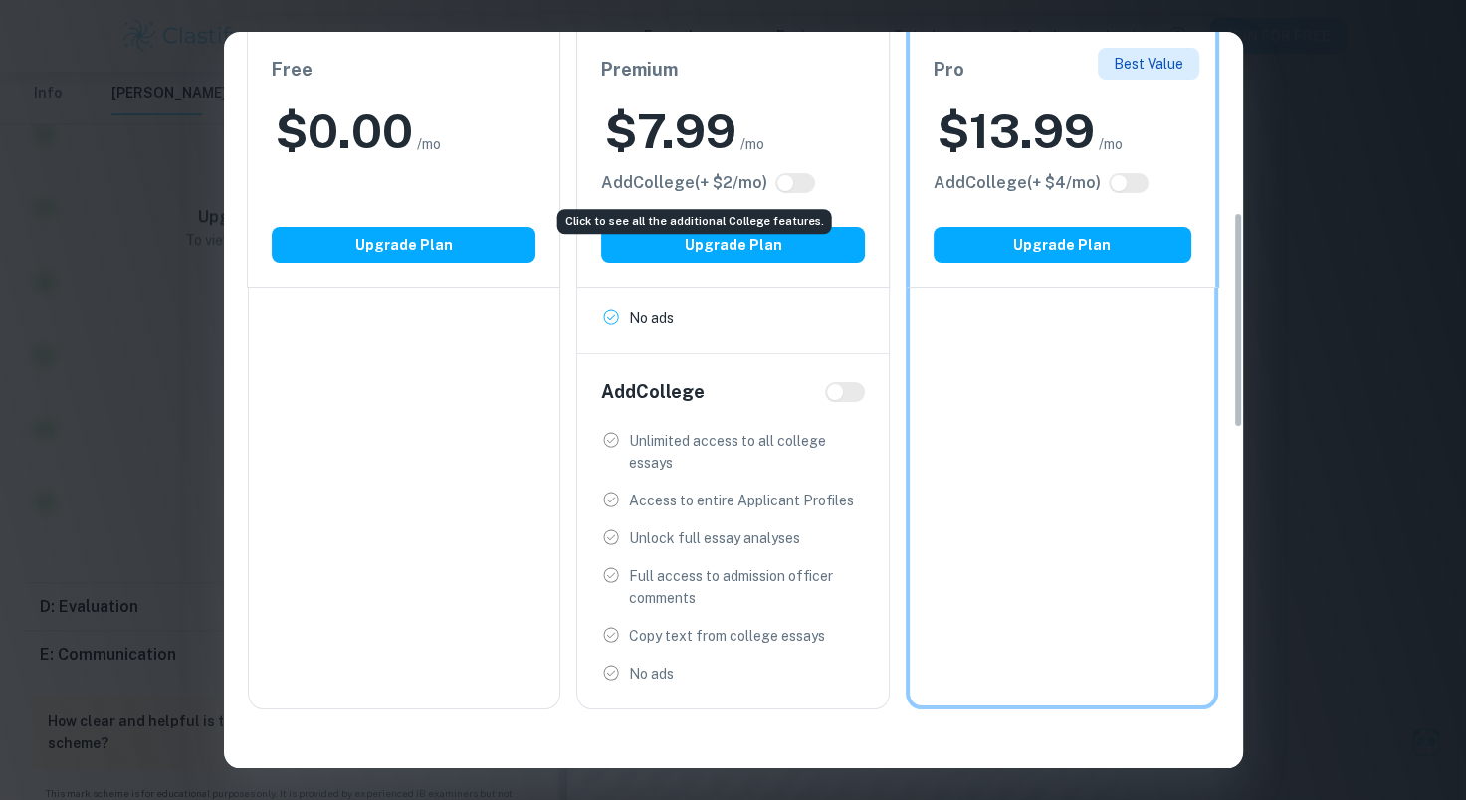
scroll to position [613, 0]
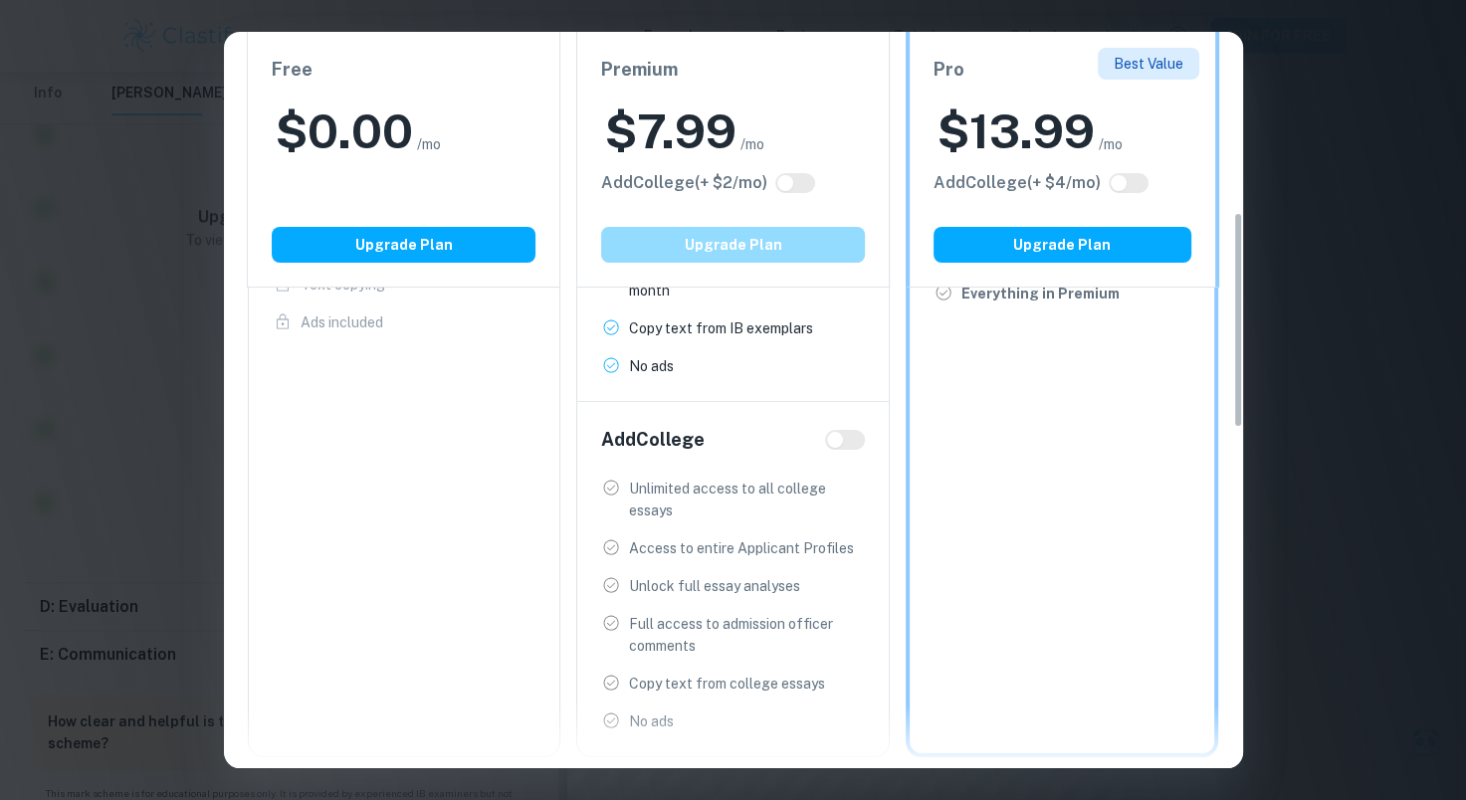
click at [705, 237] on button "Upgrade Plan" at bounding box center [733, 245] width 264 height 36
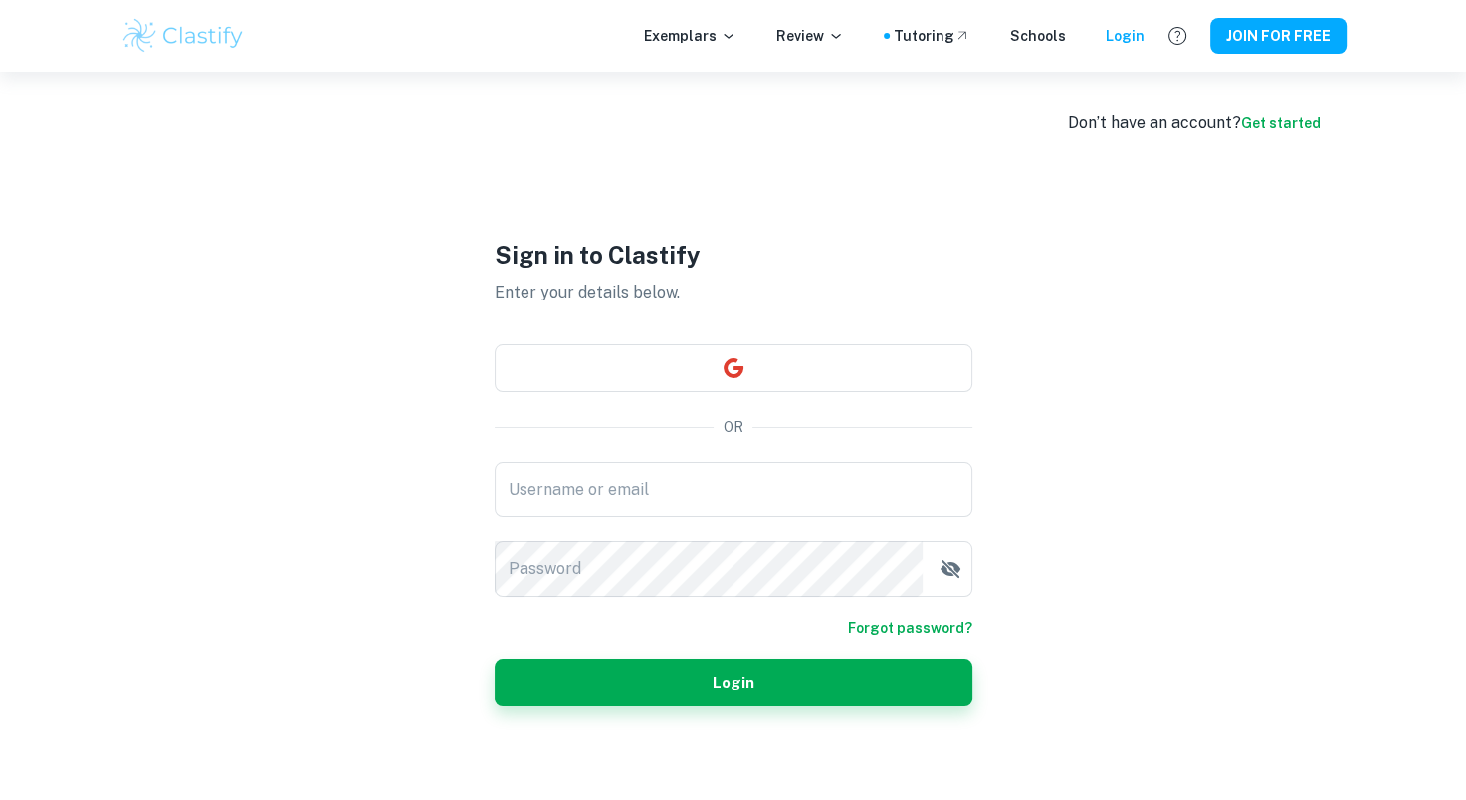
type input "[EMAIL_ADDRESS][DOMAIN_NAME]"
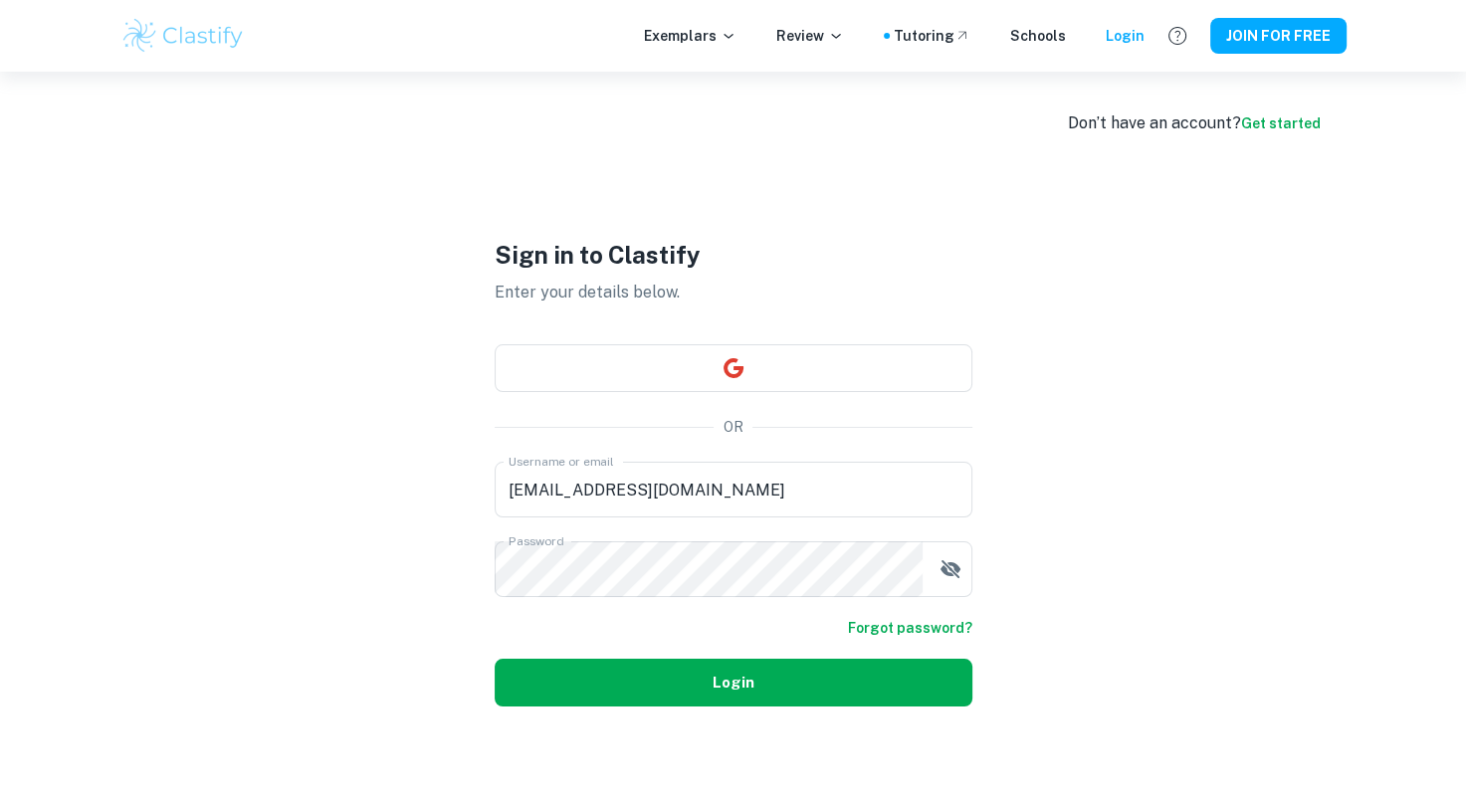
click at [604, 681] on button "Login" at bounding box center [734, 683] width 478 height 48
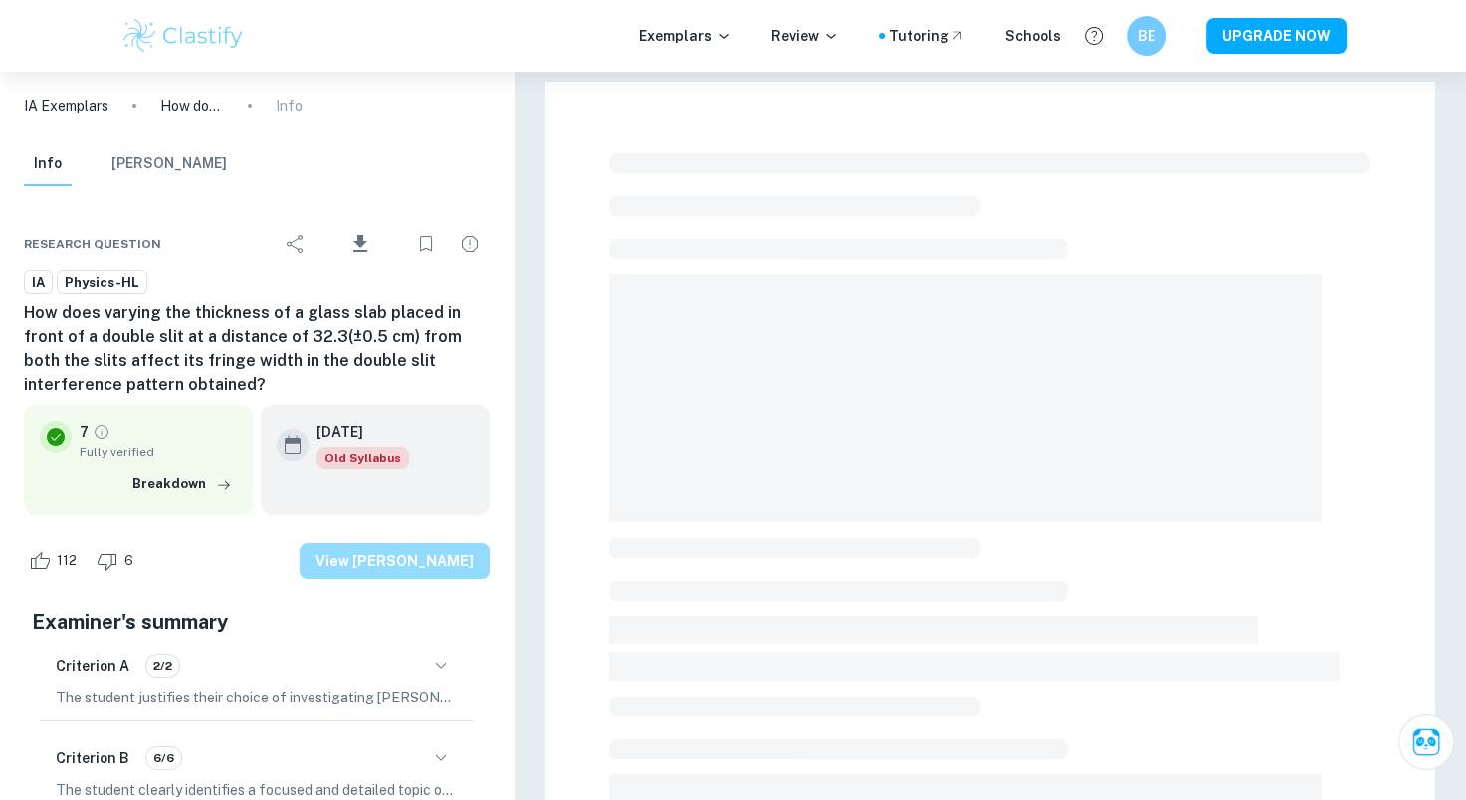
click at [448, 575] on button "View [PERSON_NAME]" at bounding box center [395, 561] width 190 height 36
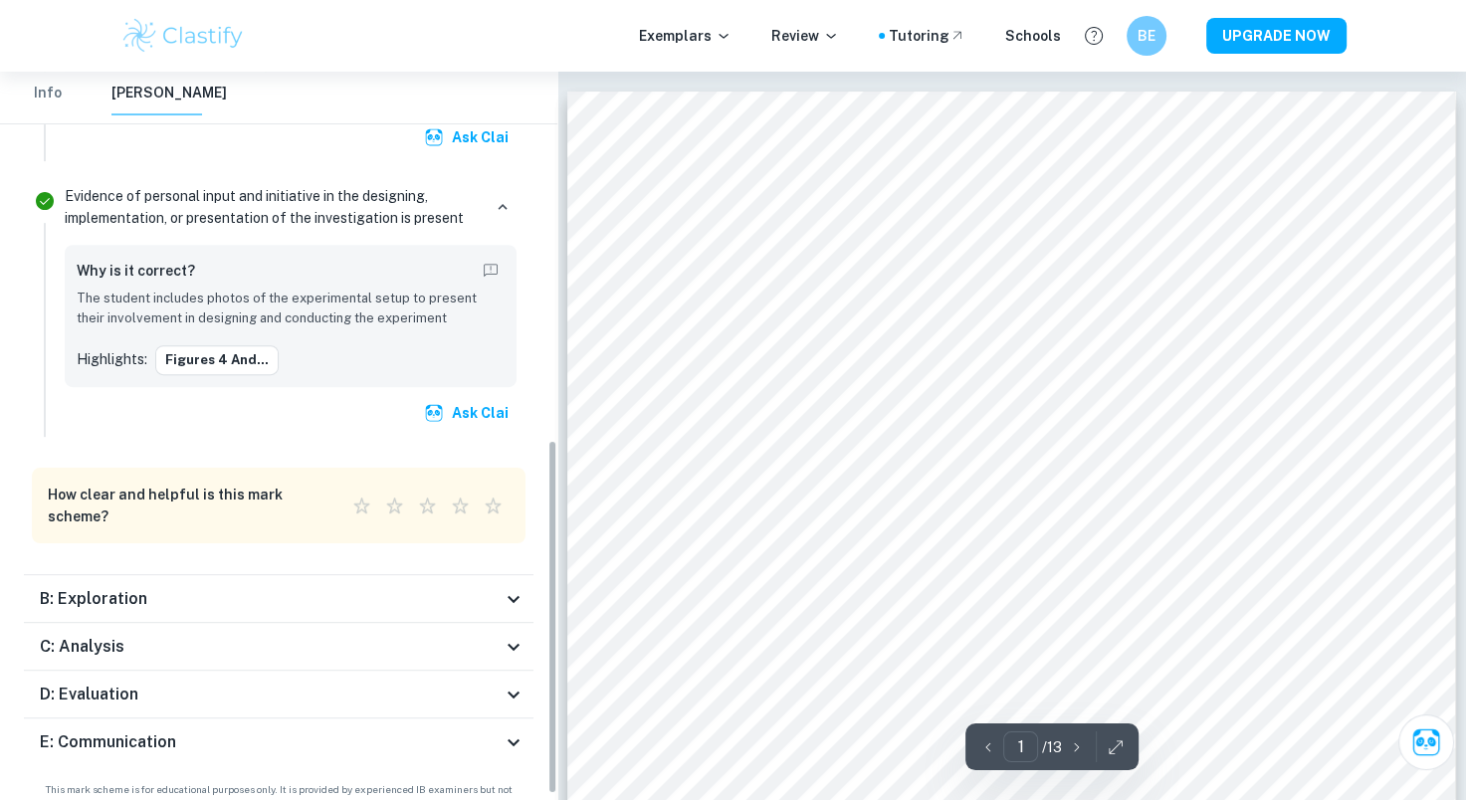
scroll to position [764, 0]
click at [404, 635] on div "C: Analysis" at bounding box center [271, 647] width 462 height 24
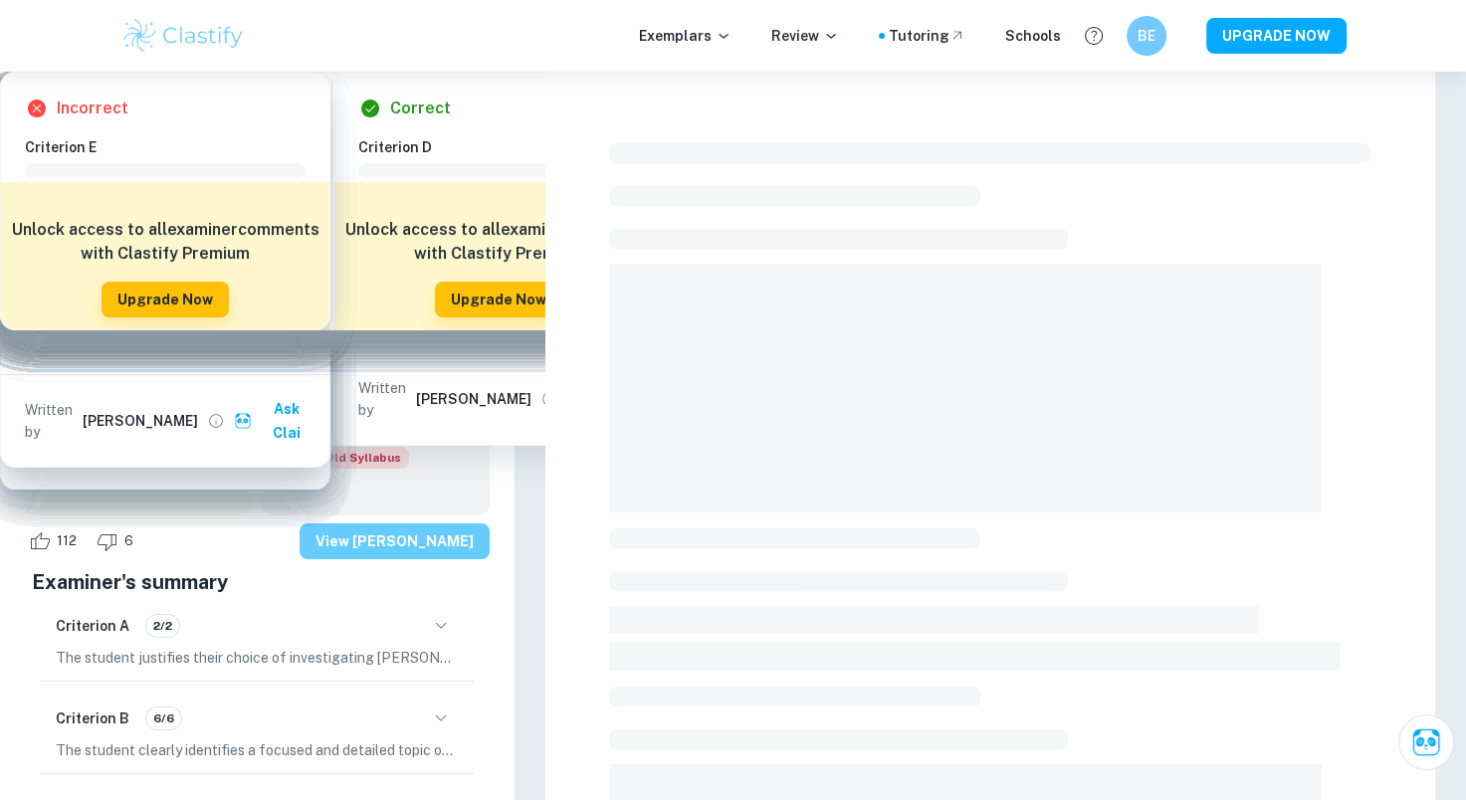
click at [362, 557] on button "View [PERSON_NAME]" at bounding box center [395, 542] width 190 height 36
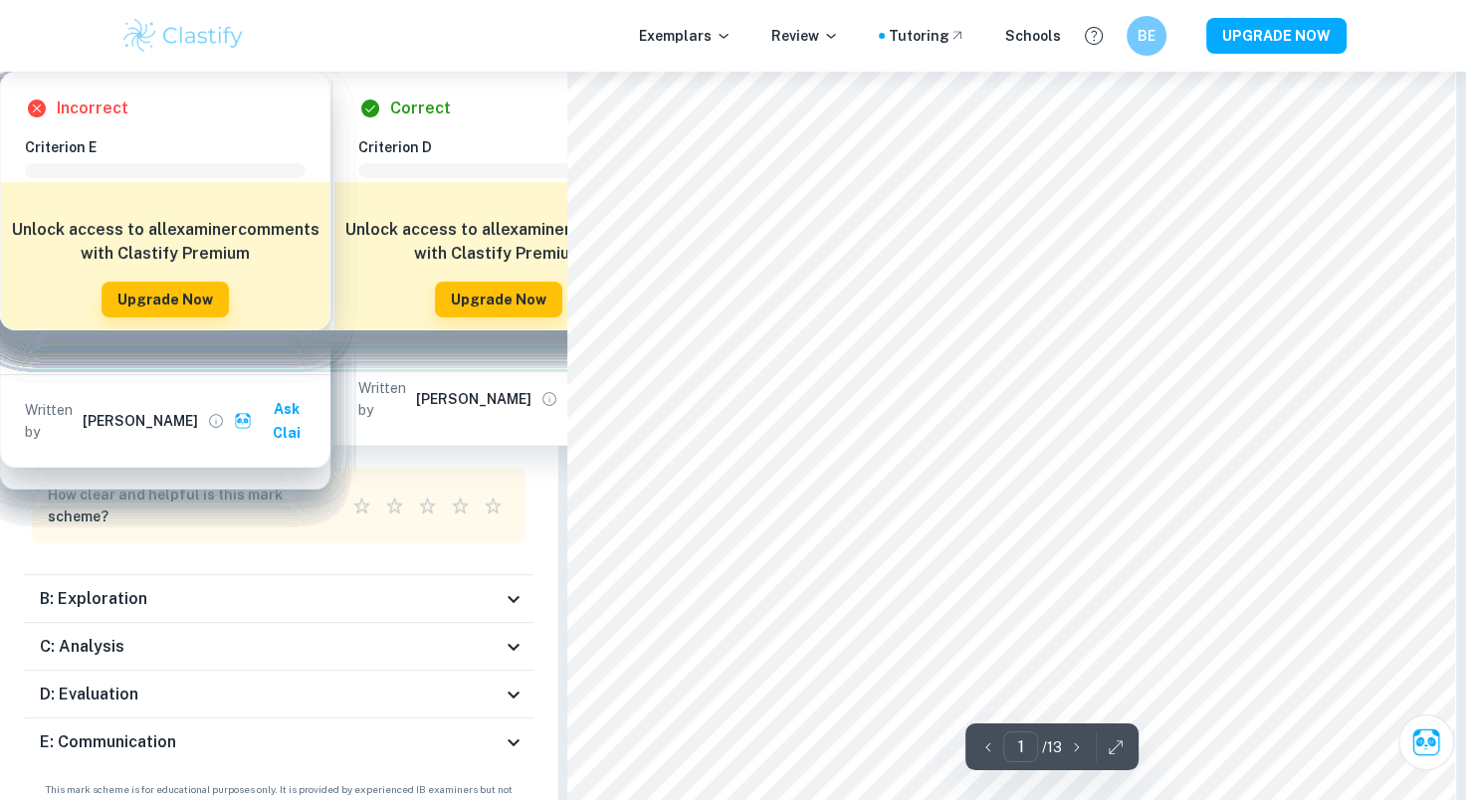
click at [373, 637] on div "C: Analysis" at bounding box center [279, 647] width 510 height 48
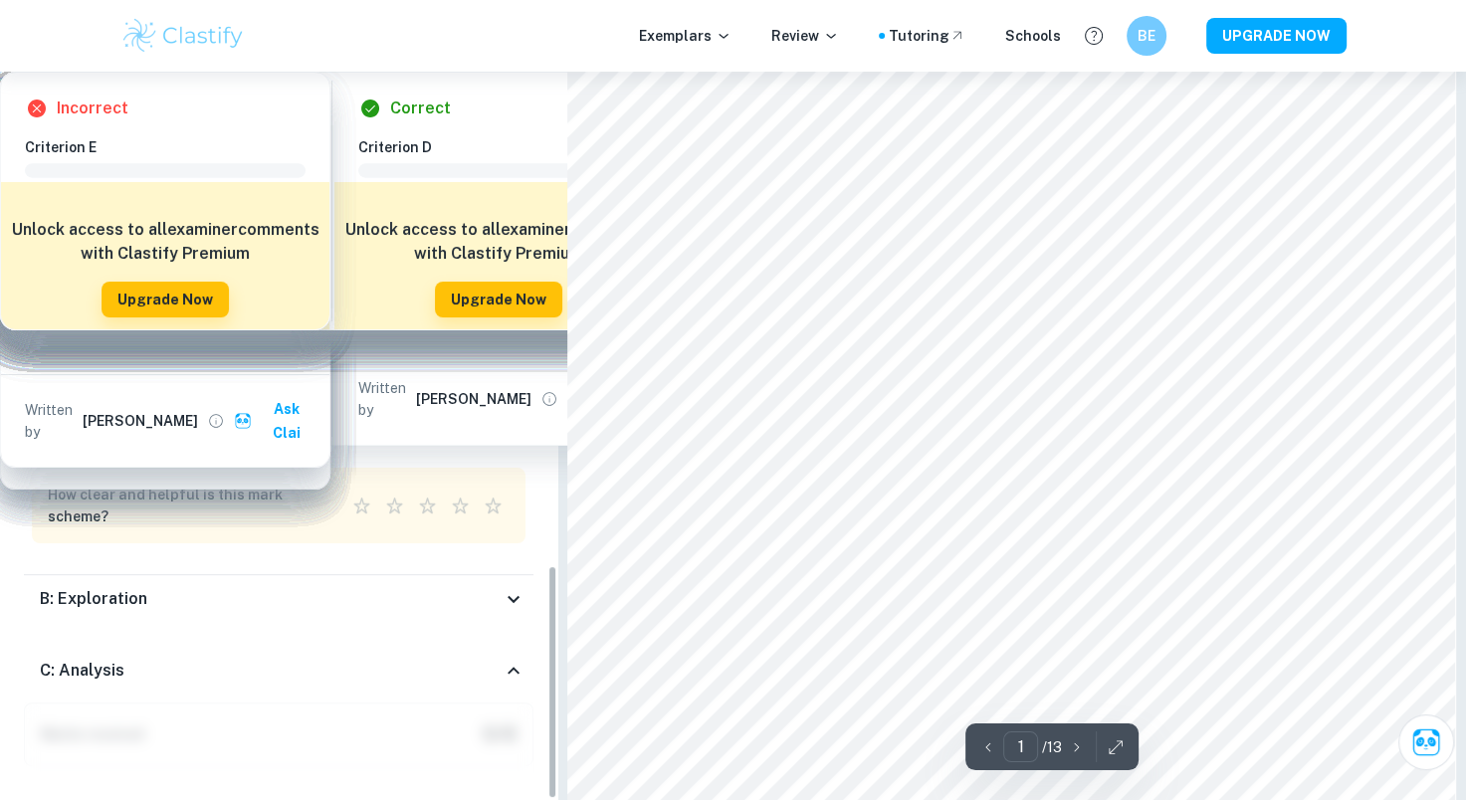
scroll to position [1597, 0]
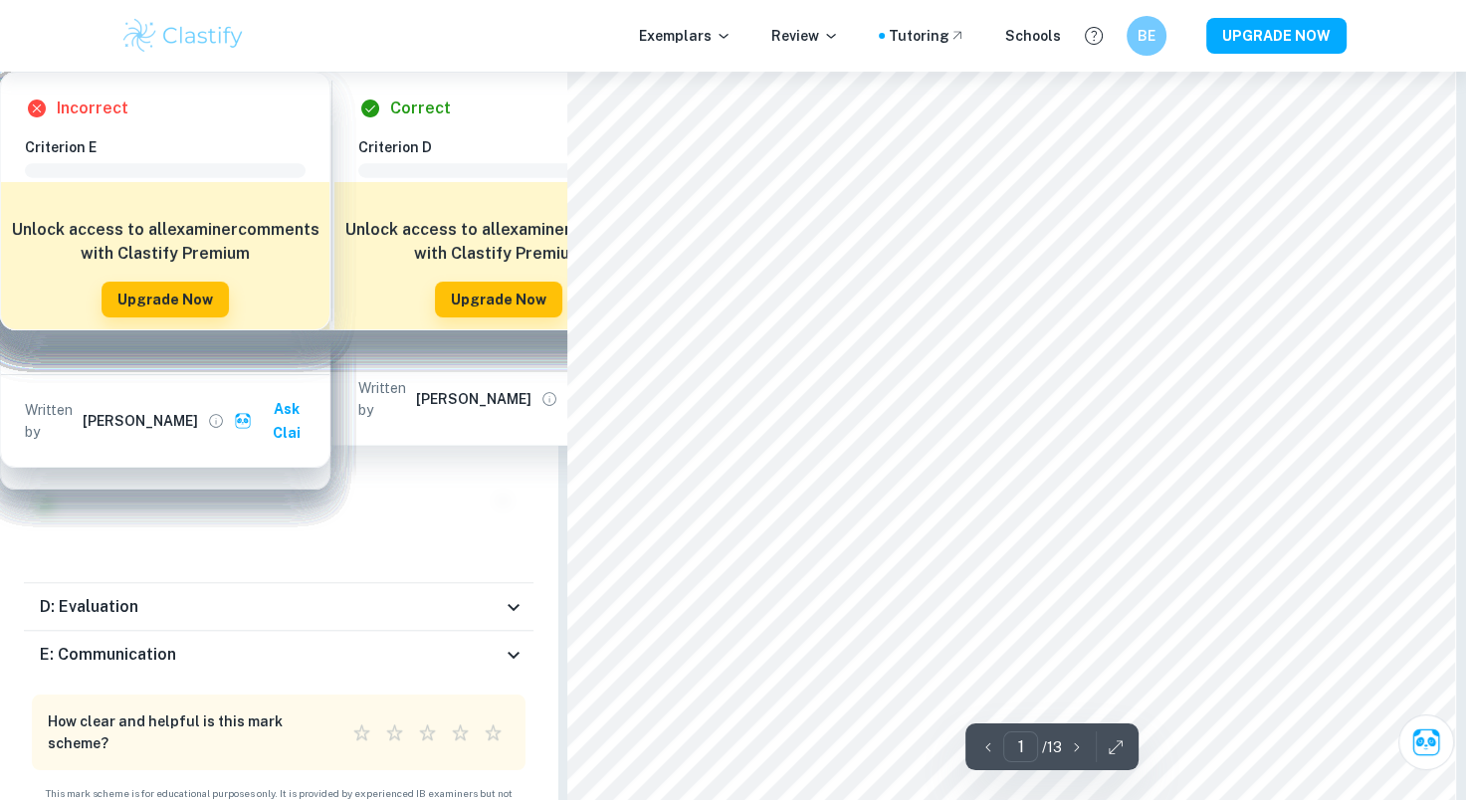
click at [309, 279] on button "View Plans" at bounding box center [278, 285] width 109 height 36
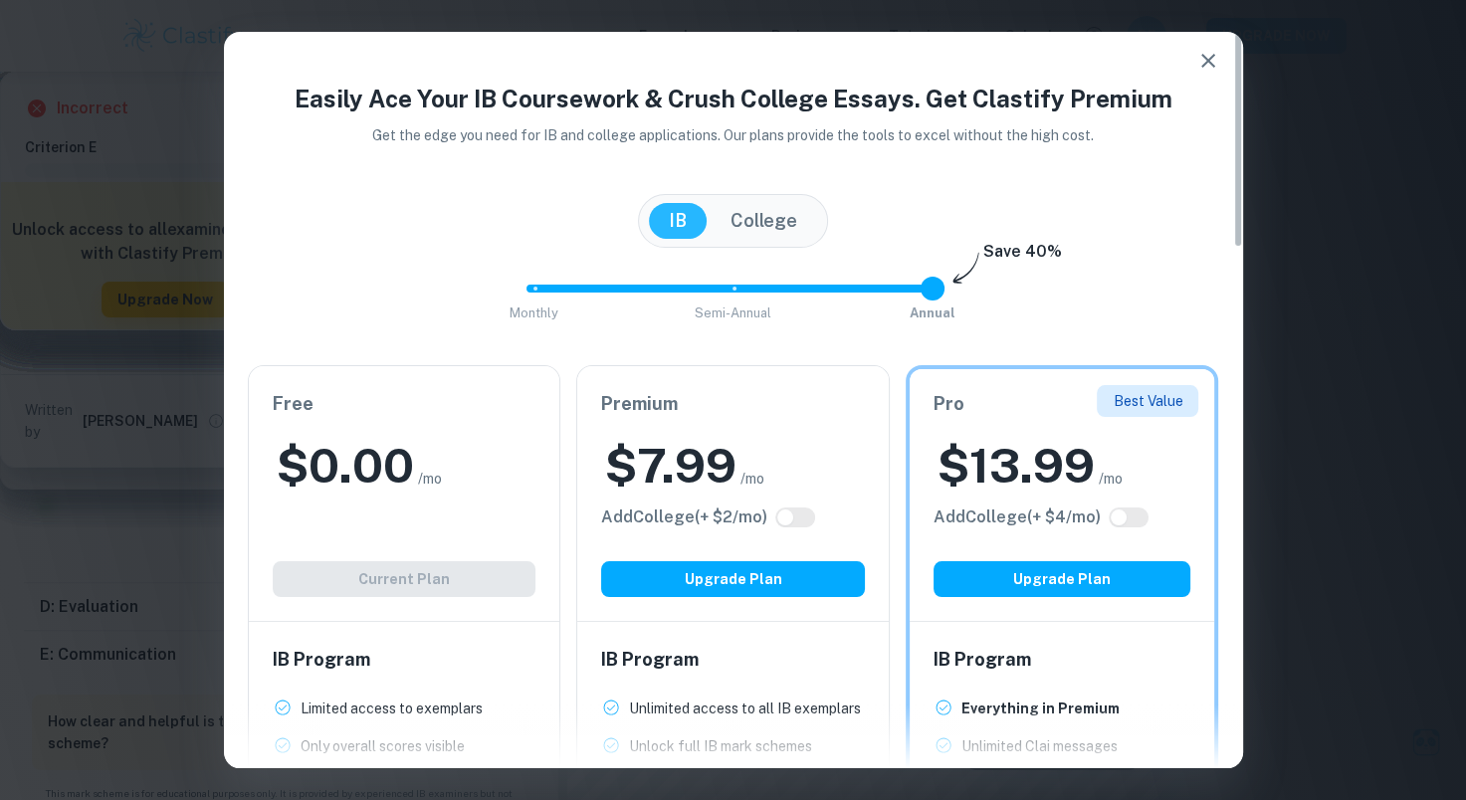
scroll to position [0, 0]
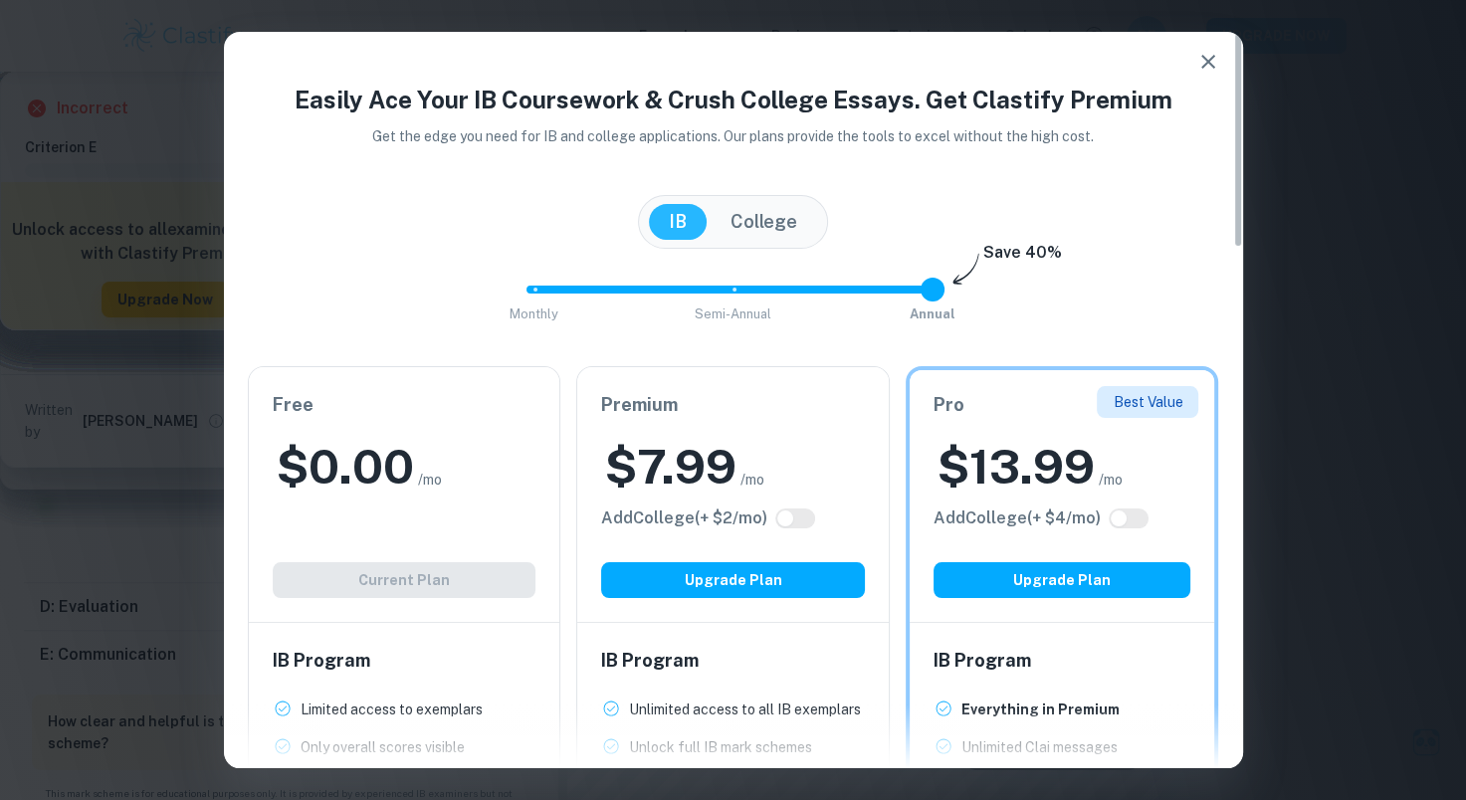
click at [764, 227] on button "College" at bounding box center [764, 222] width 107 height 36
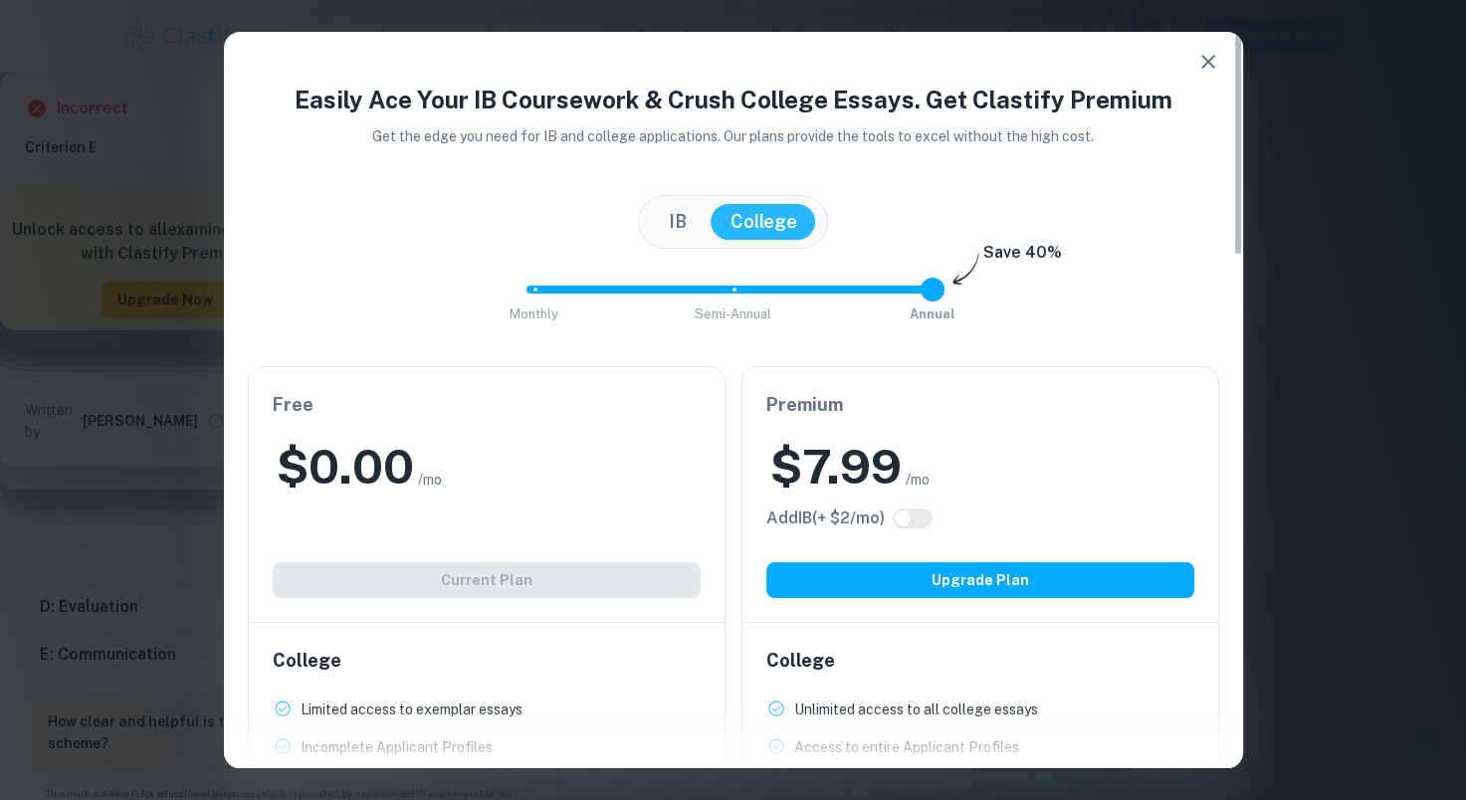
click at [696, 227] on button "IB" at bounding box center [678, 222] width 58 height 36
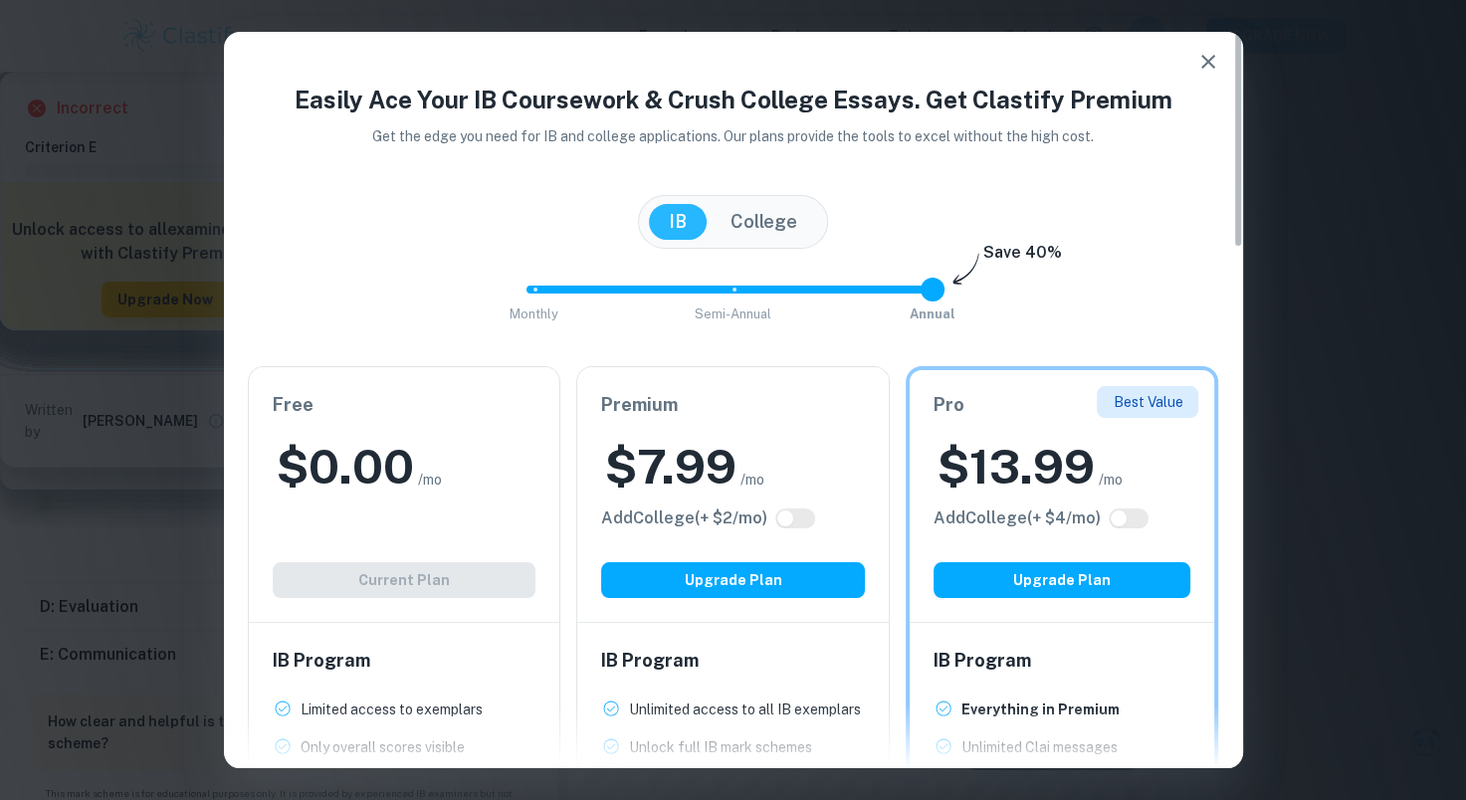
click at [785, 392] on h6 "Premium" at bounding box center [733, 405] width 264 height 28
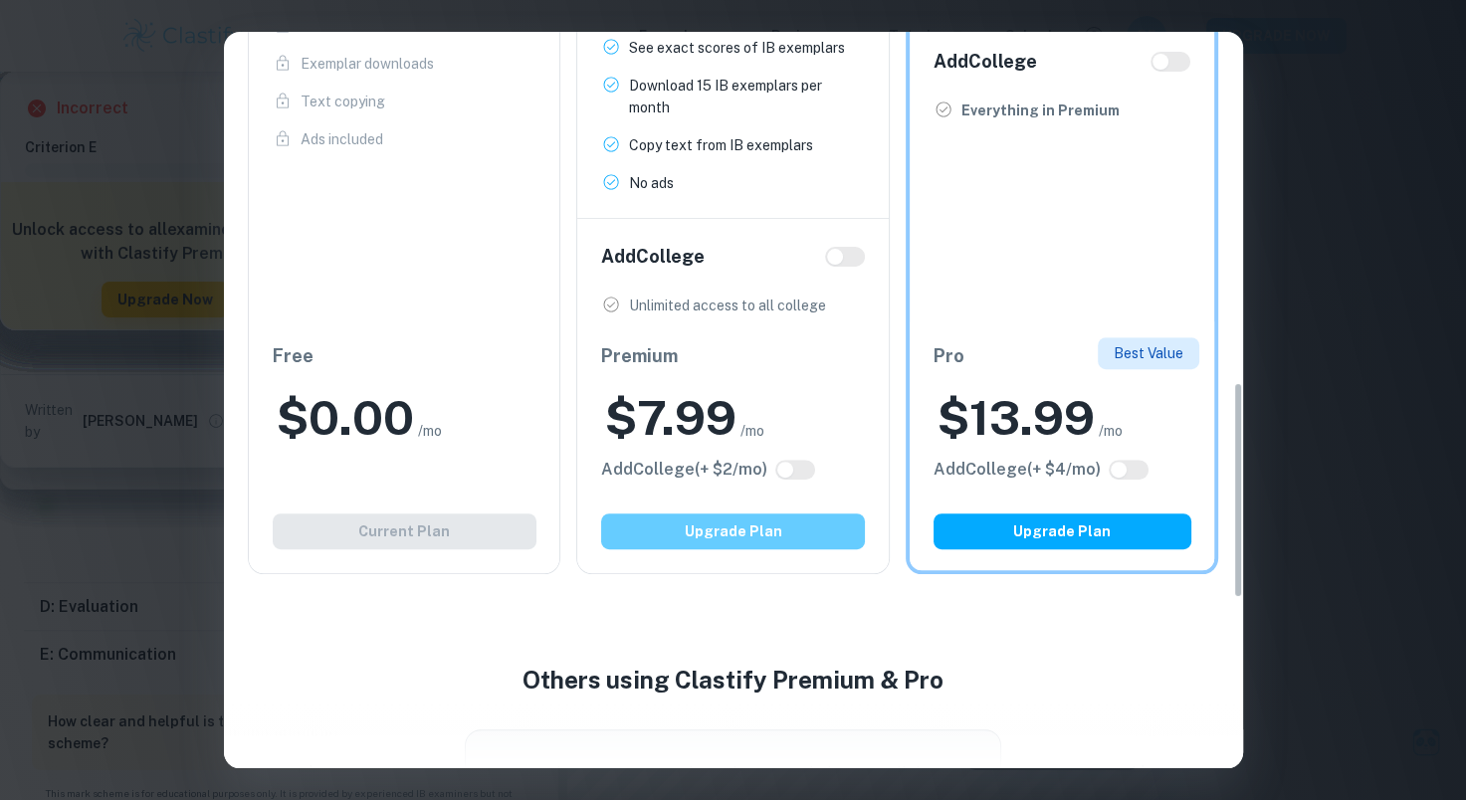
scroll to position [1194, 0]
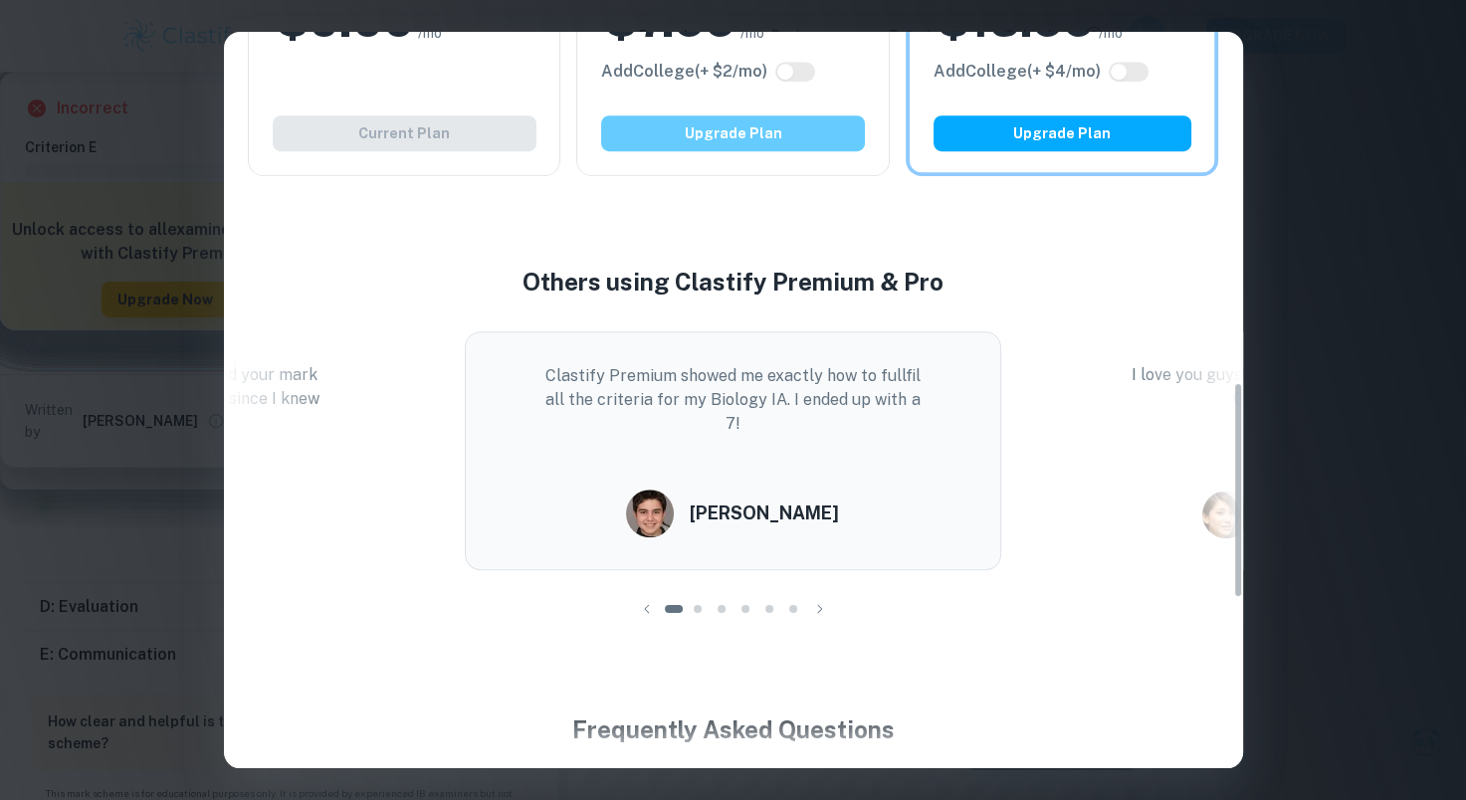
click at [698, 137] on button "Upgrade Plan" at bounding box center [733, 133] width 264 height 36
click at [1326, 324] on div "Easily Ace Your IB Coursework & Crush College Essays. Get Clastify Premium Get …" at bounding box center [733, 400] width 1466 height 800
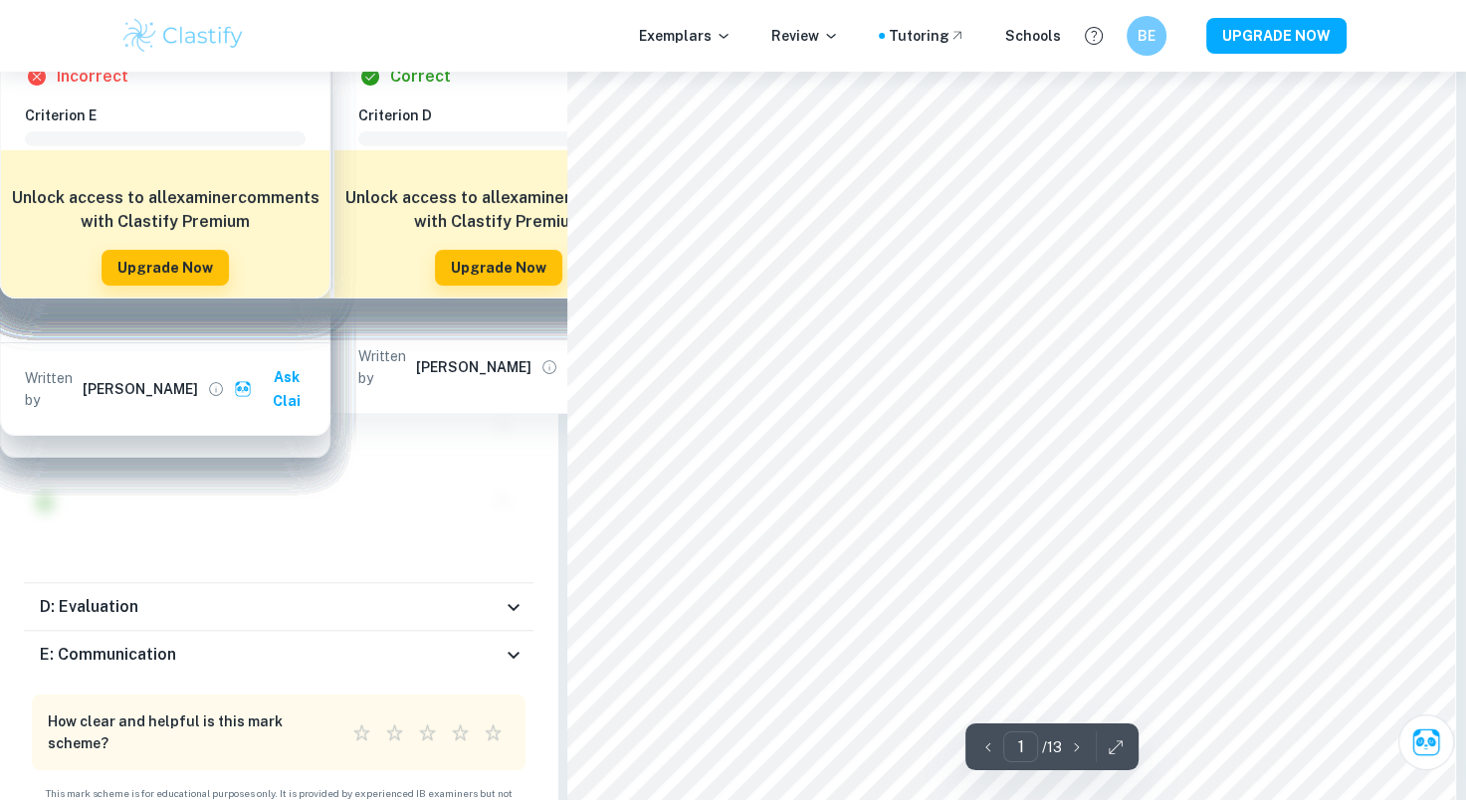
scroll to position [0, 0]
